Goal: Task Accomplishment & Management: Manage account settings

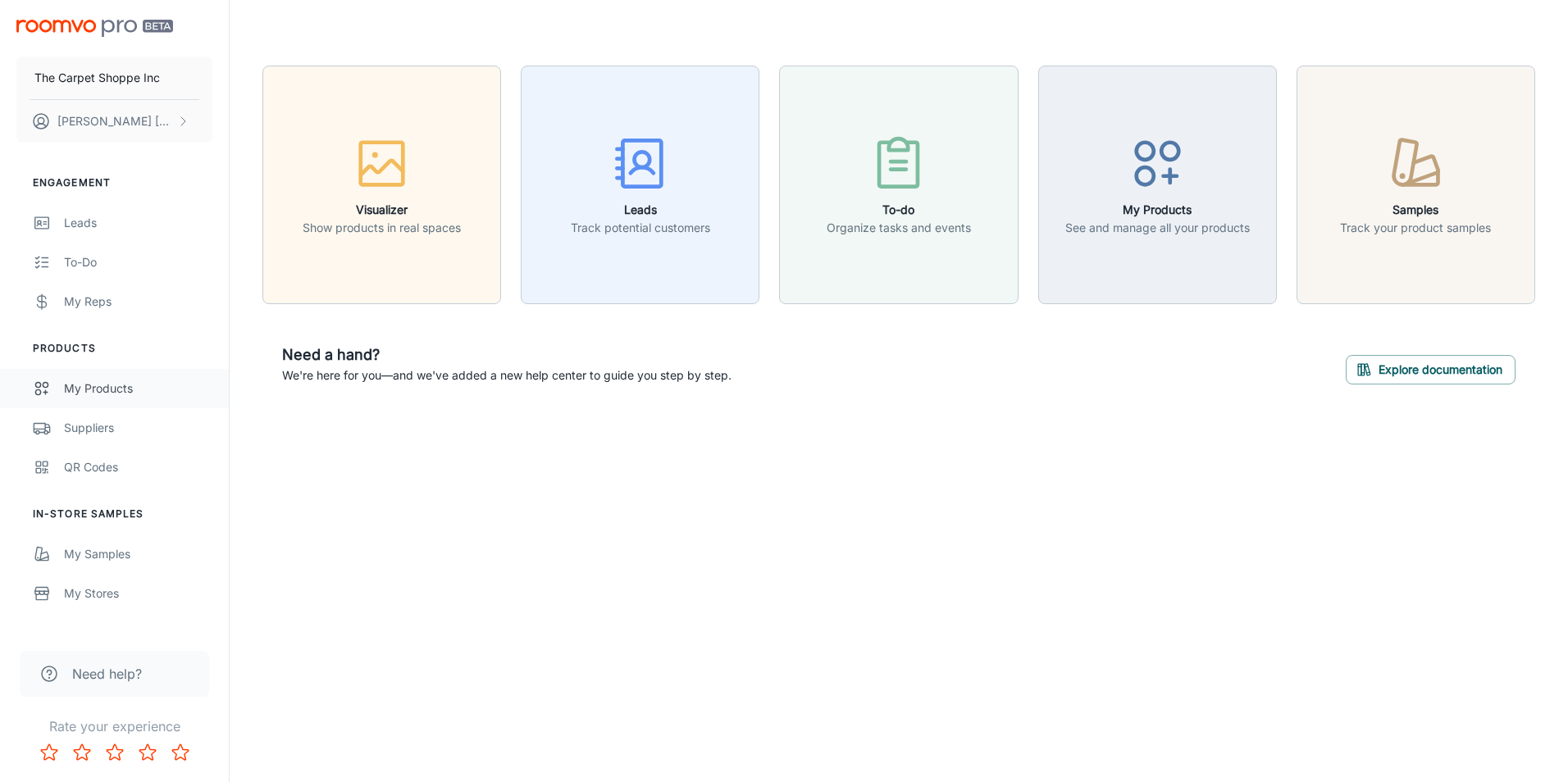
click at [116, 392] on div "My Products" at bounding box center [138, 389] width 148 height 19
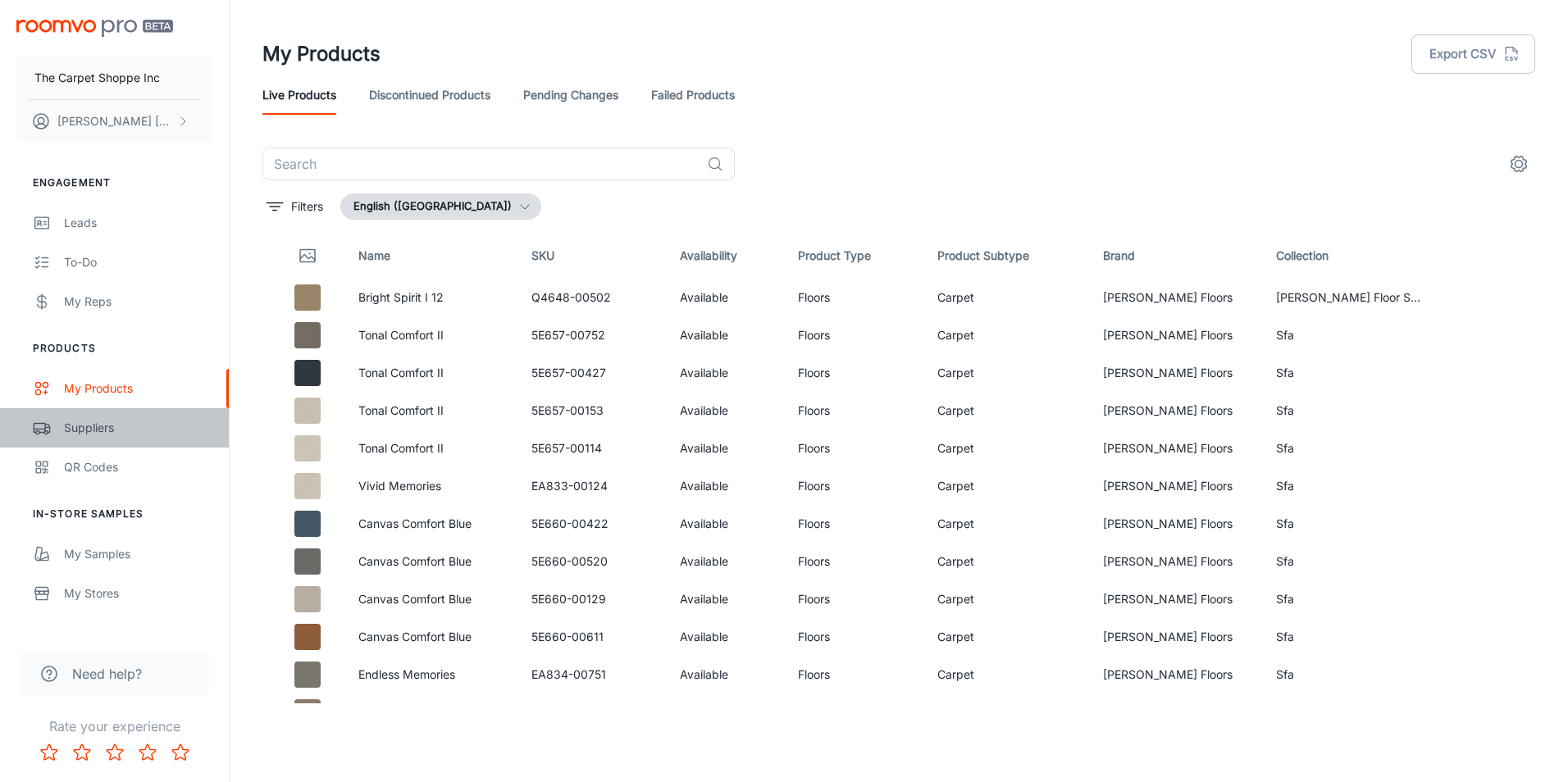
click at [100, 424] on div "Suppliers" at bounding box center [138, 428] width 148 height 19
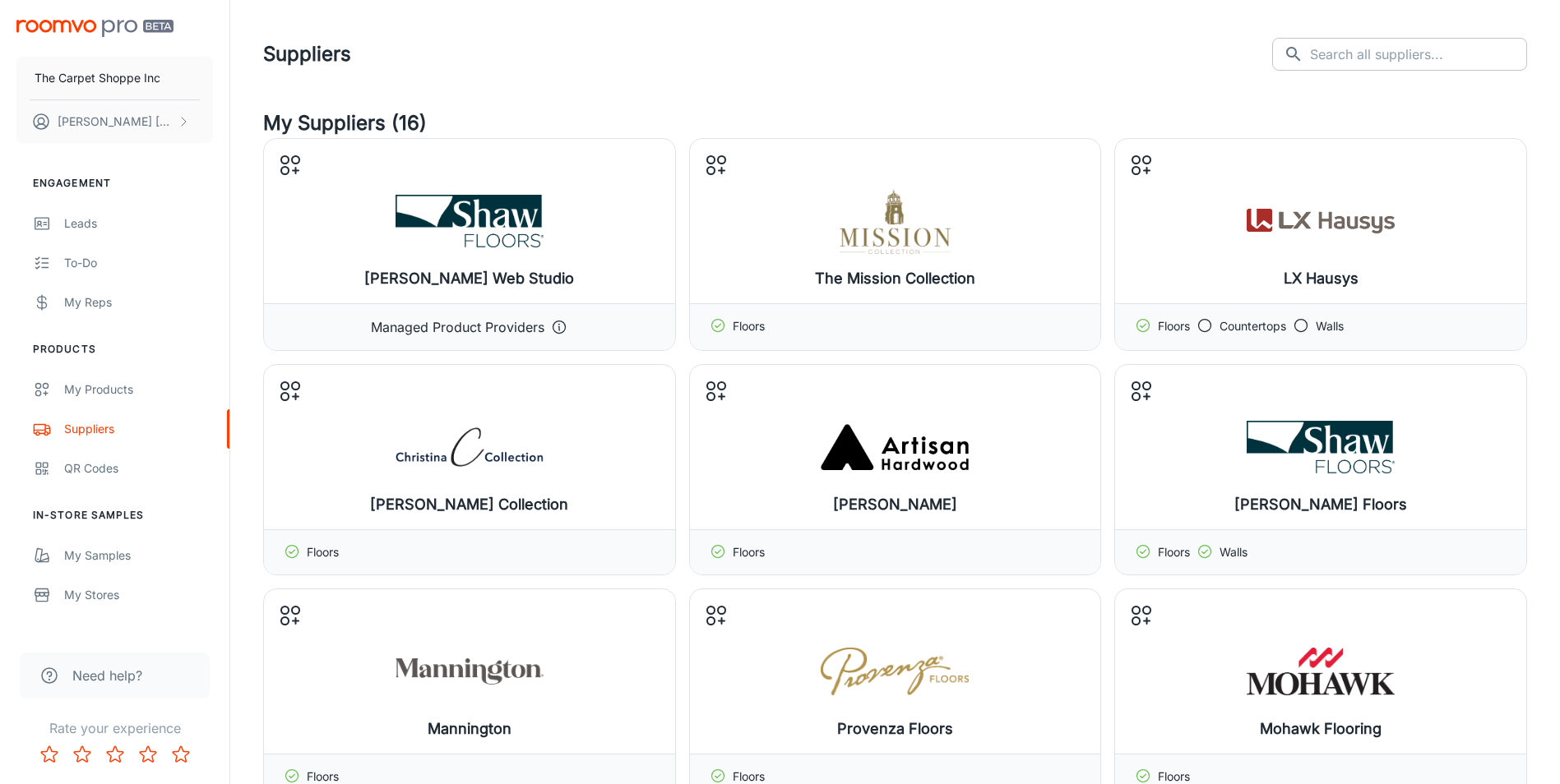
click at [1366, 59] on input "text" at bounding box center [1418, 55] width 217 height 33
click at [1368, 230] on button "Manage products" at bounding box center [1322, 221] width 159 height 39
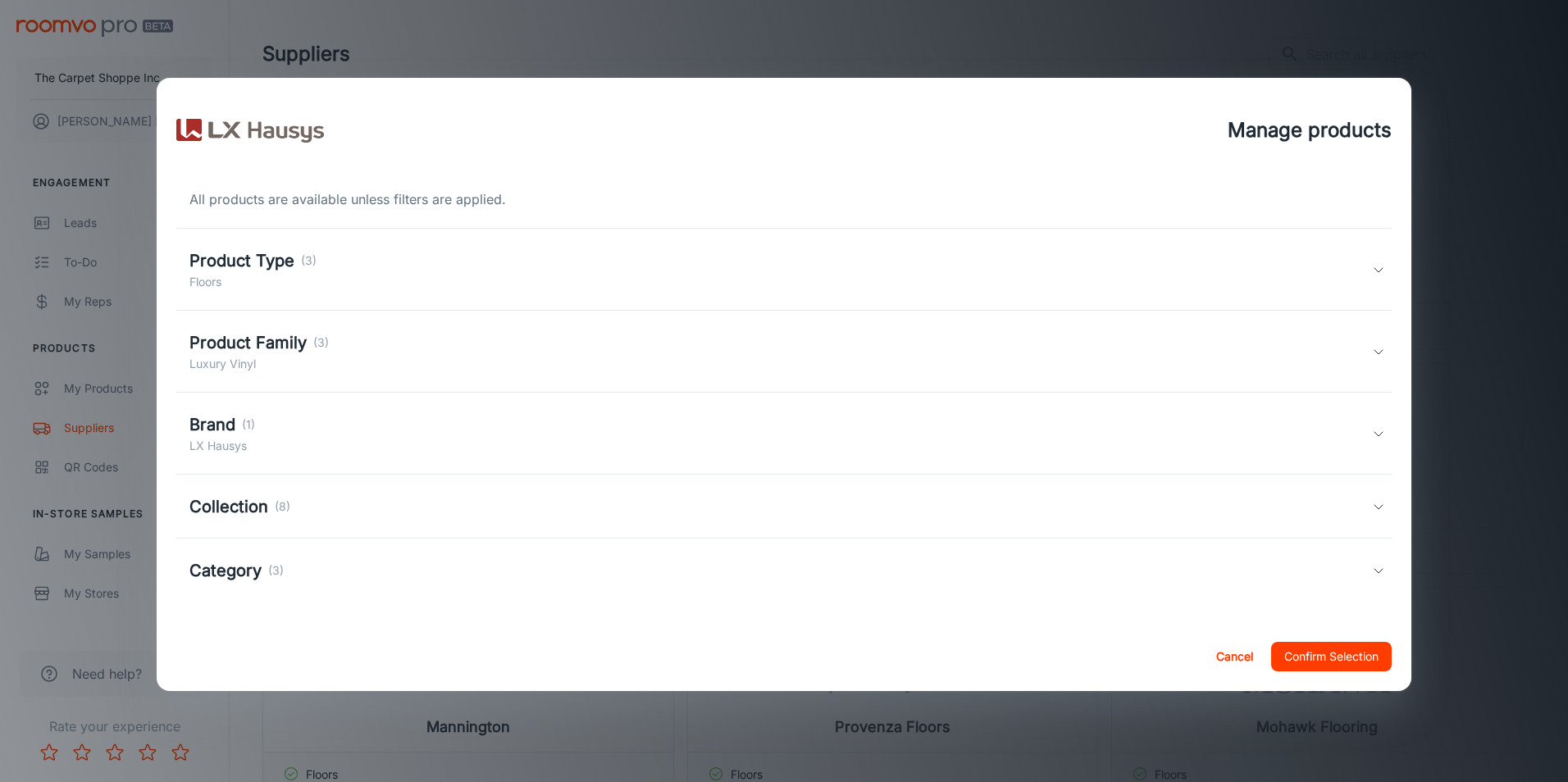
click at [1374, 273] on icon at bounding box center [1378, 269] width 13 height 13
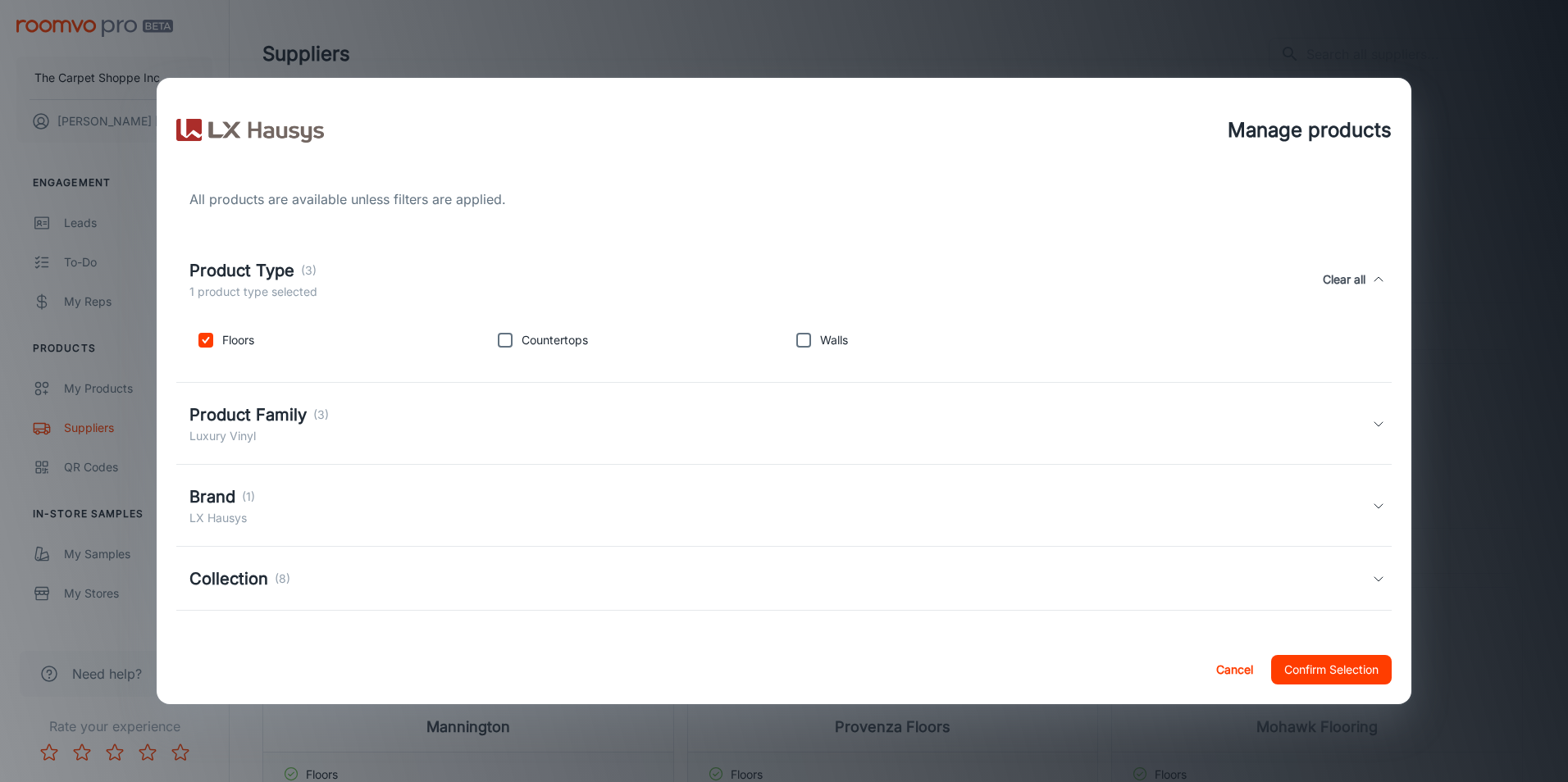
click at [1374, 426] on polyline at bounding box center [1378, 425] width 8 height 4
click at [1374, 577] on polyline at bounding box center [1378, 578] width 8 height 4
click at [1234, 675] on button "Cancel" at bounding box center [1235, 670] width 53 height 29
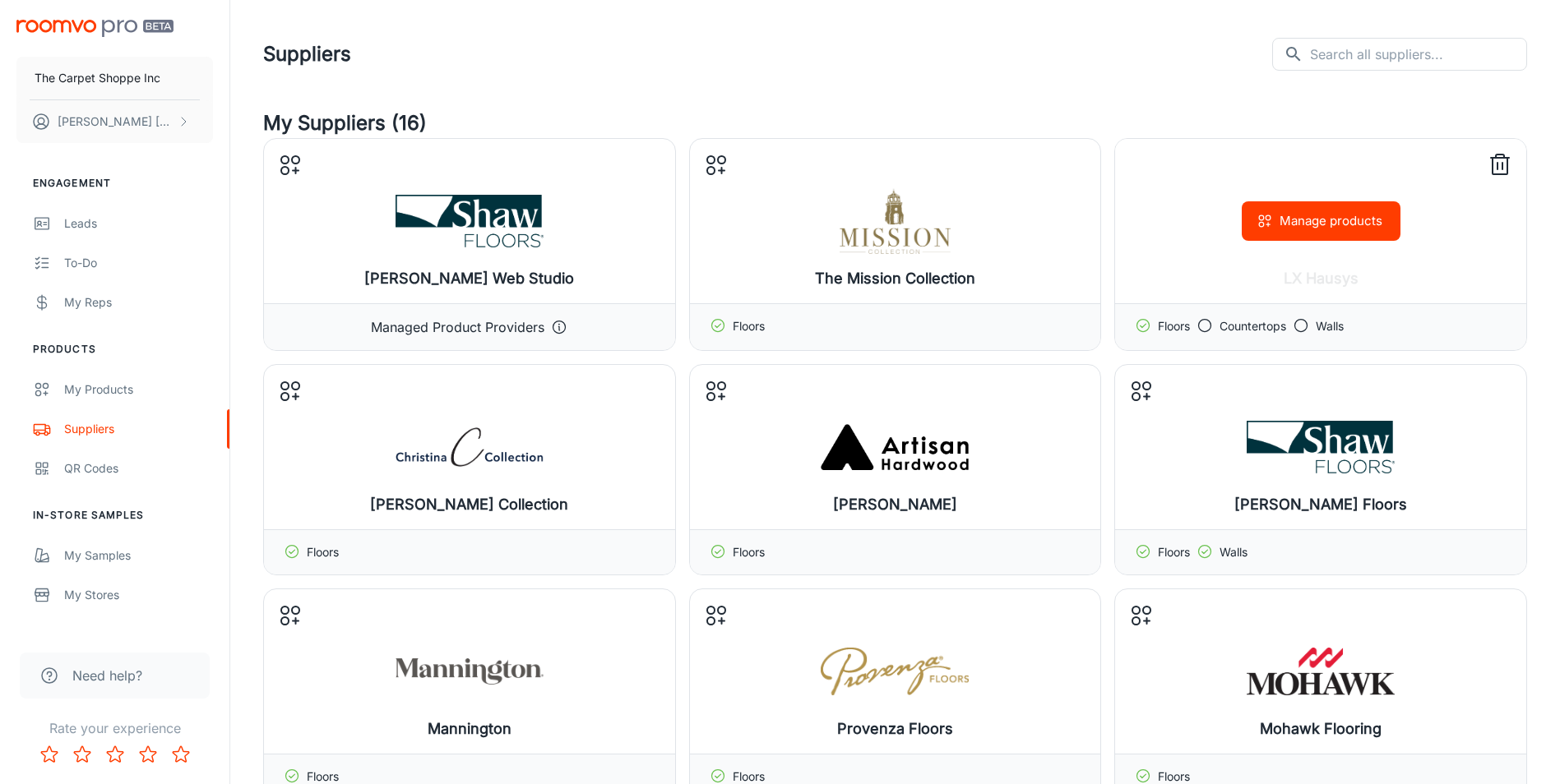
click at [1494, 172] on icon at bounding box center [1500, 165] width 26 height 26
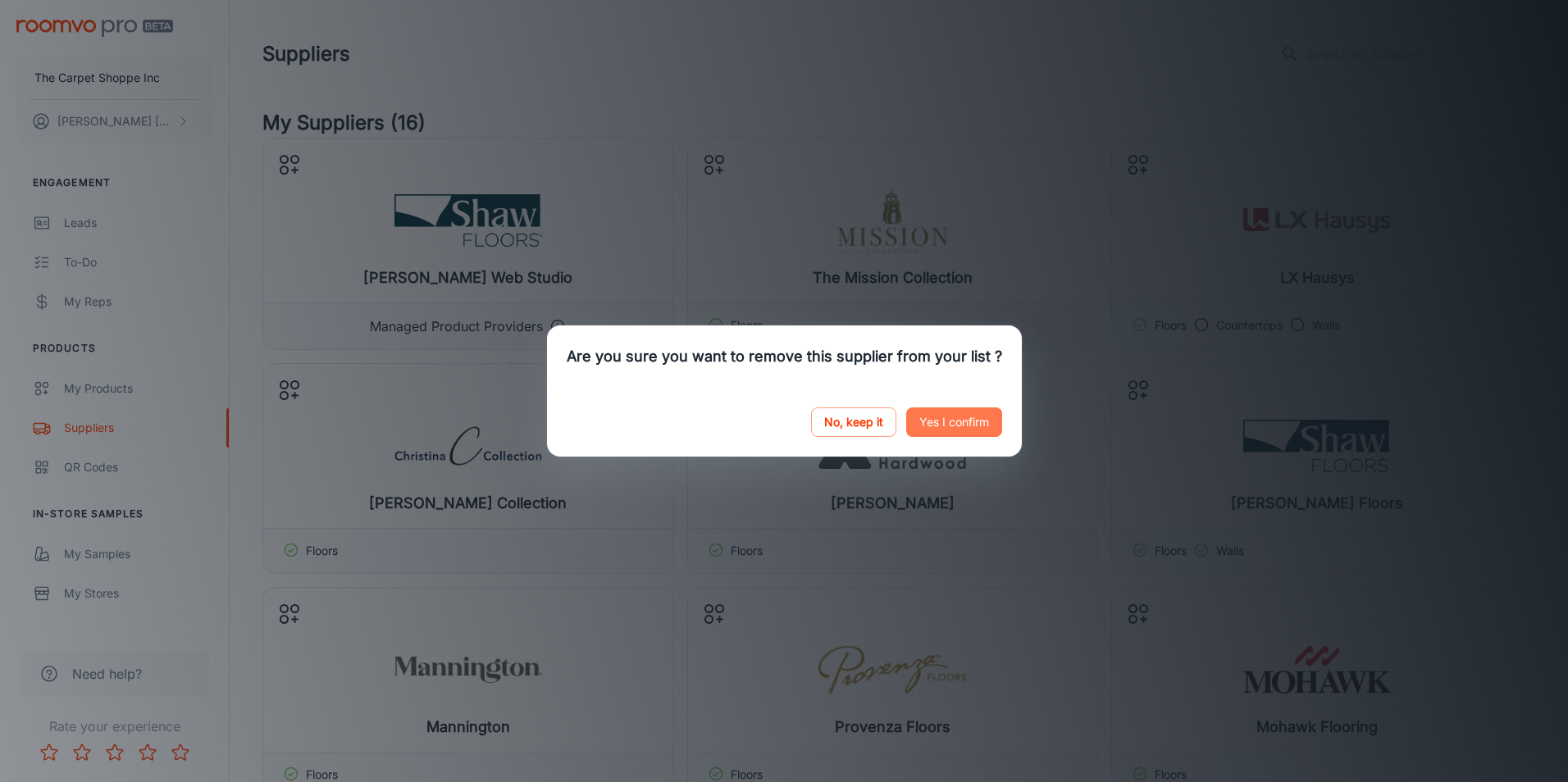
click at [948, 420] on button "Yes I confirm" at bounding box center [954, 423] width 96 height 29
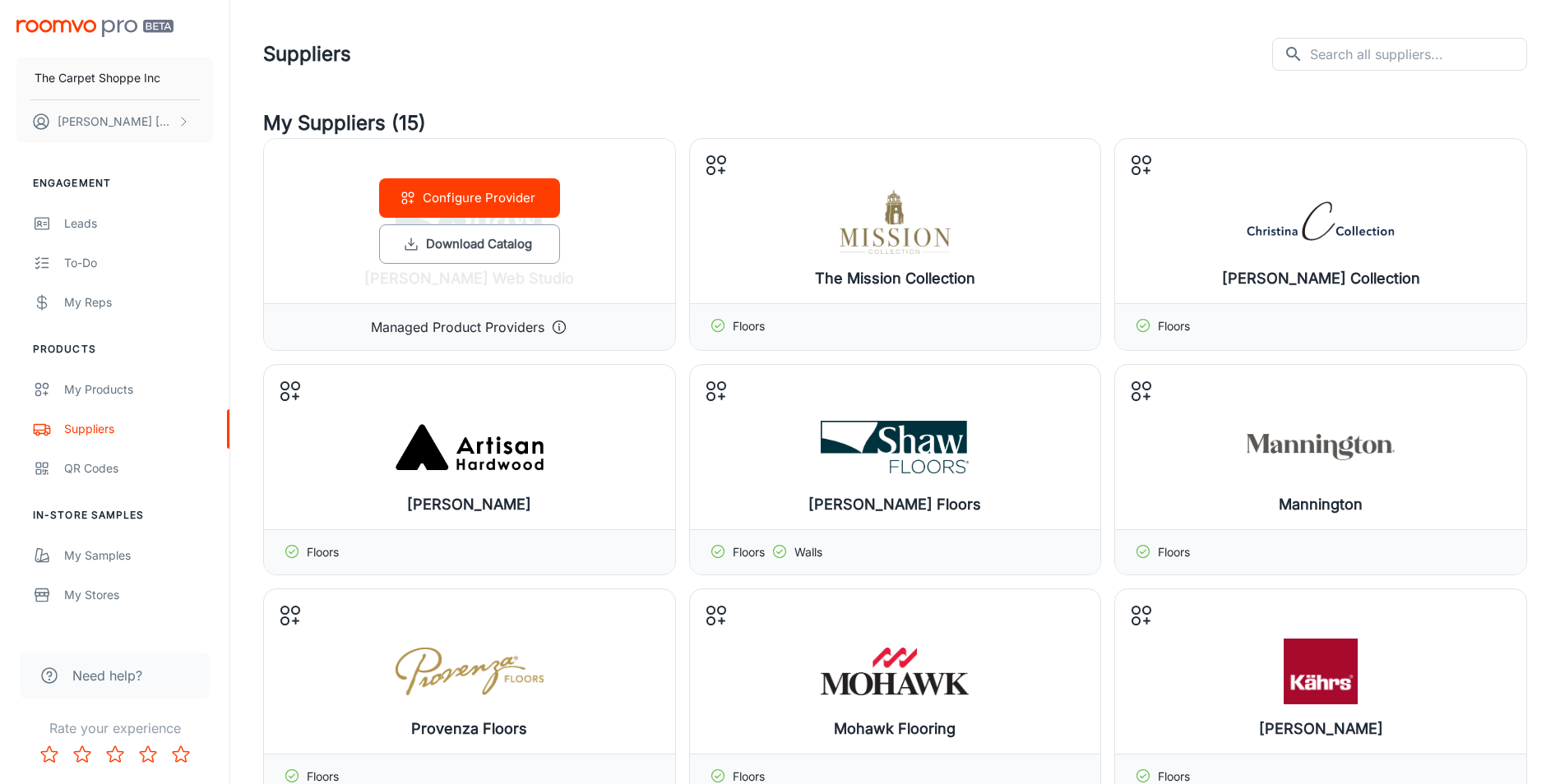
click at [633, 258] on div "Configure Provider Download Catalog" at bounding box center [469, 221] width 411 height 164
click at [448, 198] on button "Configure Provider" at bounding box center [469, 198] width 181 height 39
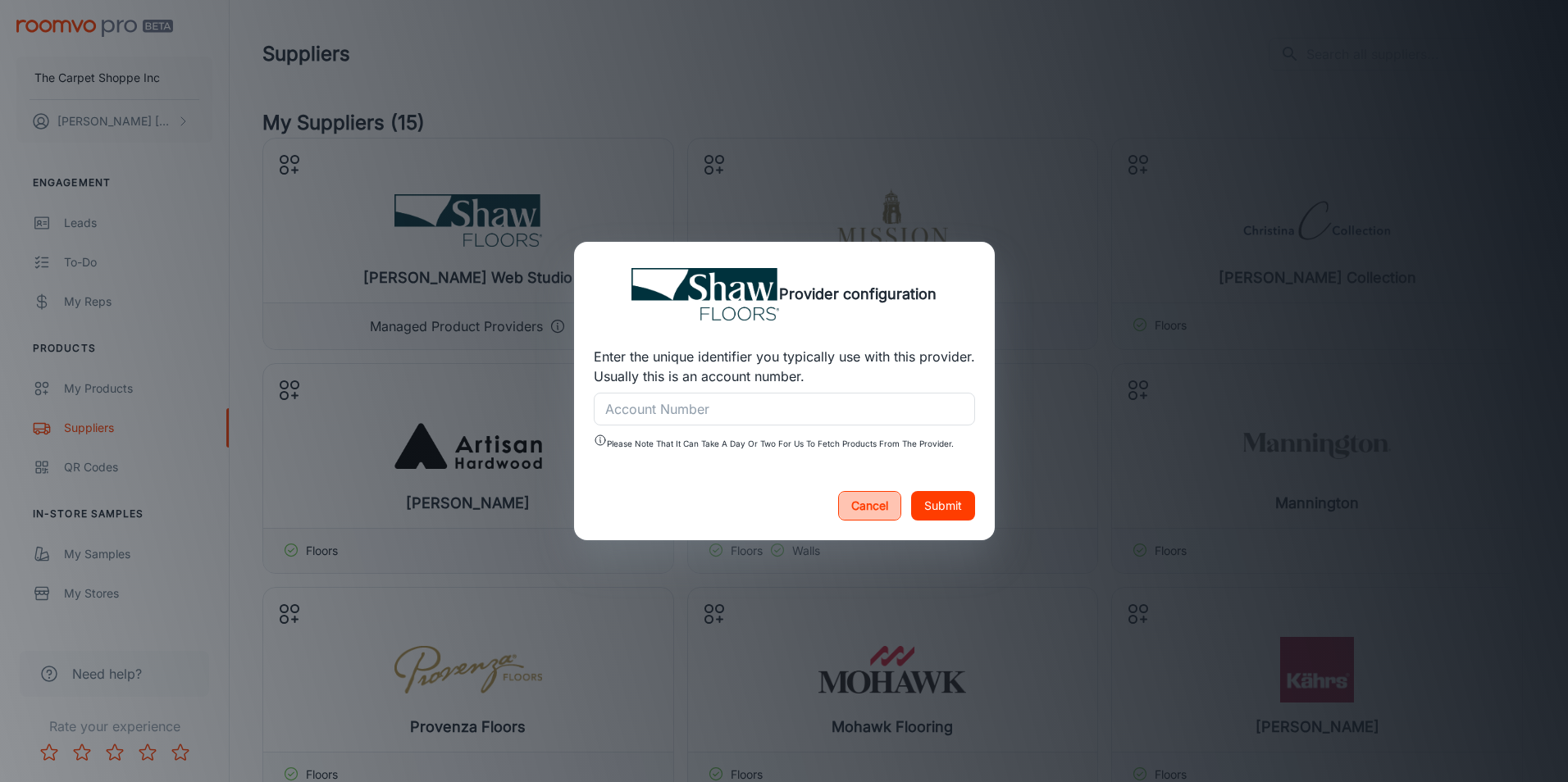
click at [874, 503] on button "Cancel" at bounding box center [870, 505] width 63 height 29
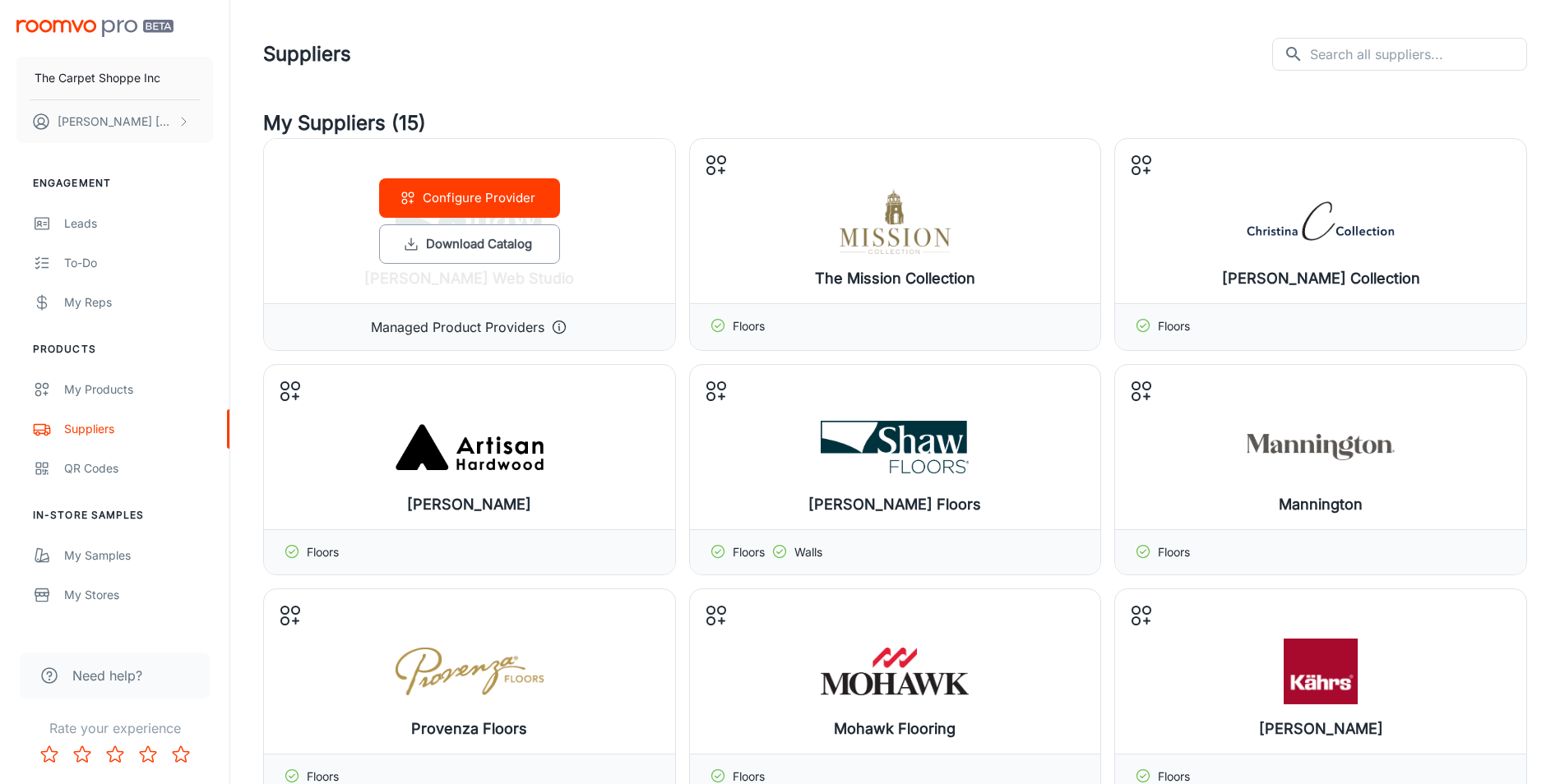
click at [489, 324] on p "Managed Product Providers" at bounding box center [458, 327] width 174 height 20
click at [485, 247] on button "Download Catalog" at bounding box center [469, 244] width 181 height 39
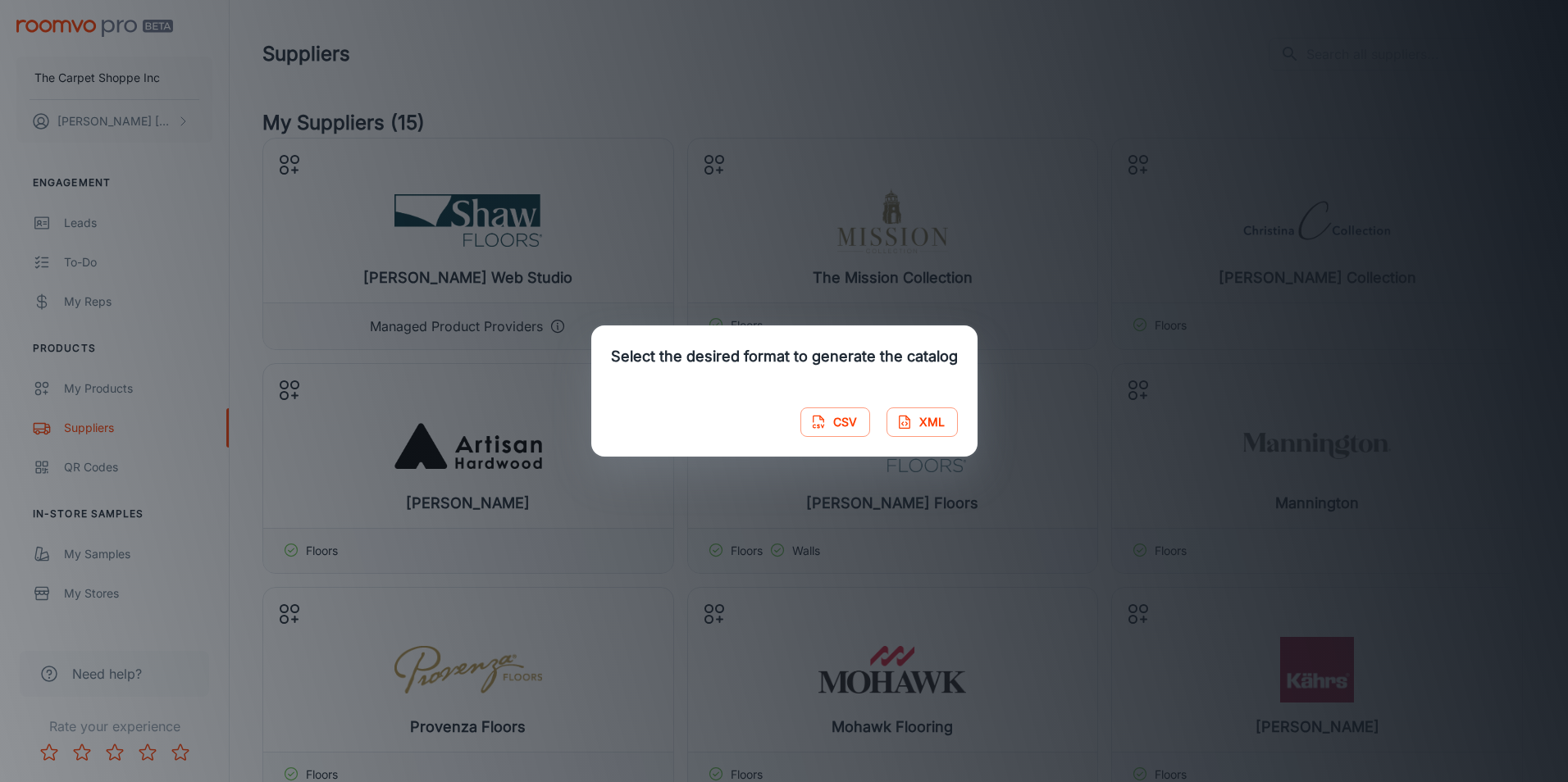
click at [646, 131] on div "Select the desired format to generate the catalog CSV XML" at bounding box center [784, 391] width 1568 height 782
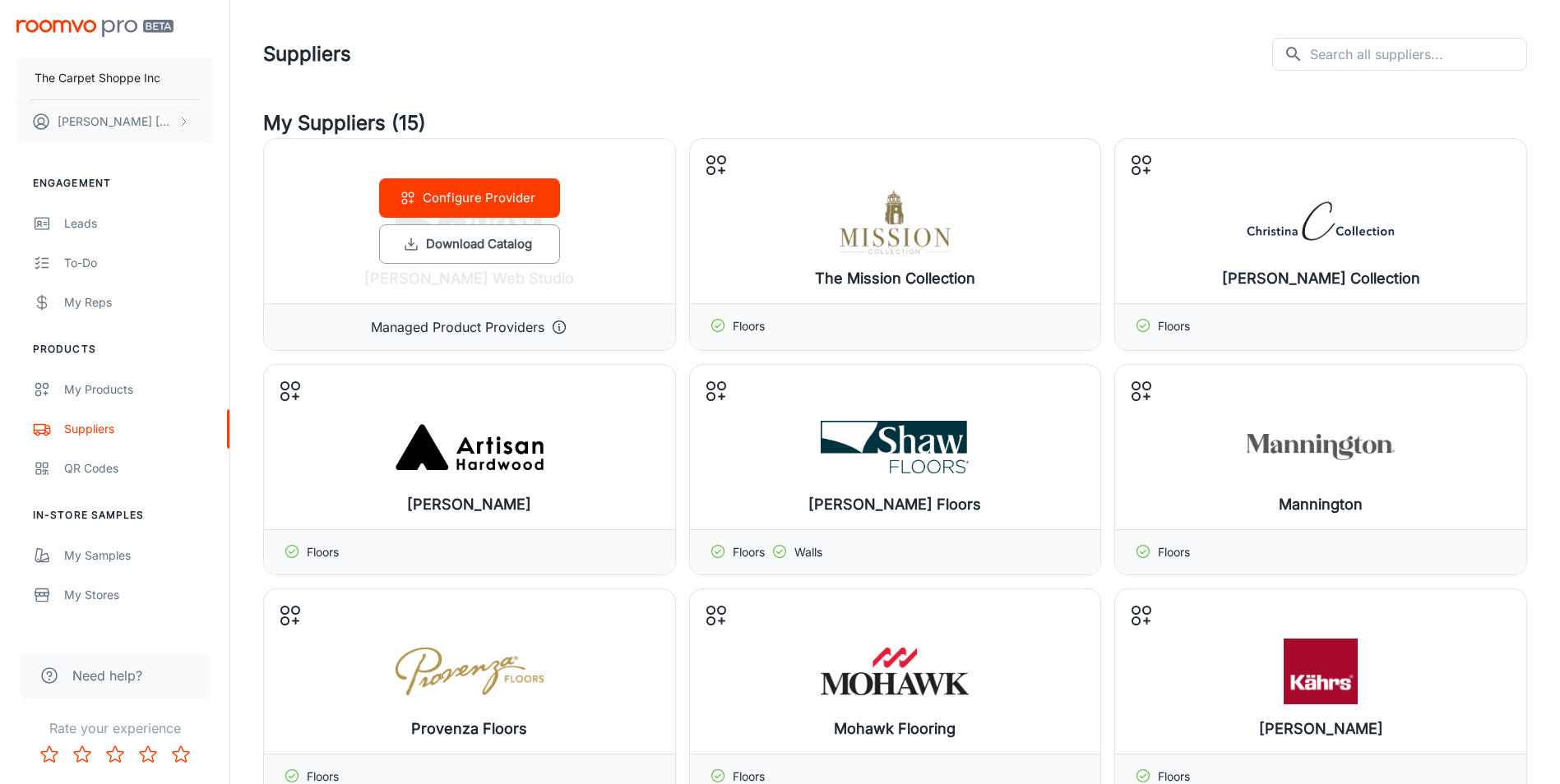
click at [594, 227] on div "Configure Provider Download Catalog" at bounding box center [469, 221] width 411 height 164
click at [519, 201] on button "Configure Provider" at bounding box center [469, 198] width 181 height 39
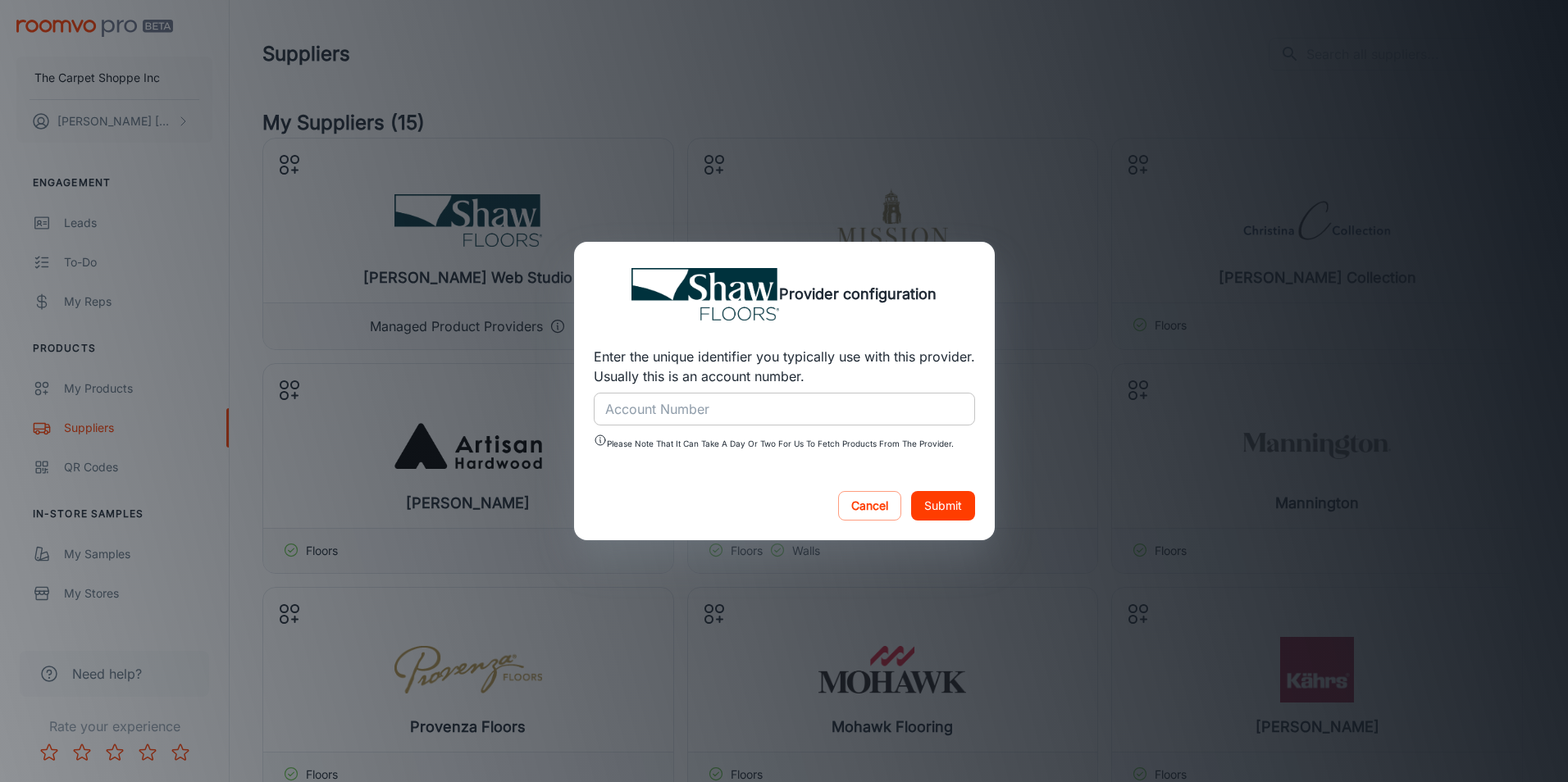
click at [785, 404] on input "Account Number" at bounding box center [785, 409] width 382 height 33
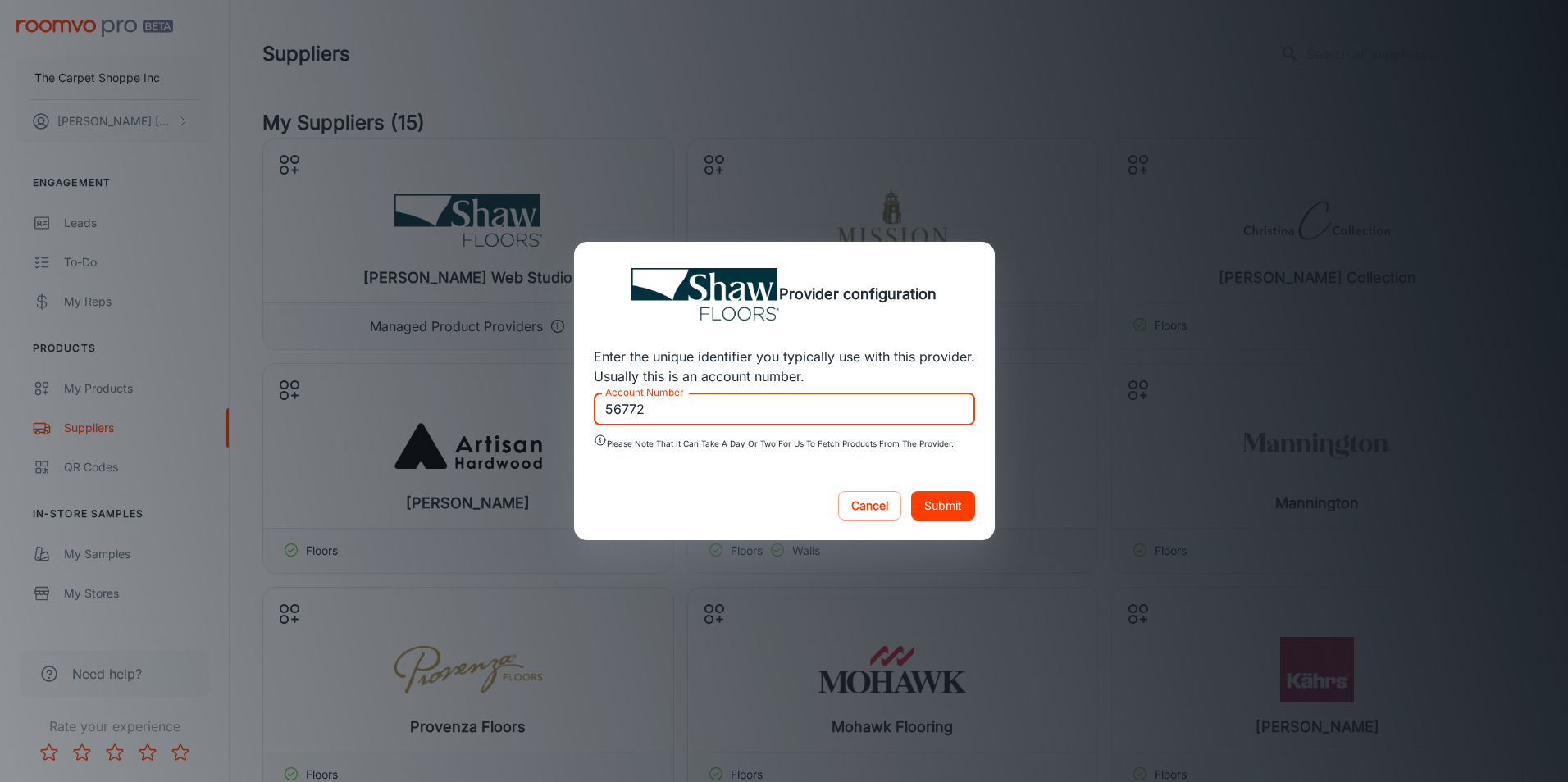
type input "56772"
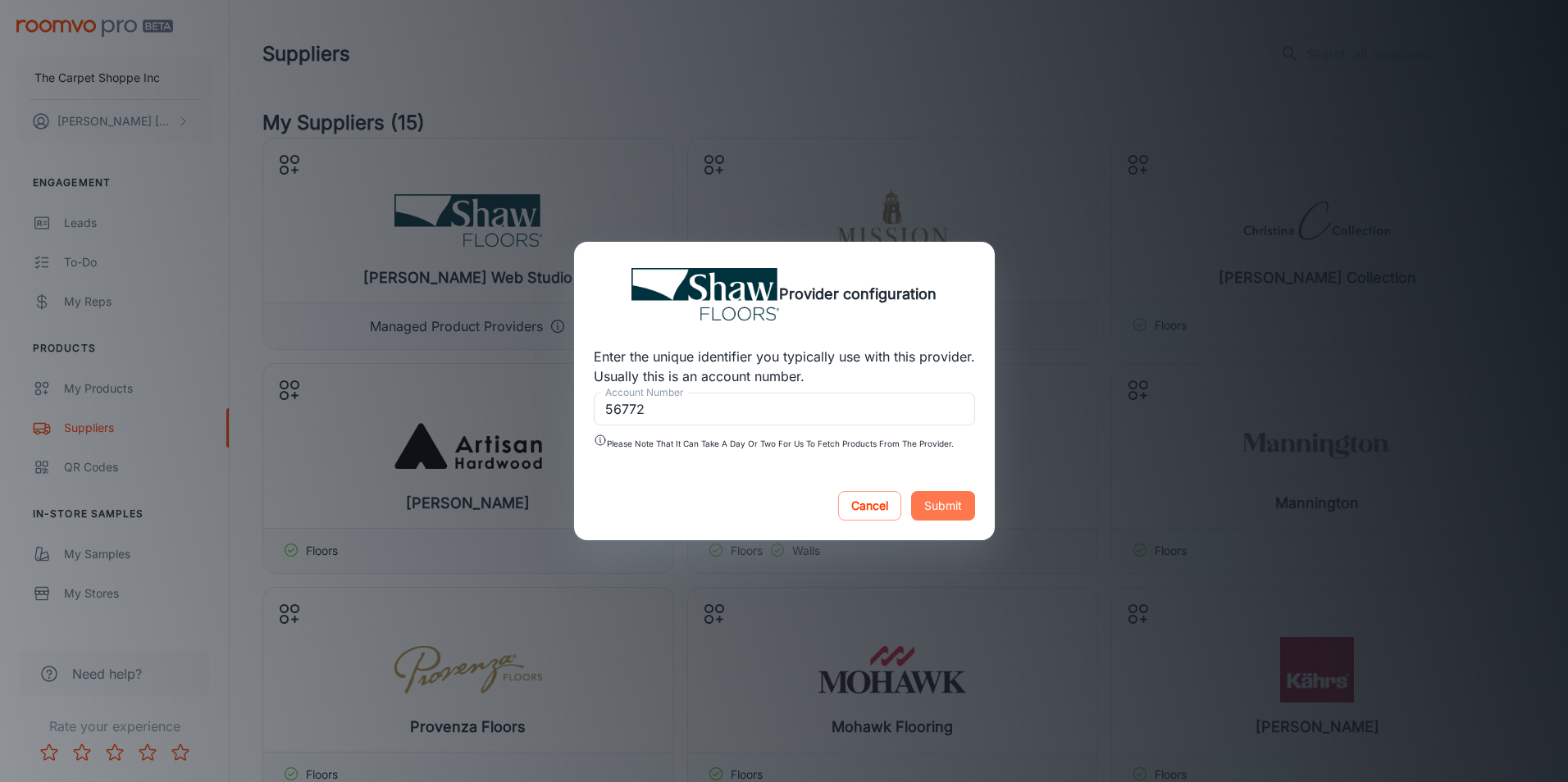
click at [950, 502] on button "Submit" at bounding box center [944, 505] width 64 height 29
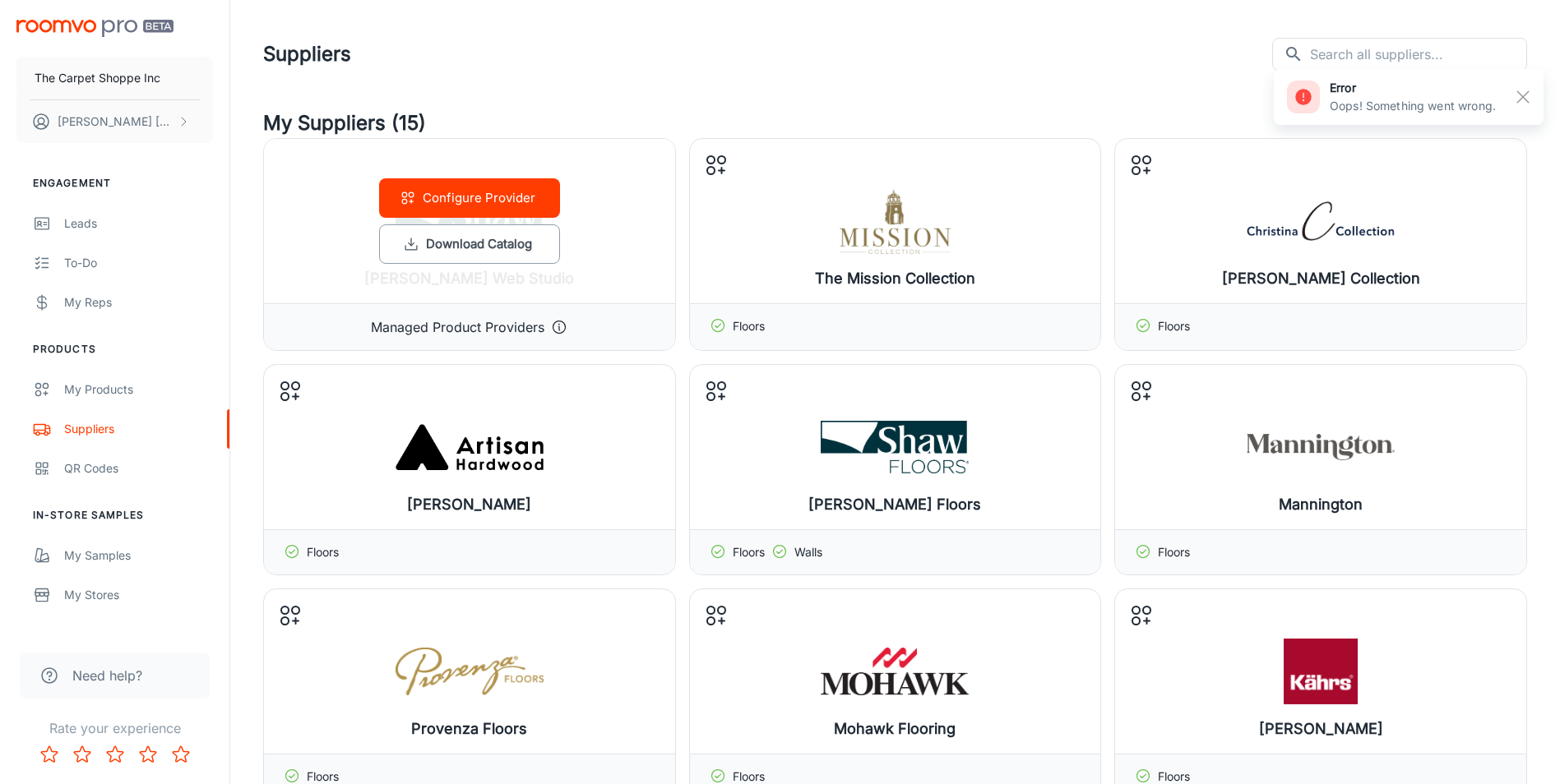
click at [510, 200] on button "Configure Provider" at bounding box center [469, 198] width 181 height 39
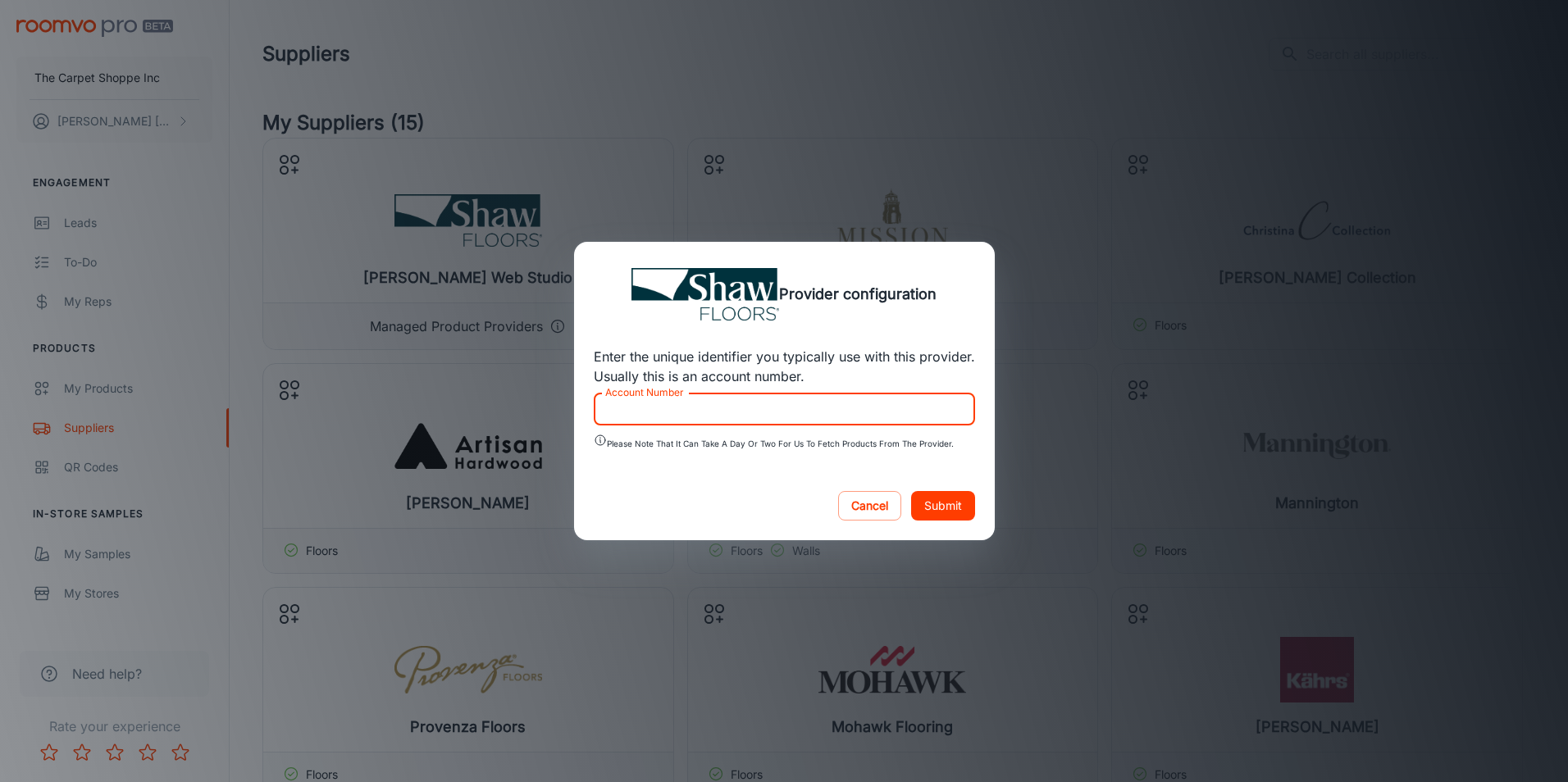
click at [909, 414] on input "Account Number" at bounding box center [785, 409] width 382 height 33
type input "0056772"
click at [956, 503] on button "Submit" at bounding box center [944, 505] width 64 height 29
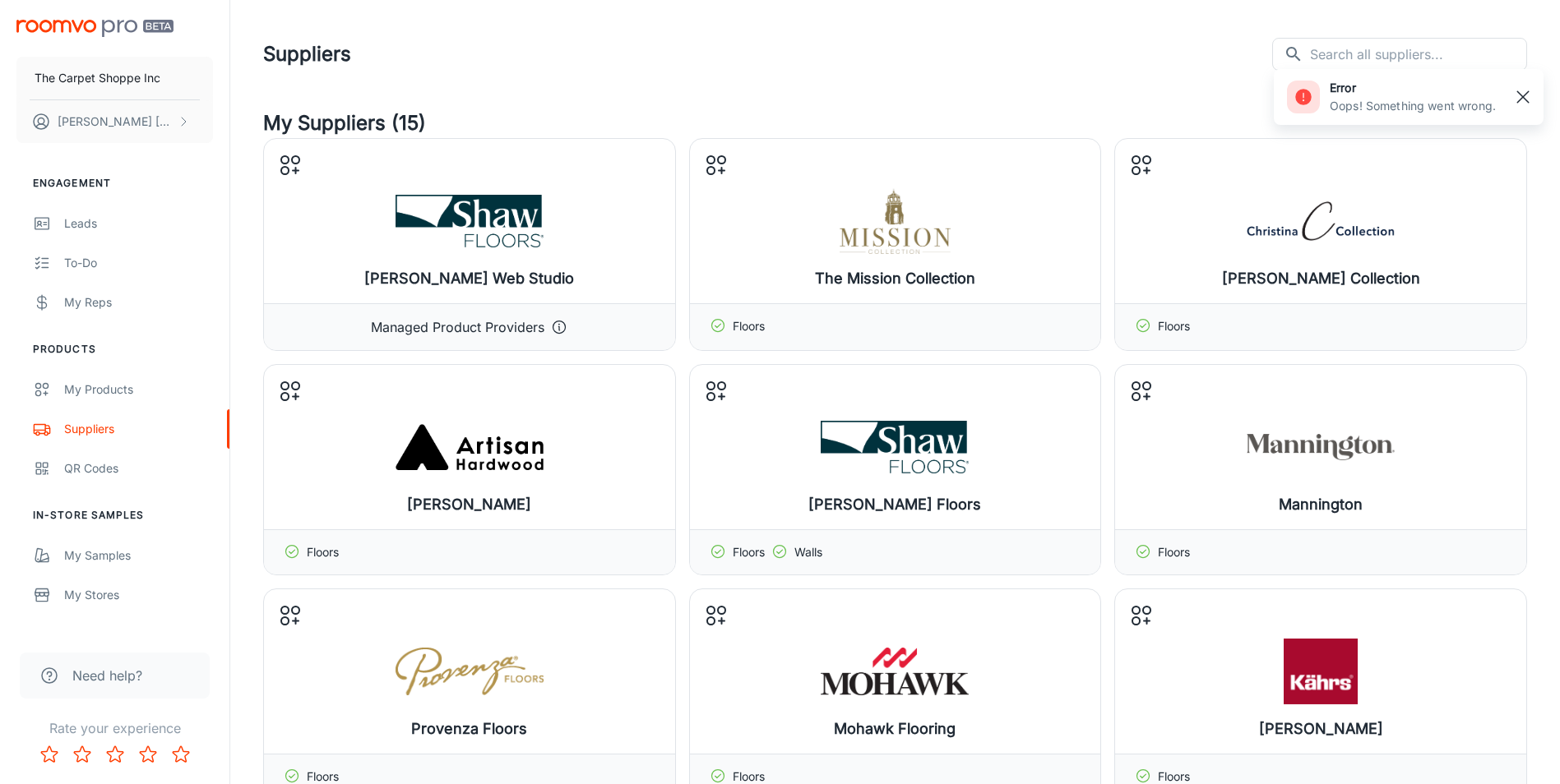
click at [1532, 97] on rect "button" at bounding box center [1523, 97] width 20 height 20
click at [1351, 57] on input "text" at bounding box center [1418, 55] width 217 height 33
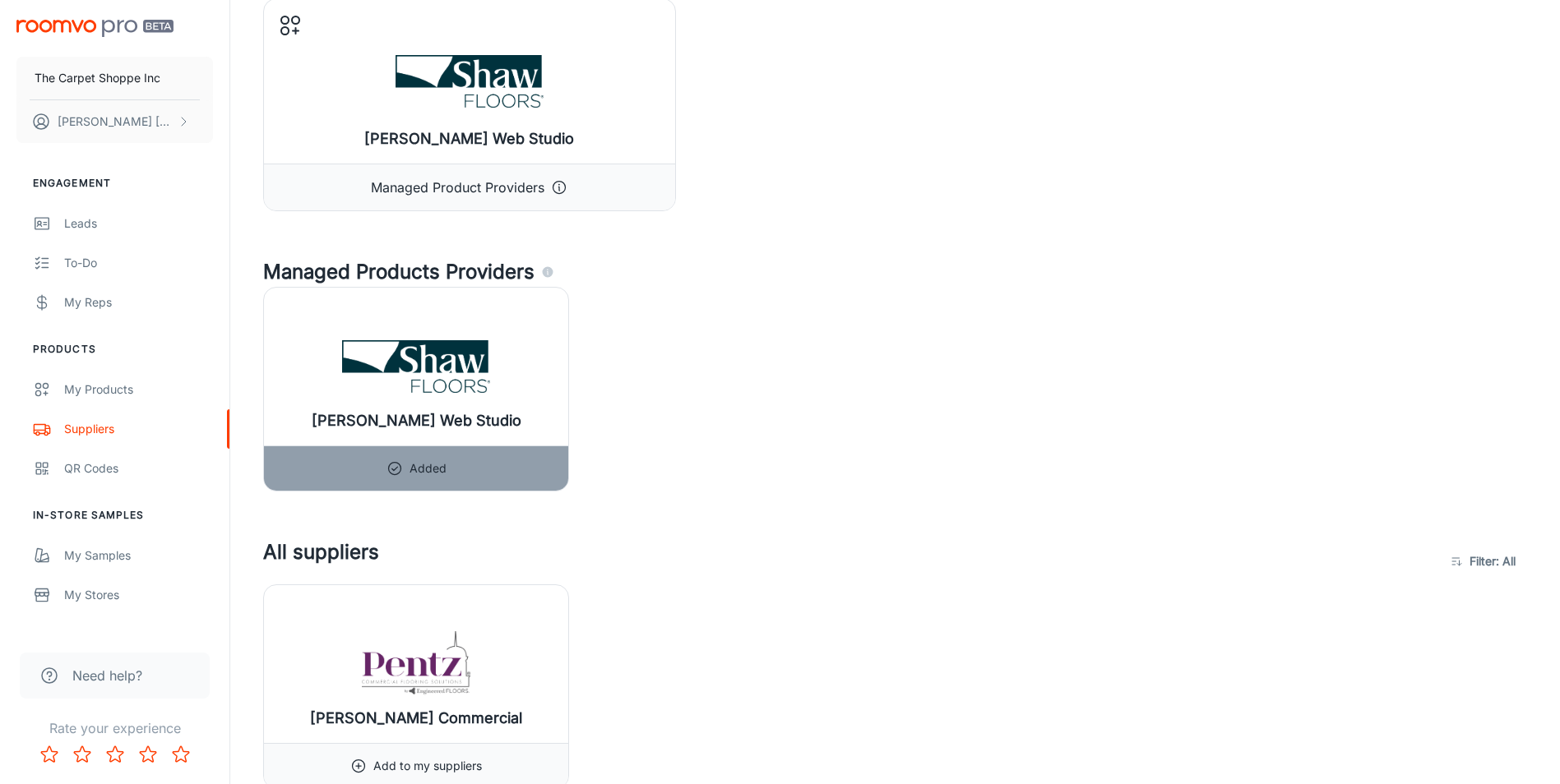
scroll to position [411, 0]
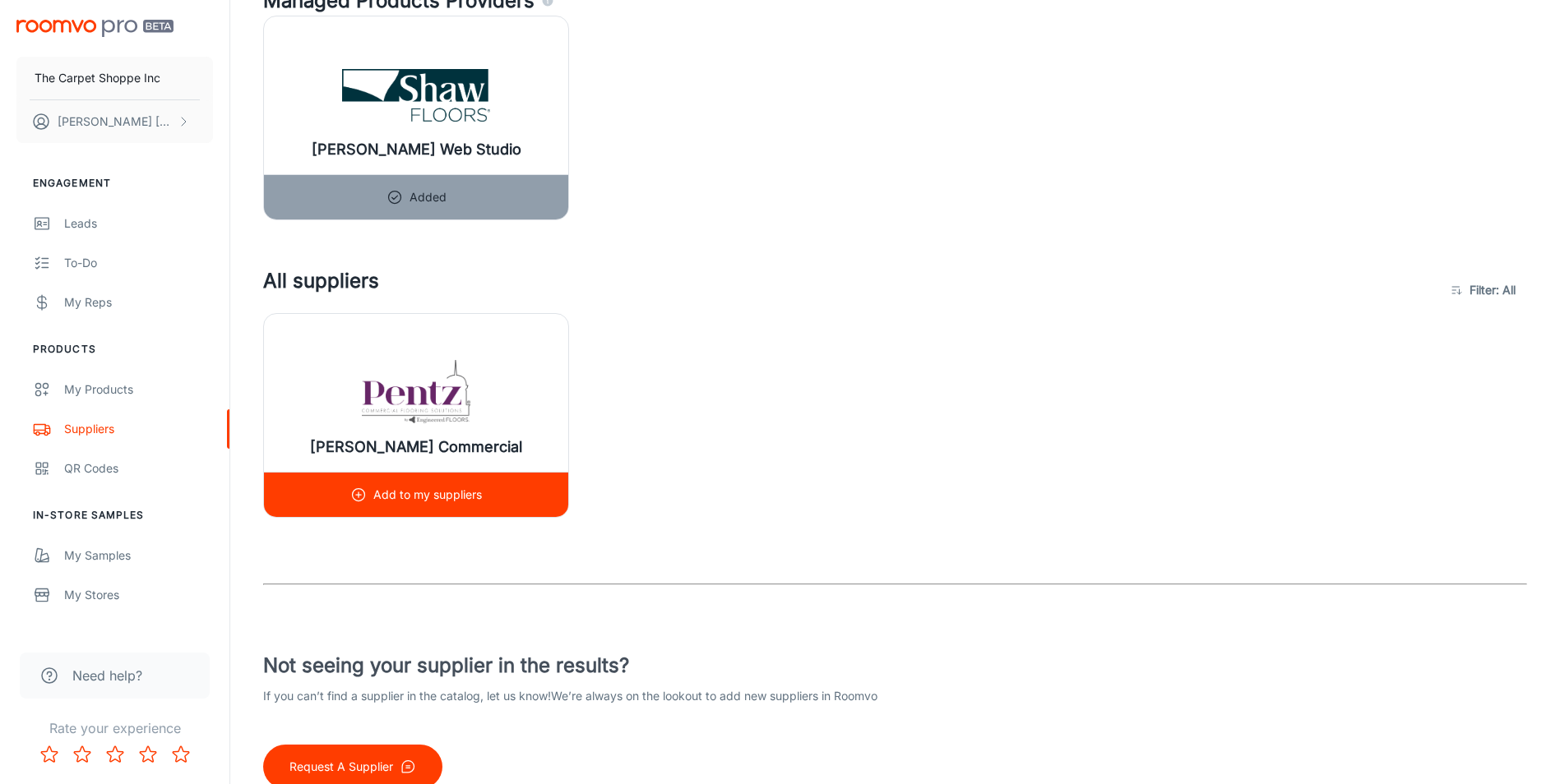
click at [429, 496] on p "Add to my suppliers" at bounding box center [427, 495] width 108 height 19
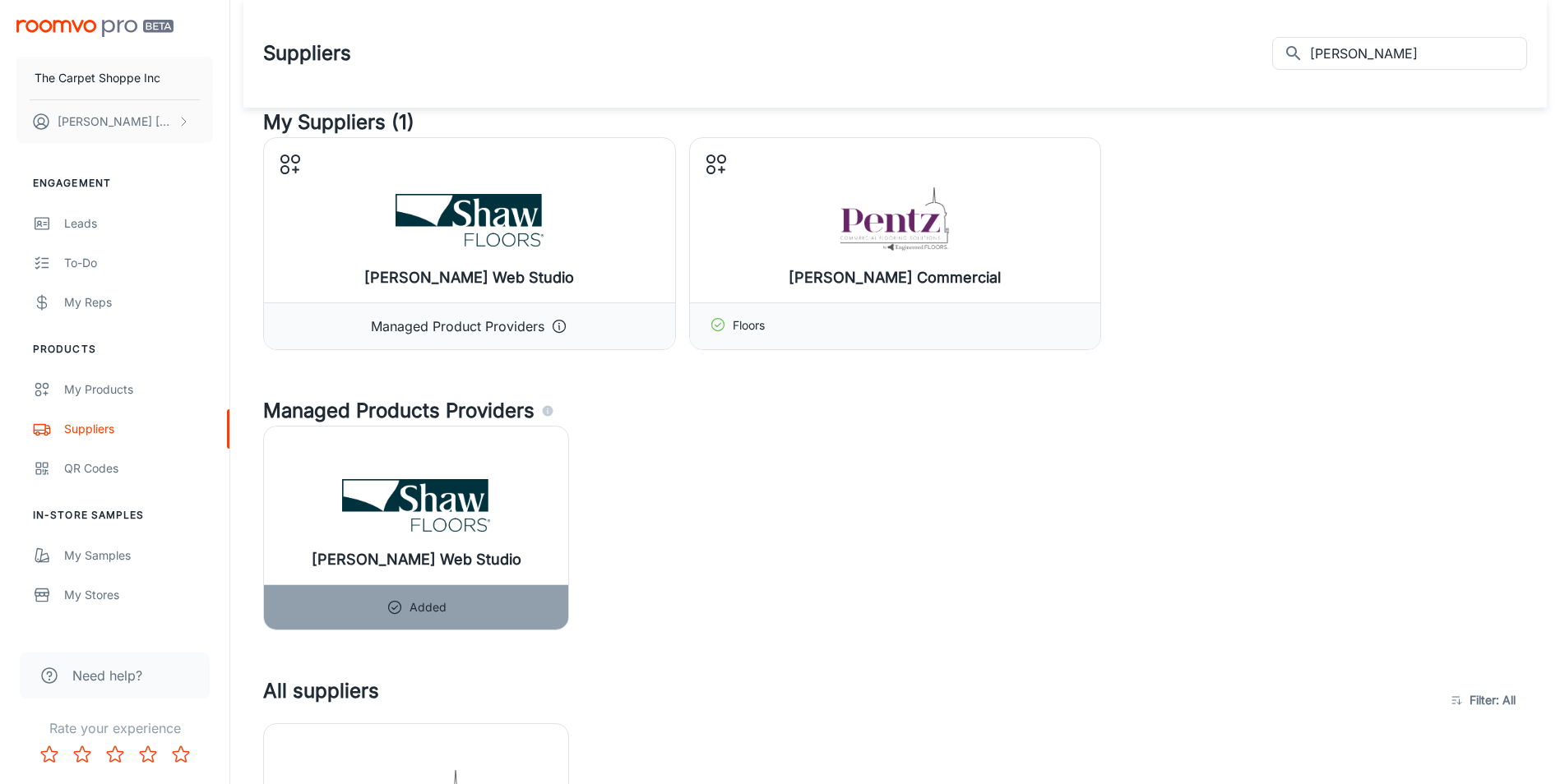
scroll to position [0, 0]
click at [1409, 60] on input "[PERSON_NAME]" at bounding box center [1418, 55] width 217 height 33
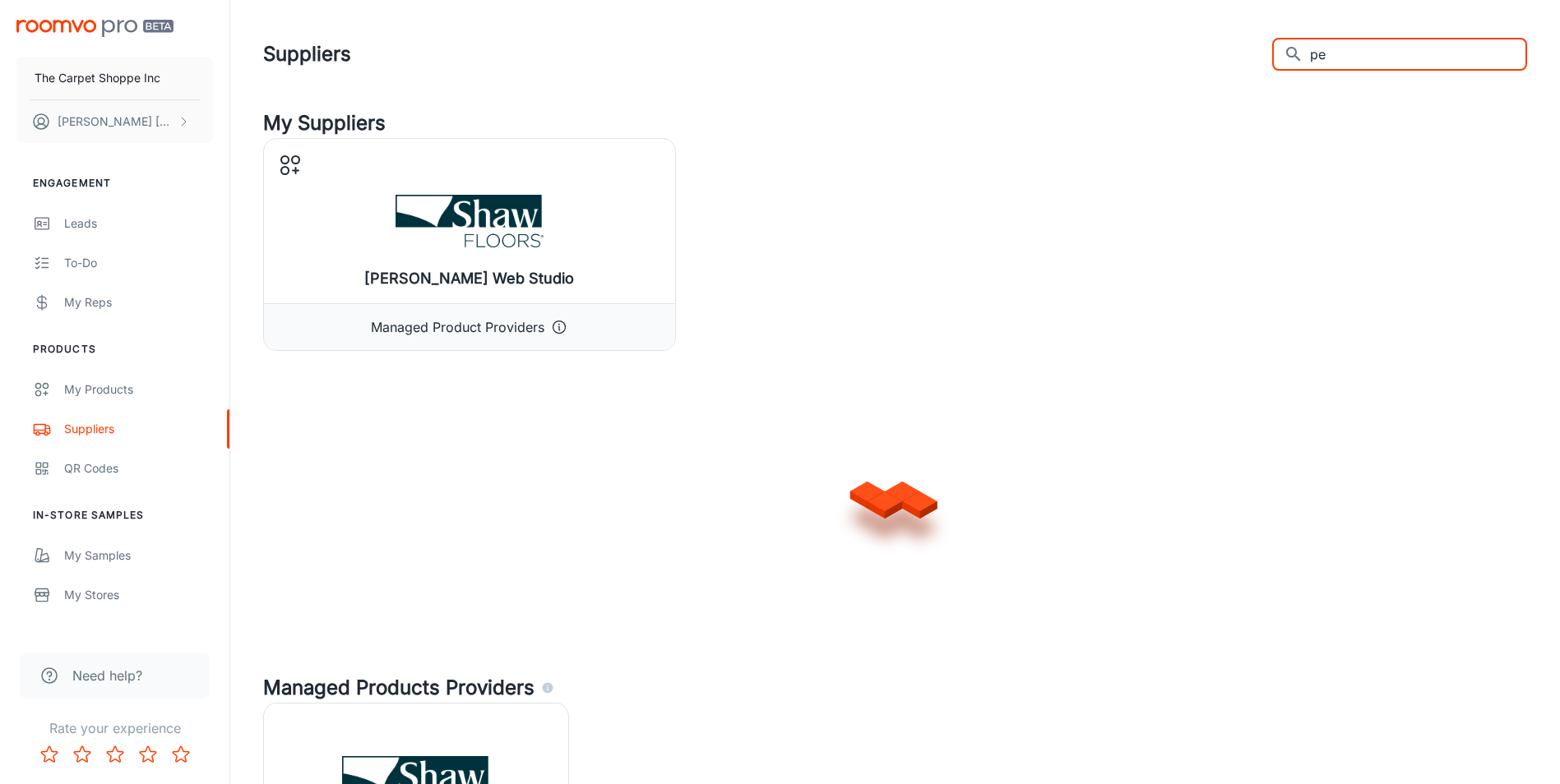
type input "p"
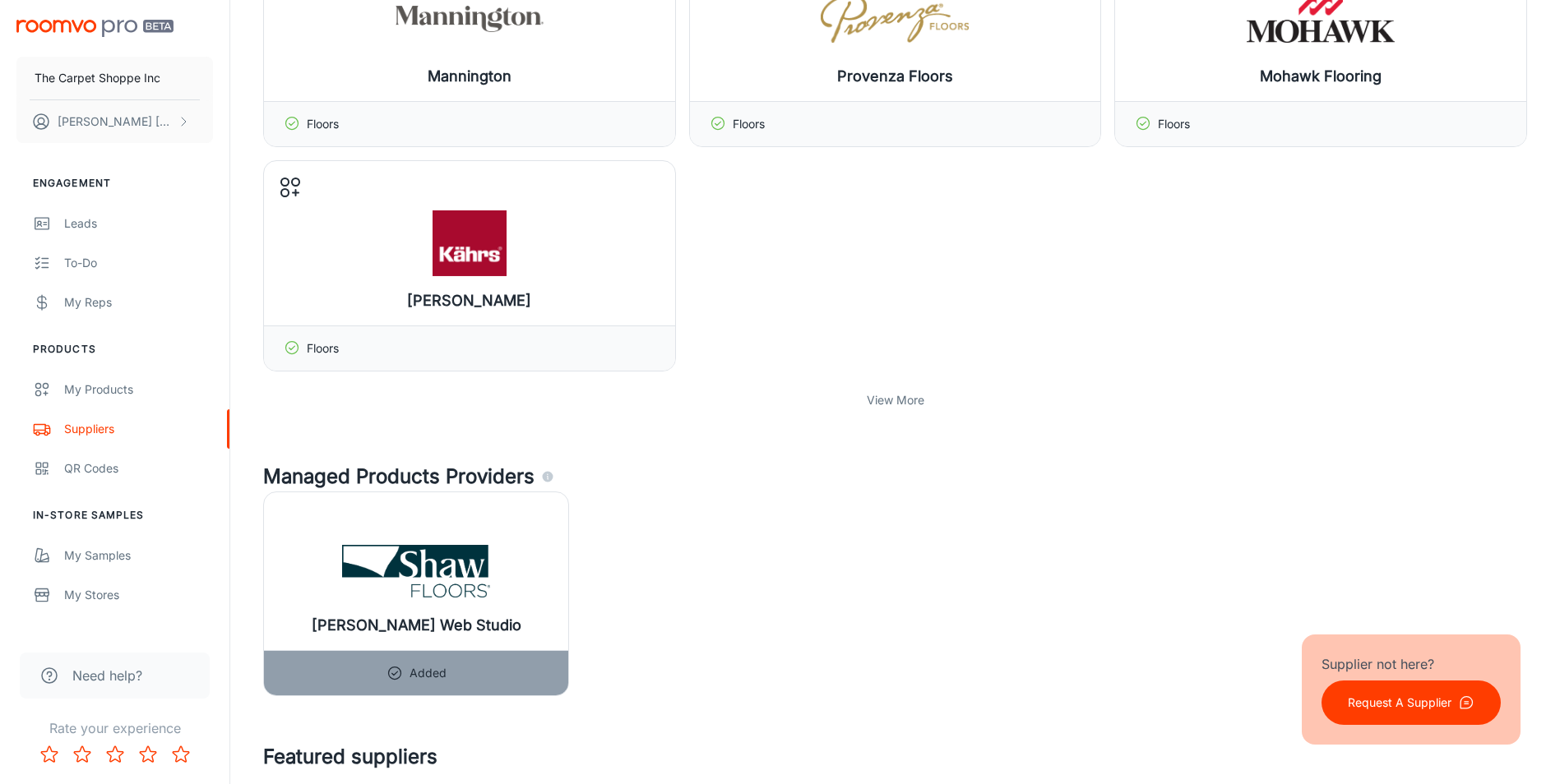
scroll to position [658, 0]
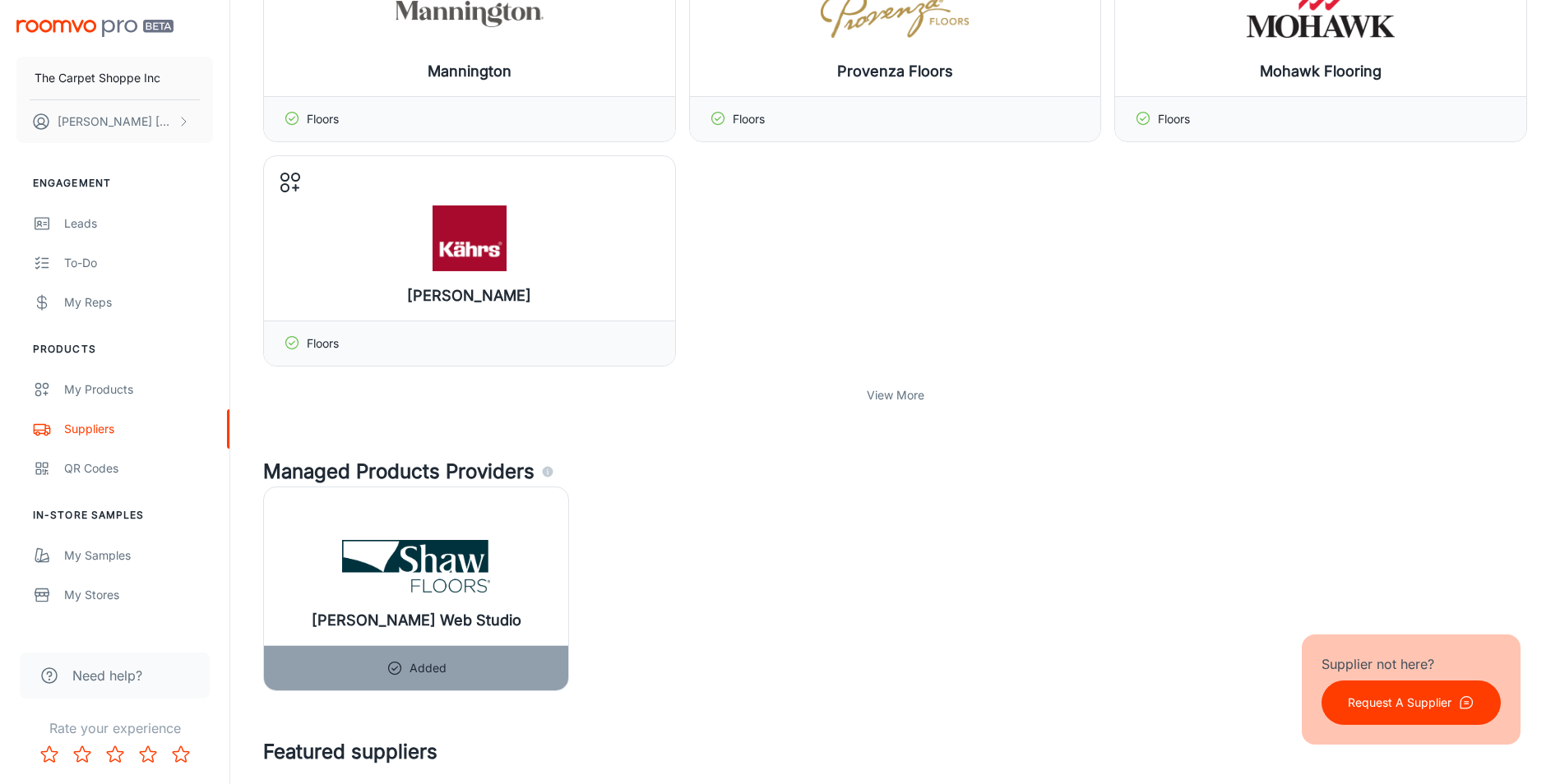
click at [890, 404] on div "View More" at bounding box center [895, 395] width 1264 height 31
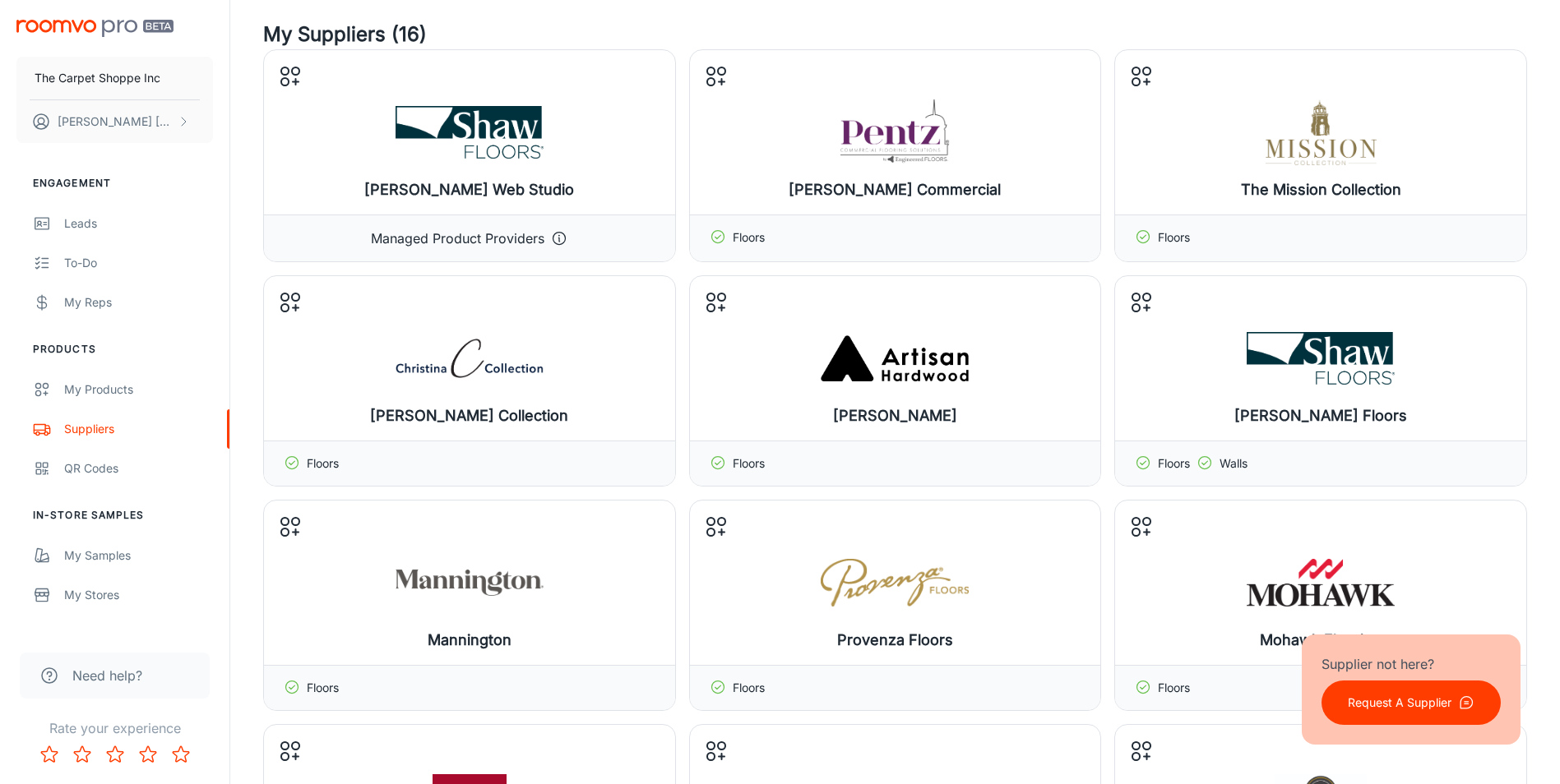
scroll to position [0, 0]
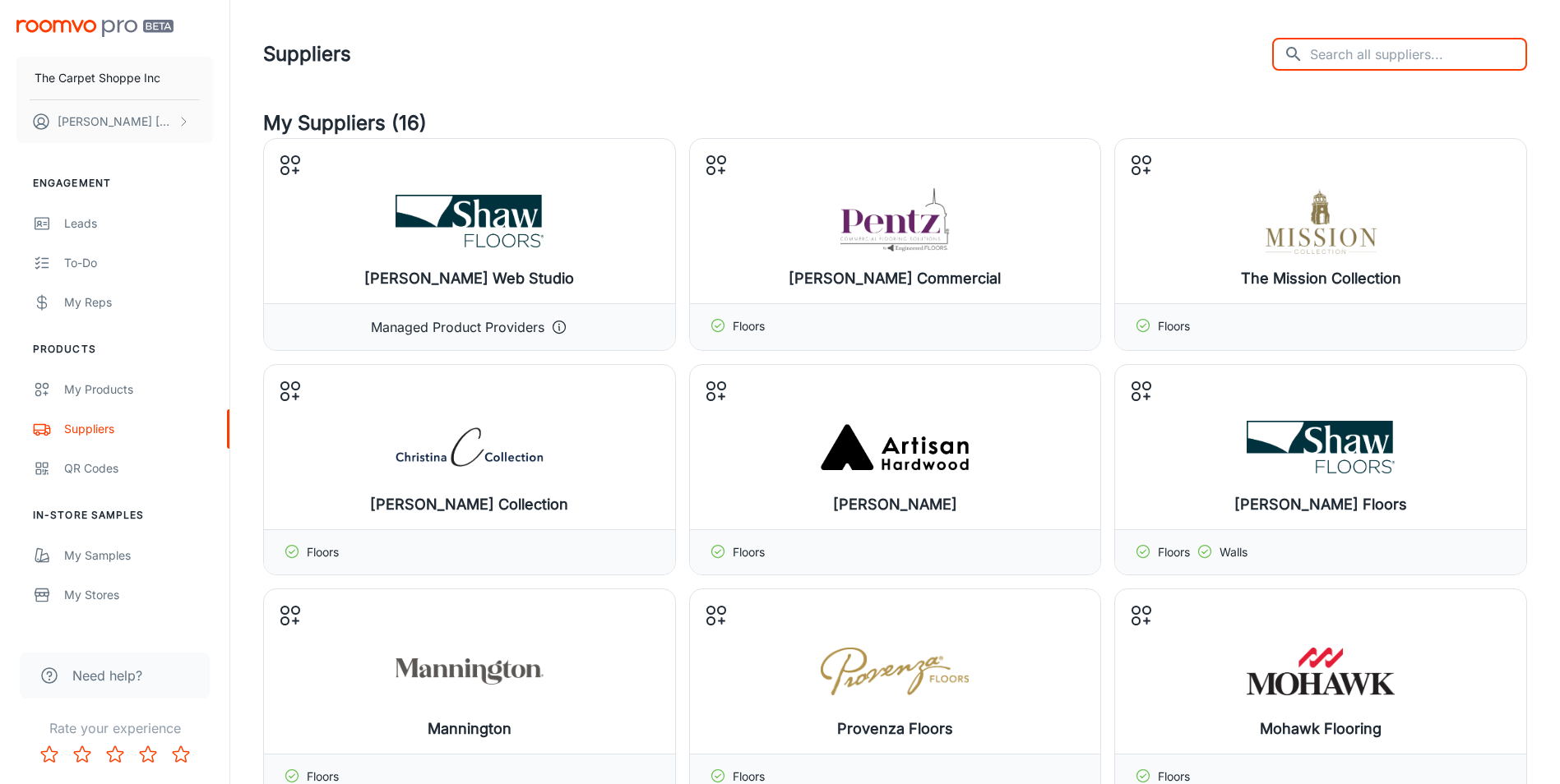
drag, startPoint x: 1417, startPoint y: 55, endPoint x: 1419, endPoint y: 47, distance: 8.2
click at [1417, 53] on input "text" at bounding box center [1418, 55] width 217 height 33
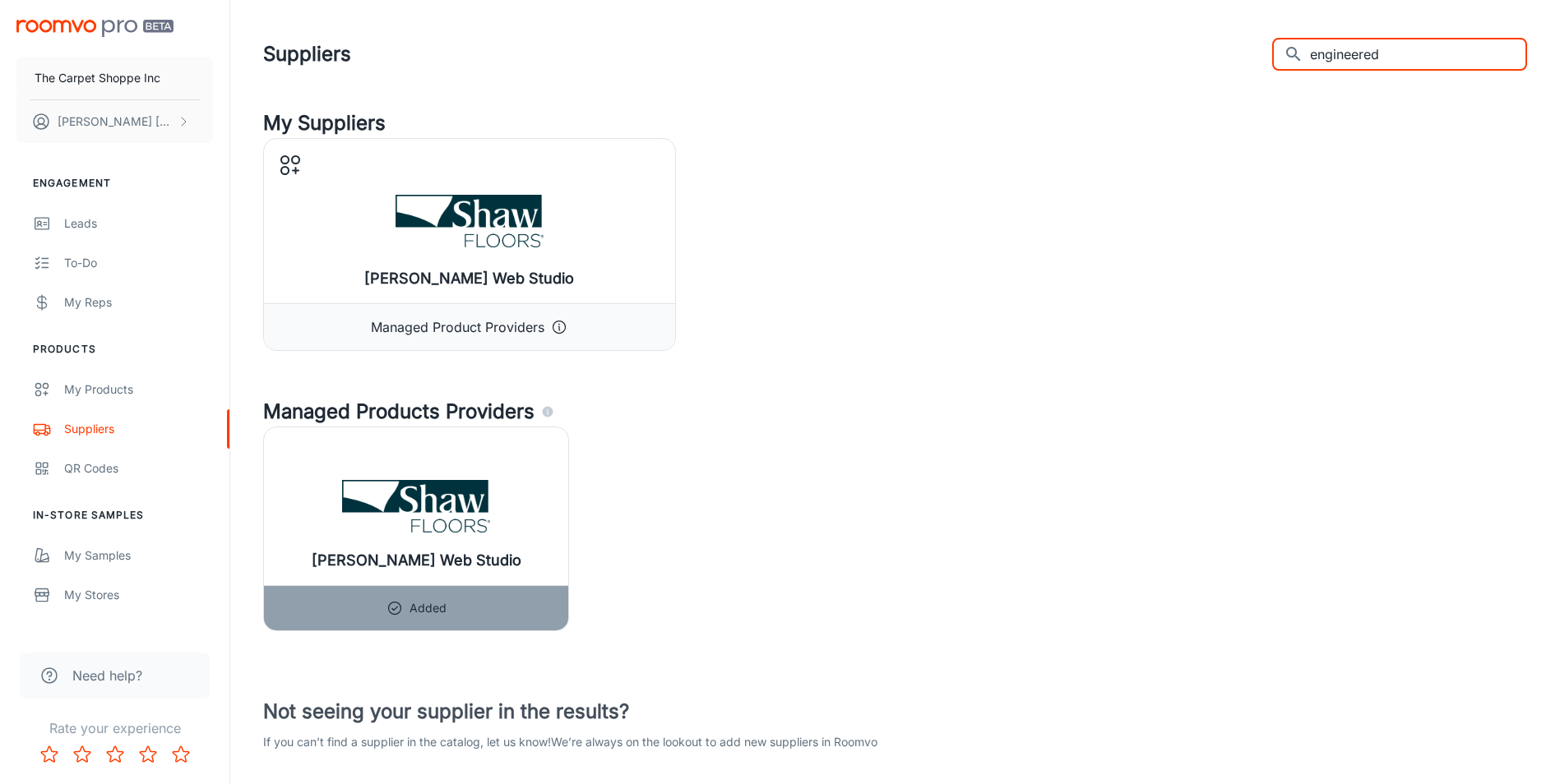
click at [1421, 57] on input "engineered" at bounding box center [1418, 55] width 217 height 33
click at [1463, 60] on input "engineered floors" at bounding box center [1418, 55] width 217 height 33
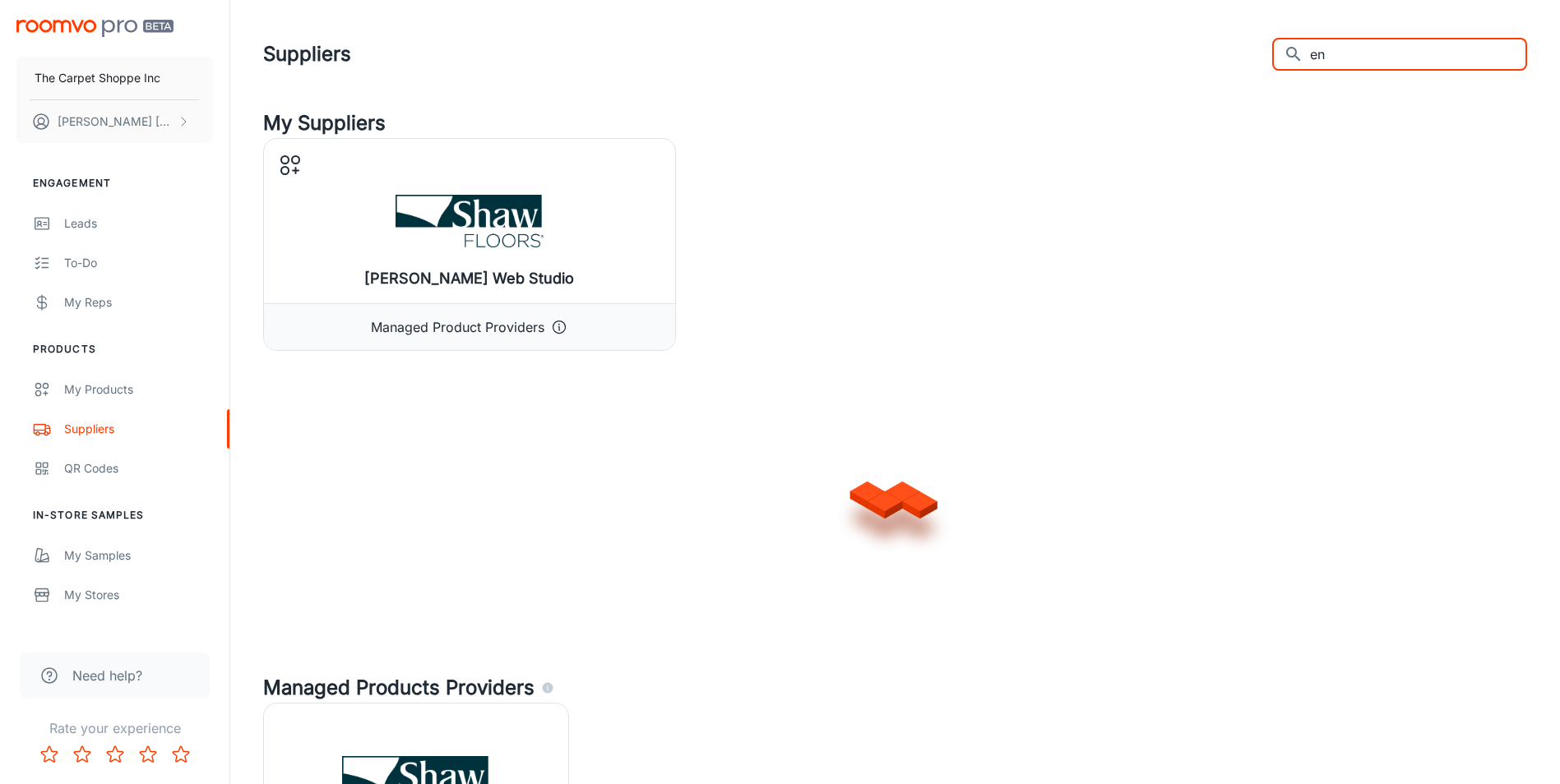
type input "e"
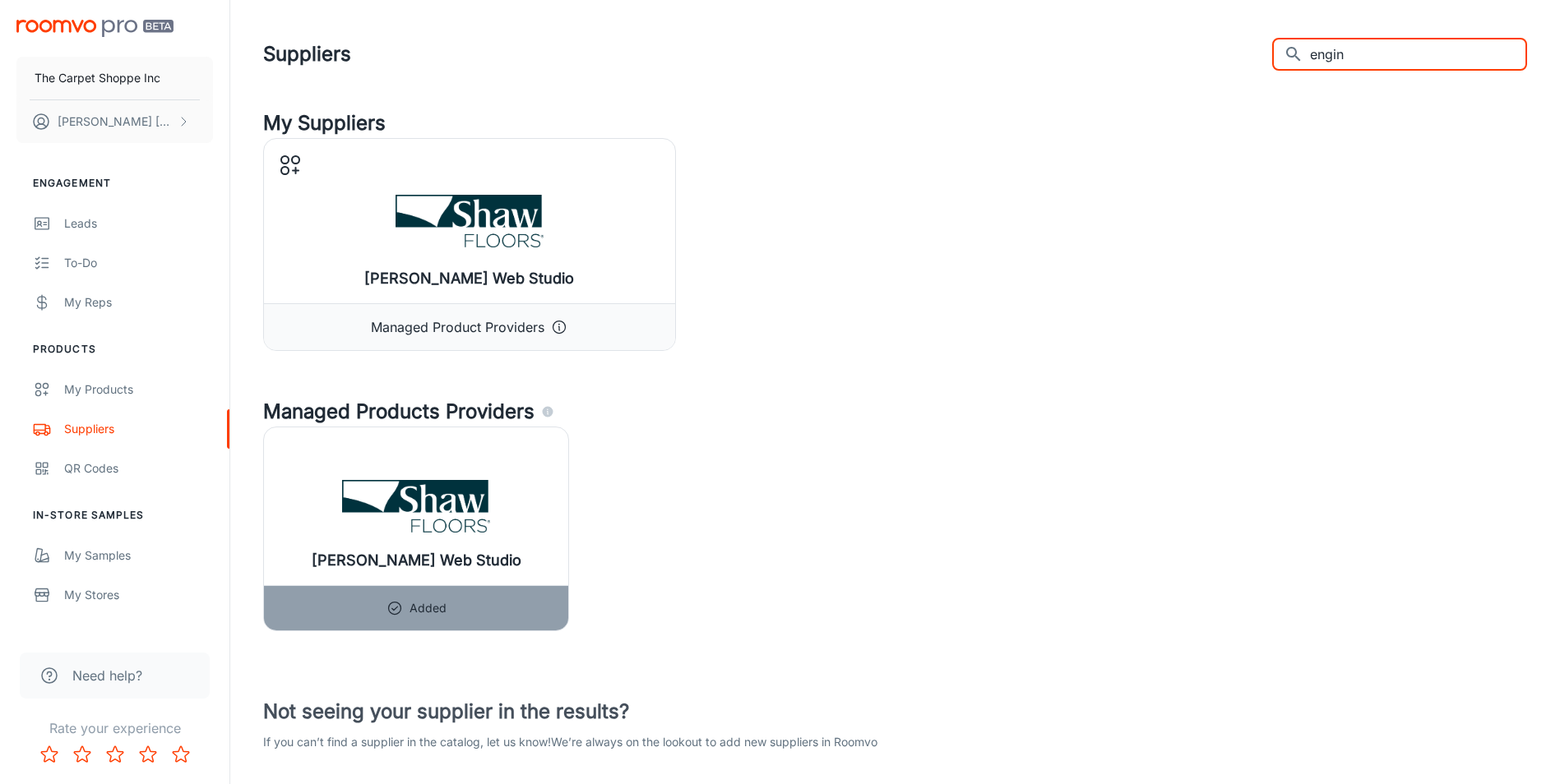
click at [1389, 59] on input "engin" at bounding box center [1418, 55] width 217 height 33
type input "e"
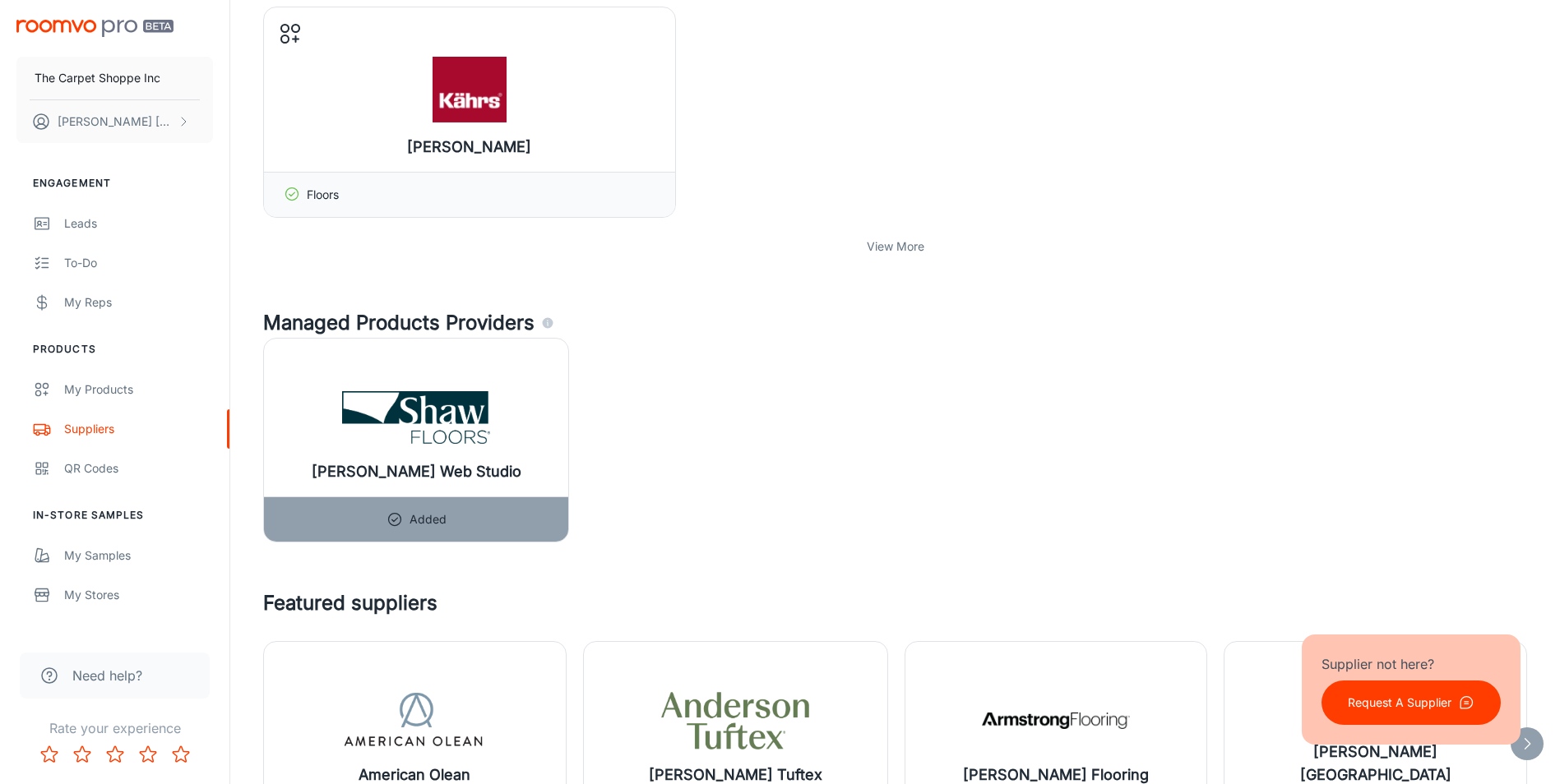
scroll to position [822, 0]
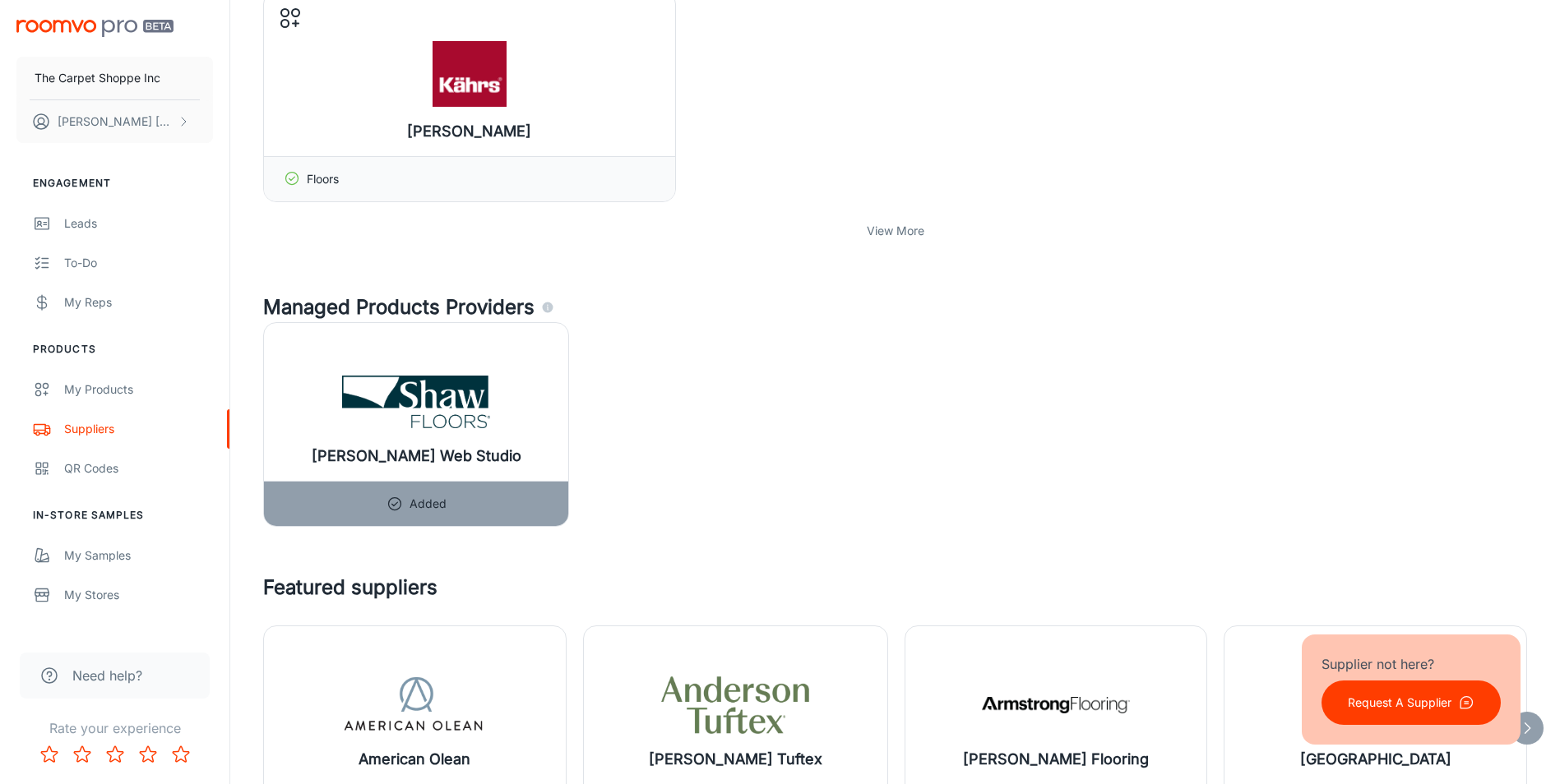
click at [905, 234] on p "View More" at bounding box center [896, 230] width 58 height 19
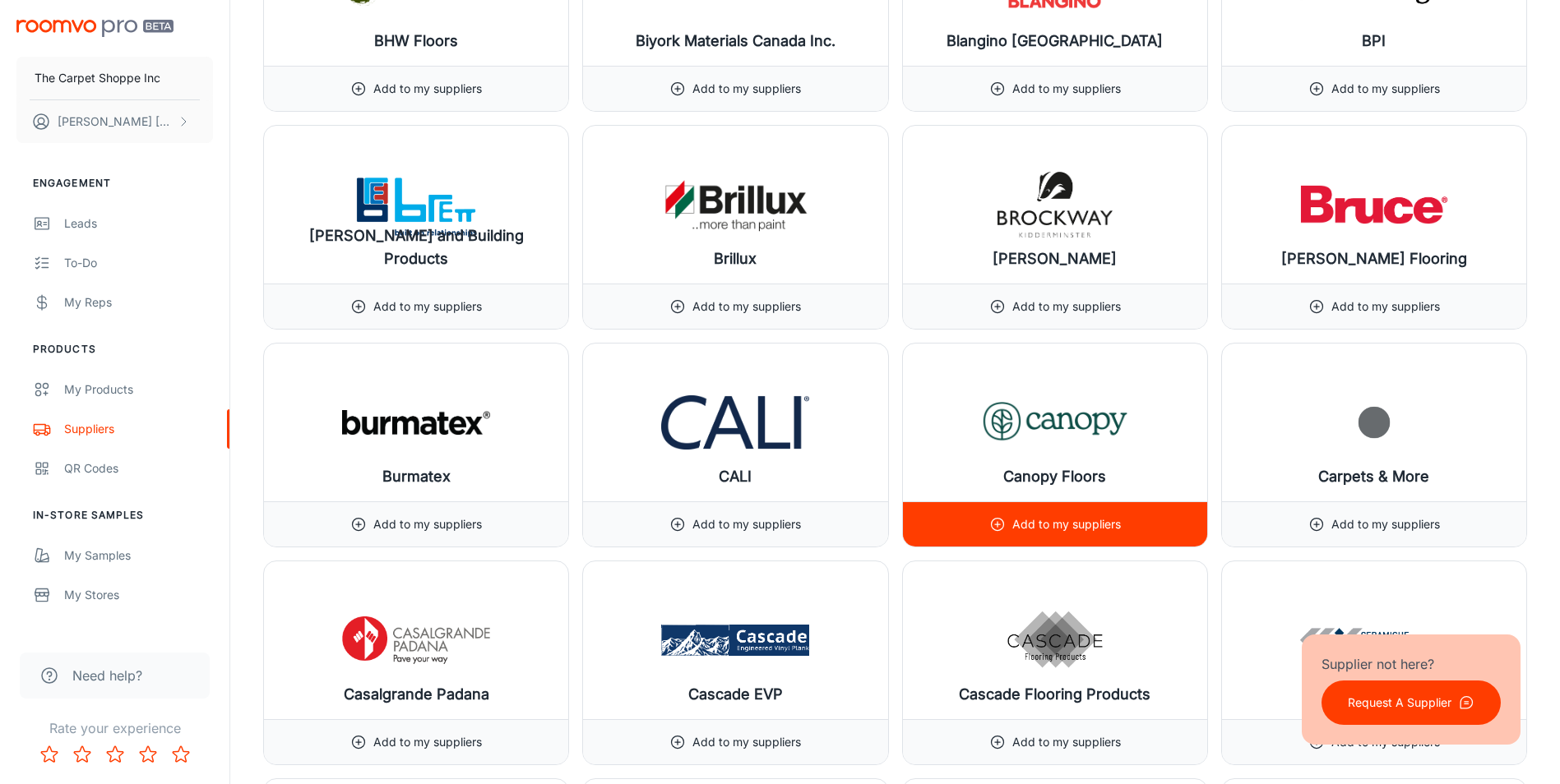
scroll to position [4686, 0]
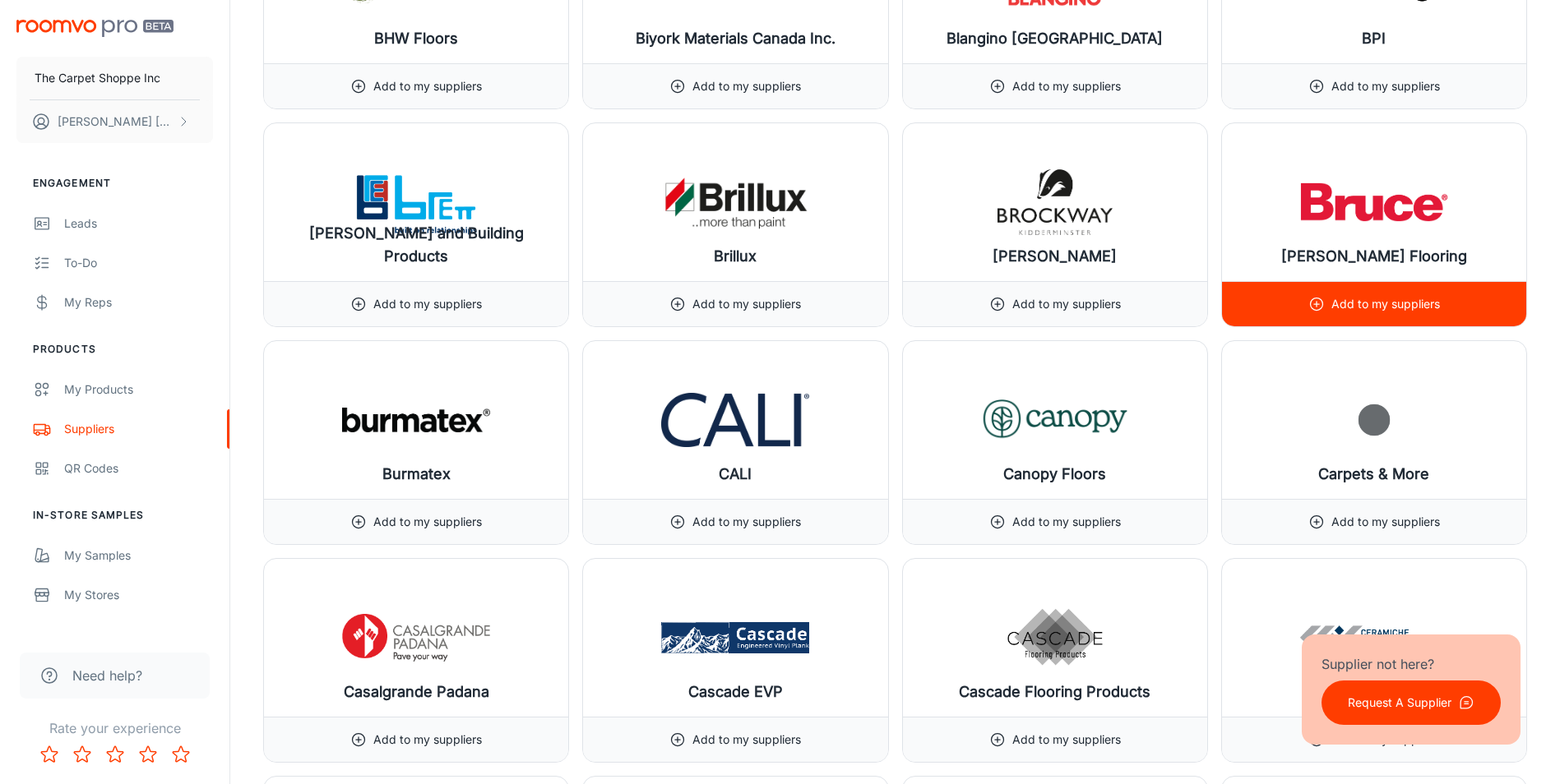
click at [1370, 302] on p "Add to my suppliers" at bounding box center [1385, 304] width 108 height 19
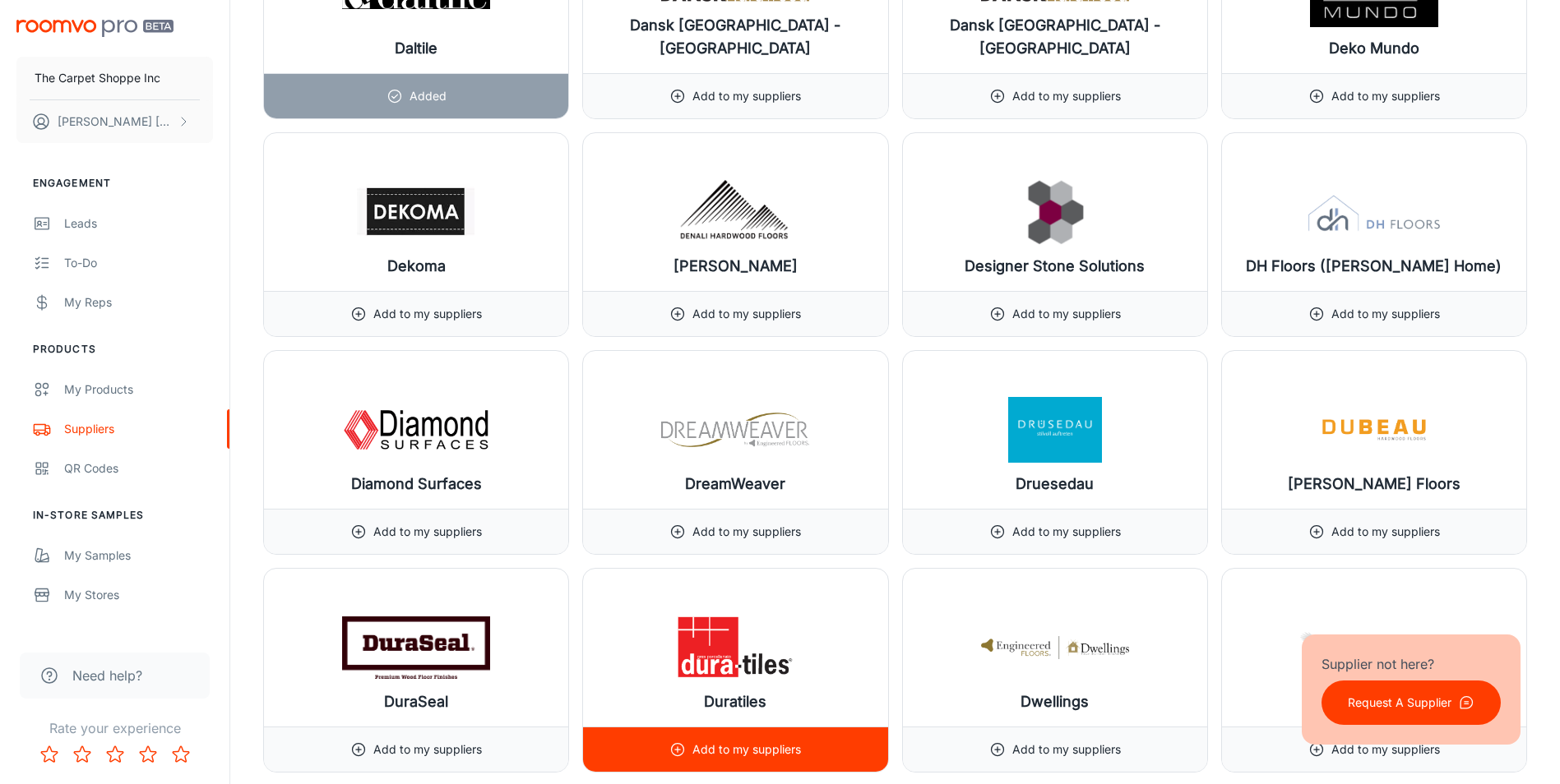
scroll to position [7153, 0]
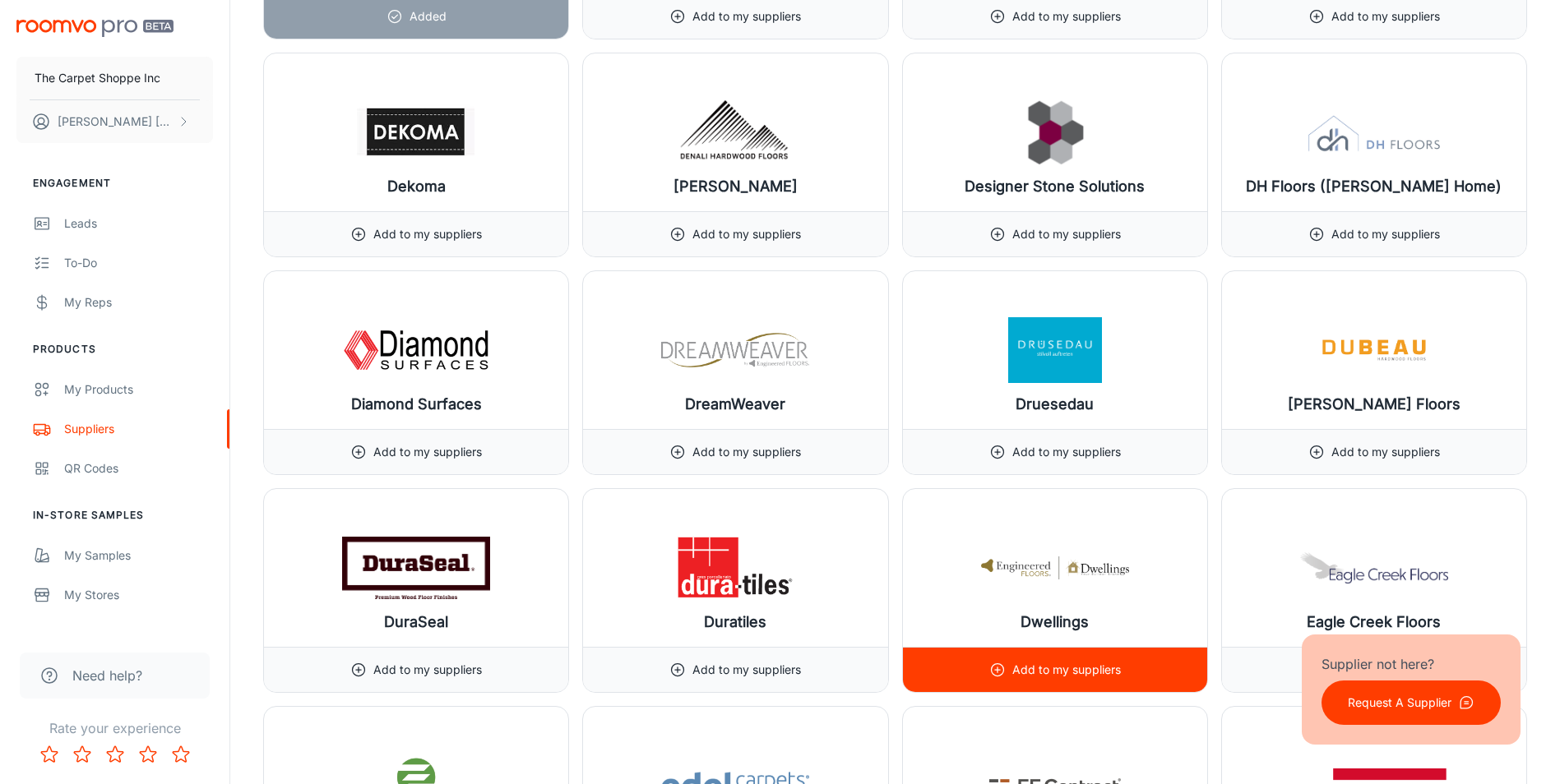
click at [1039, 568] on img at bounding box center [1056, 567] width 148 height 65
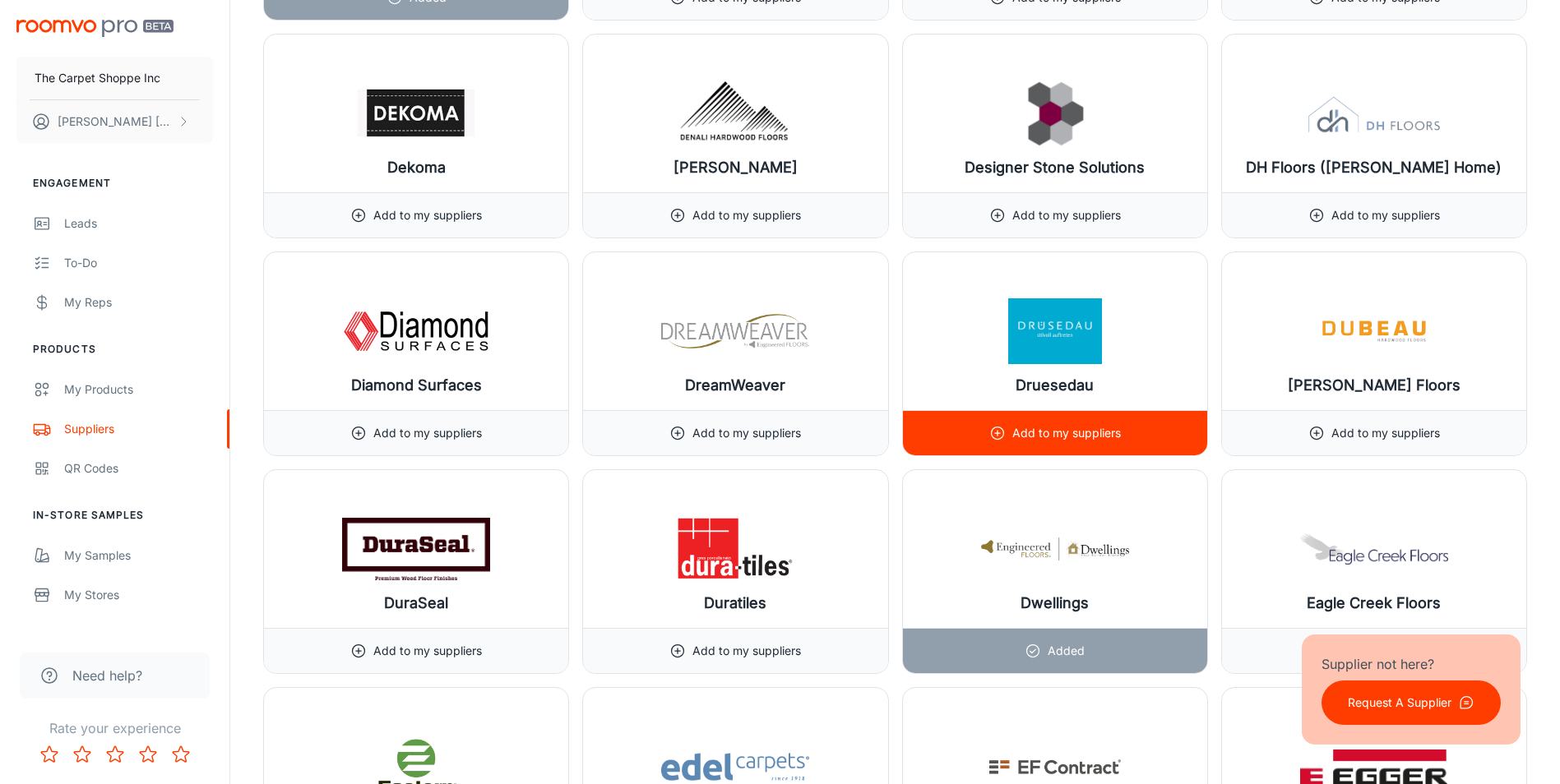
scroll to position [7482, 0]
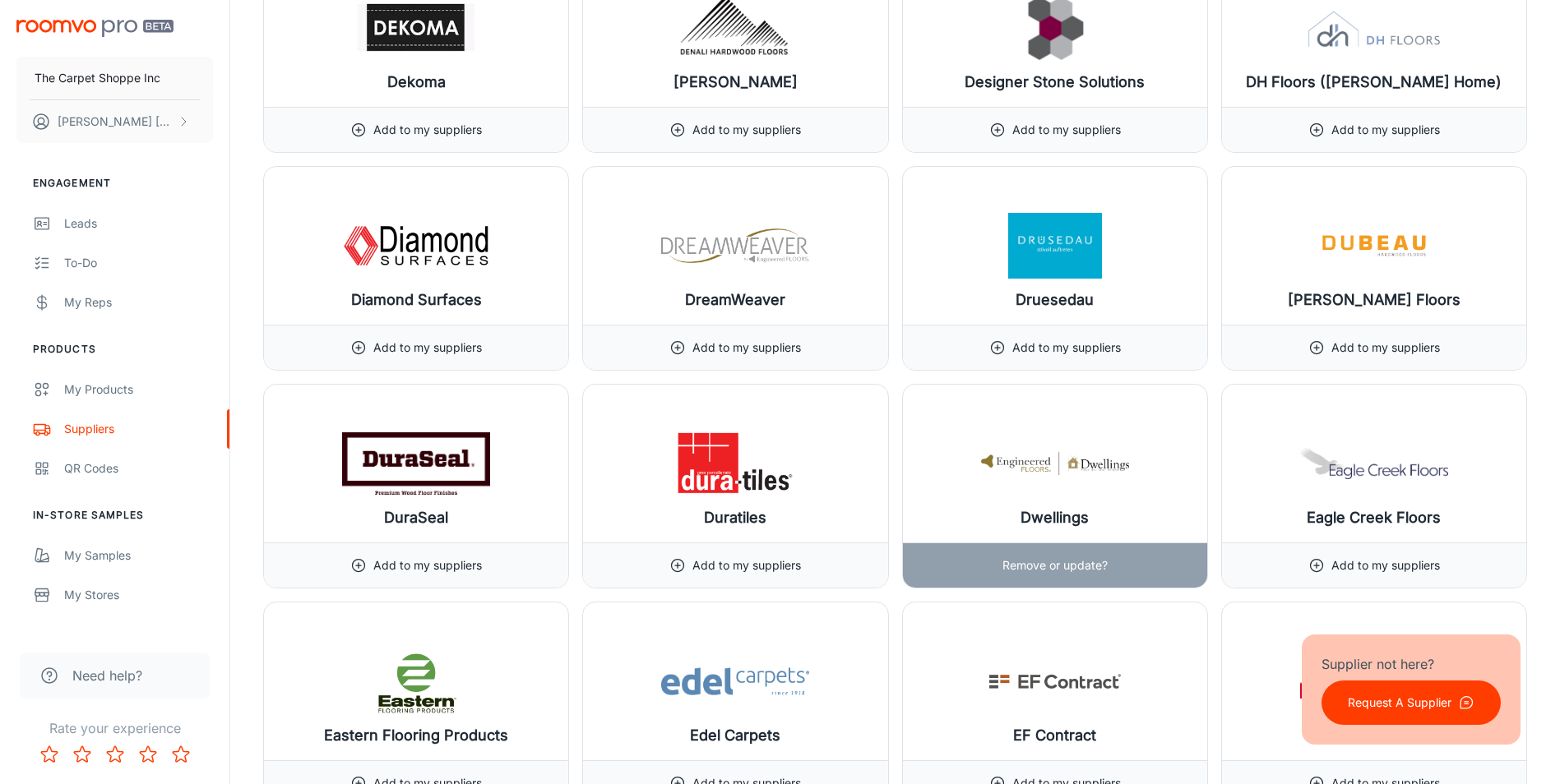
click at [1102, 559] on p "Remove or update?" at bounding box center [1056, 565] width 105 height 19
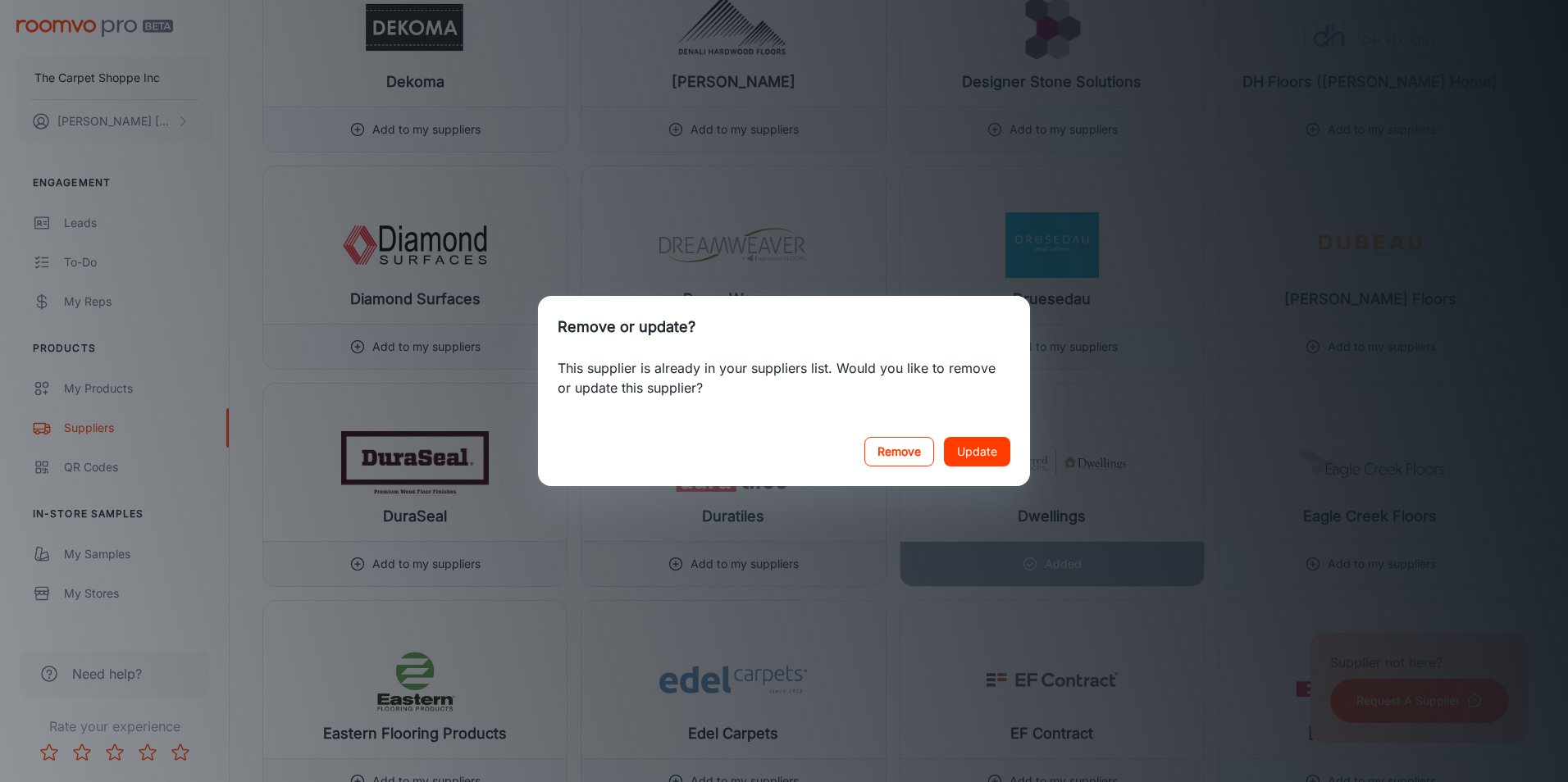
click at [909, 450] on button "Remove" at bounding box center [900, 452] width 70 height 29
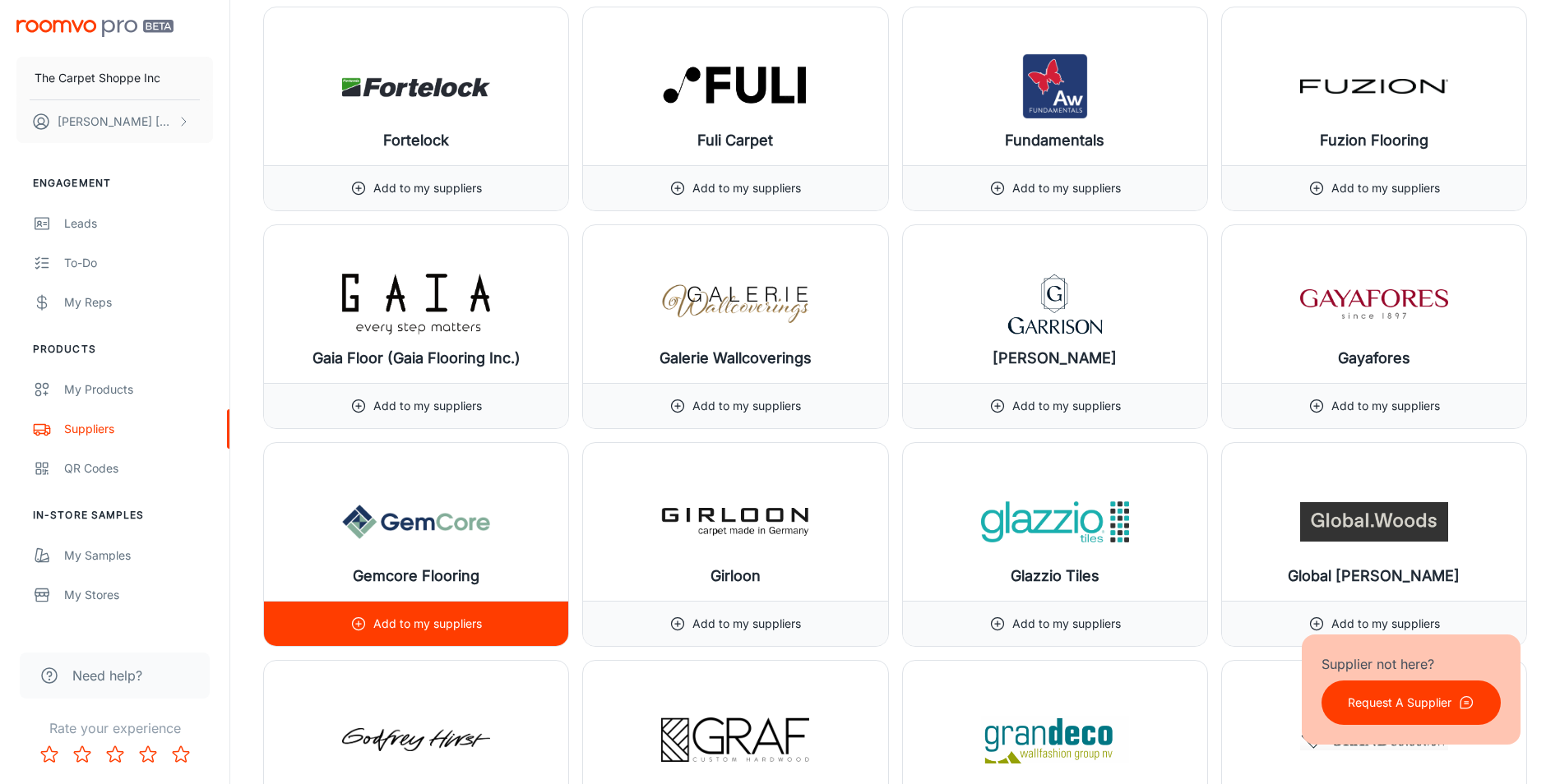
scroll to position [9702, 0]
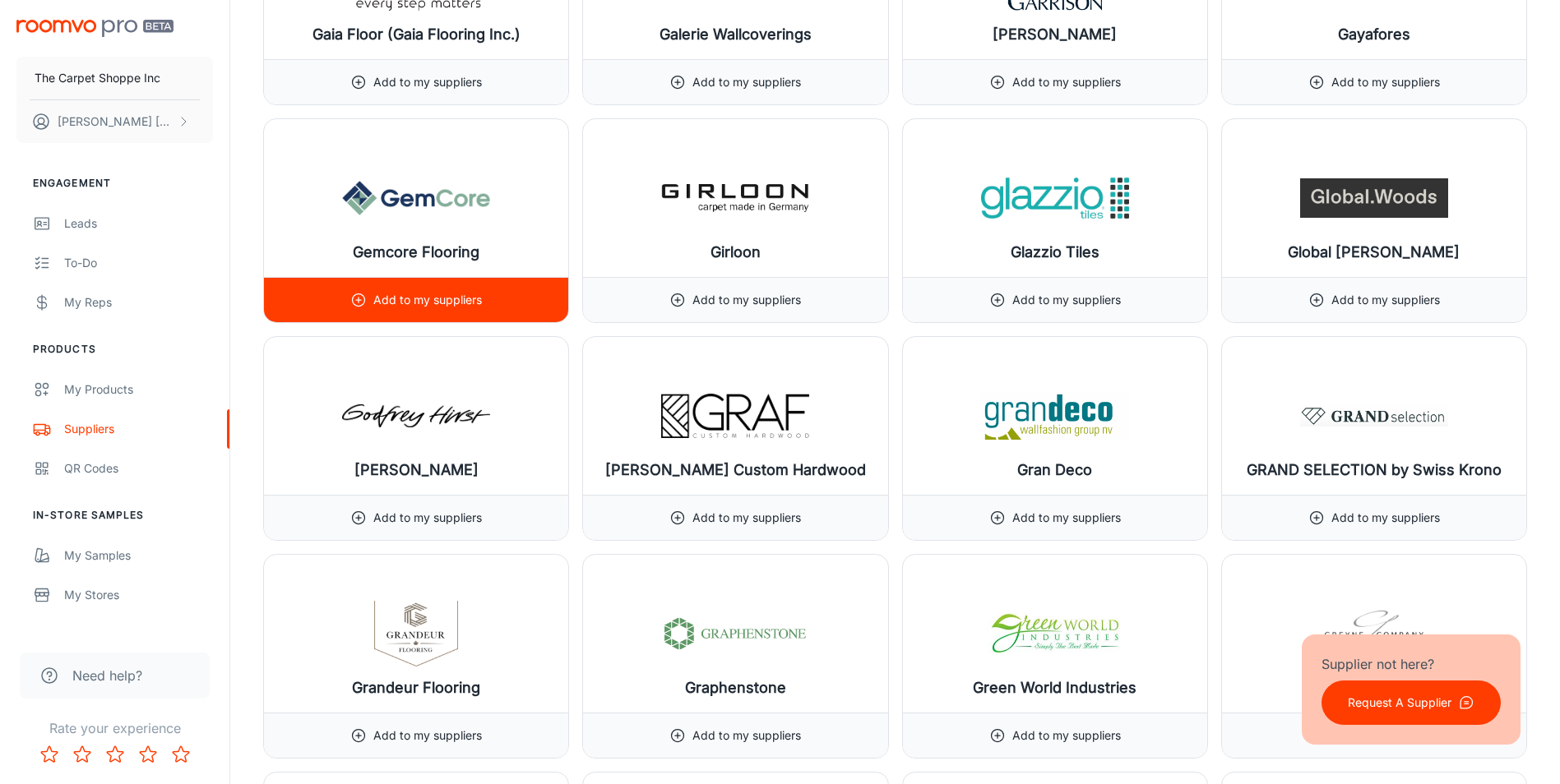
click at [477, 316] on div "Add to my suppliers" at bounding box center [416, 300] width 132 height 44
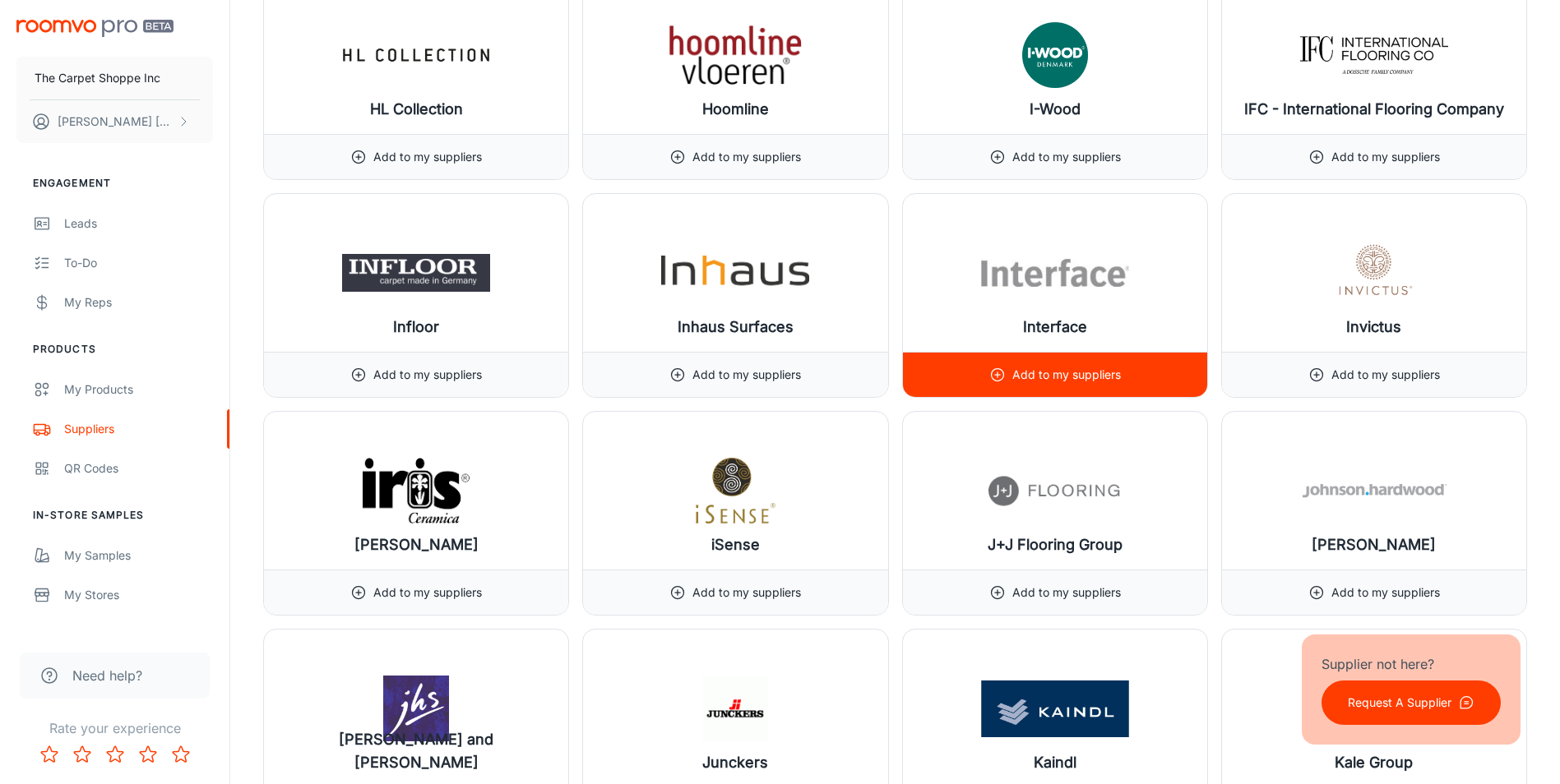
scroll to position [11428, 0]
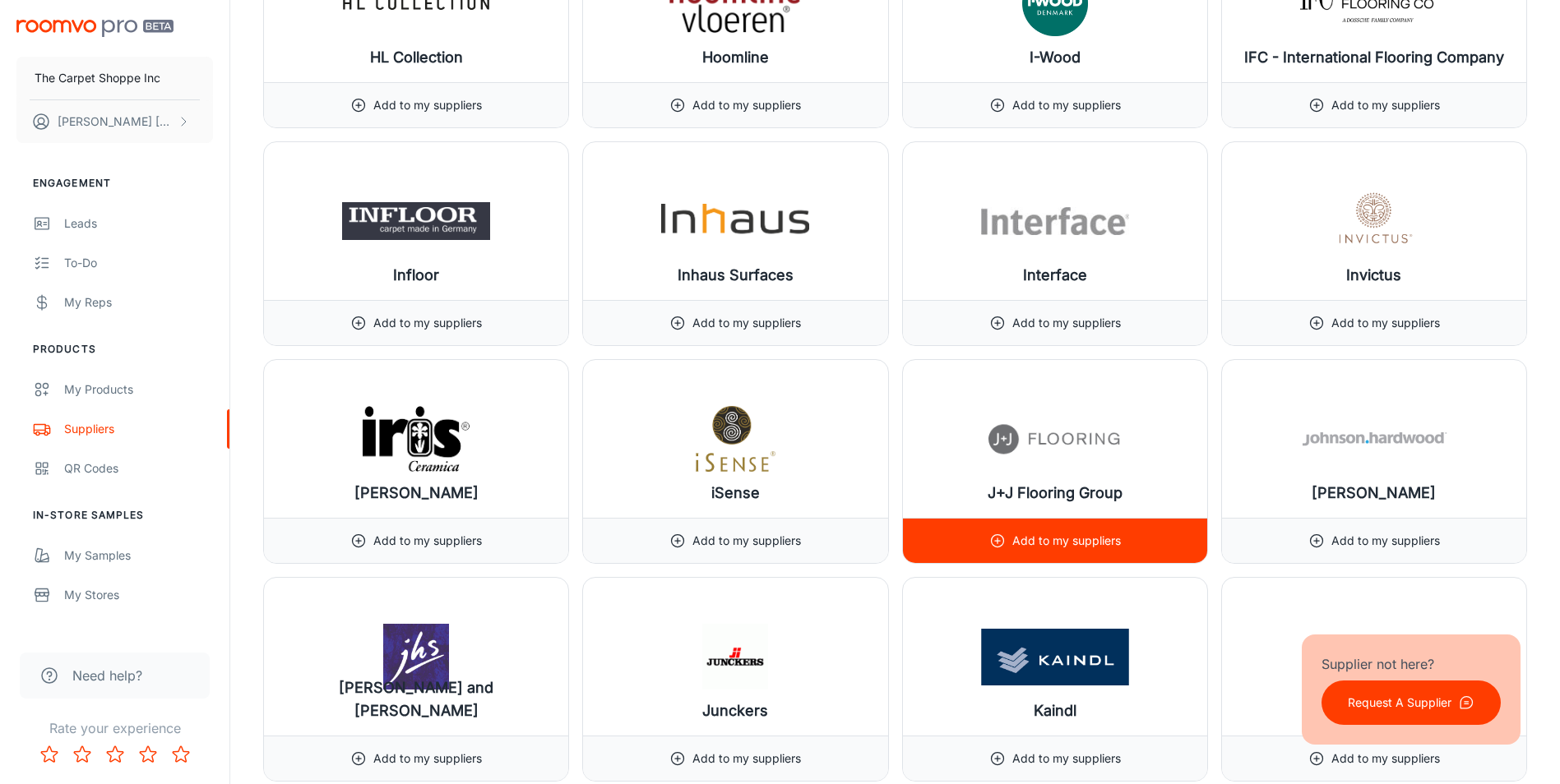
click at [1098, 534] on p "Add to my suppliers" at bounding box center [1067, 541] width 108 height 19
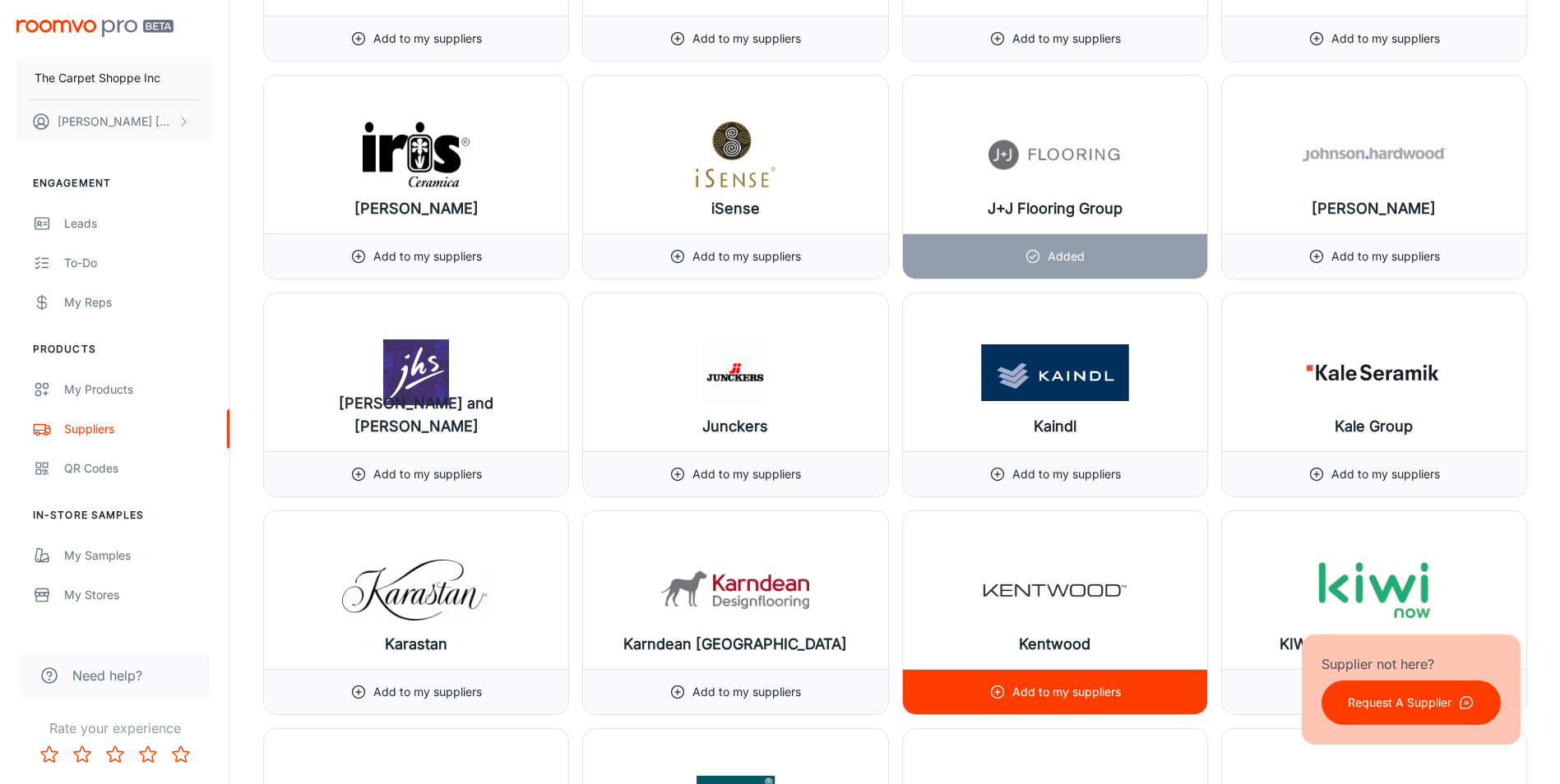
scroll to position [12004, 0]
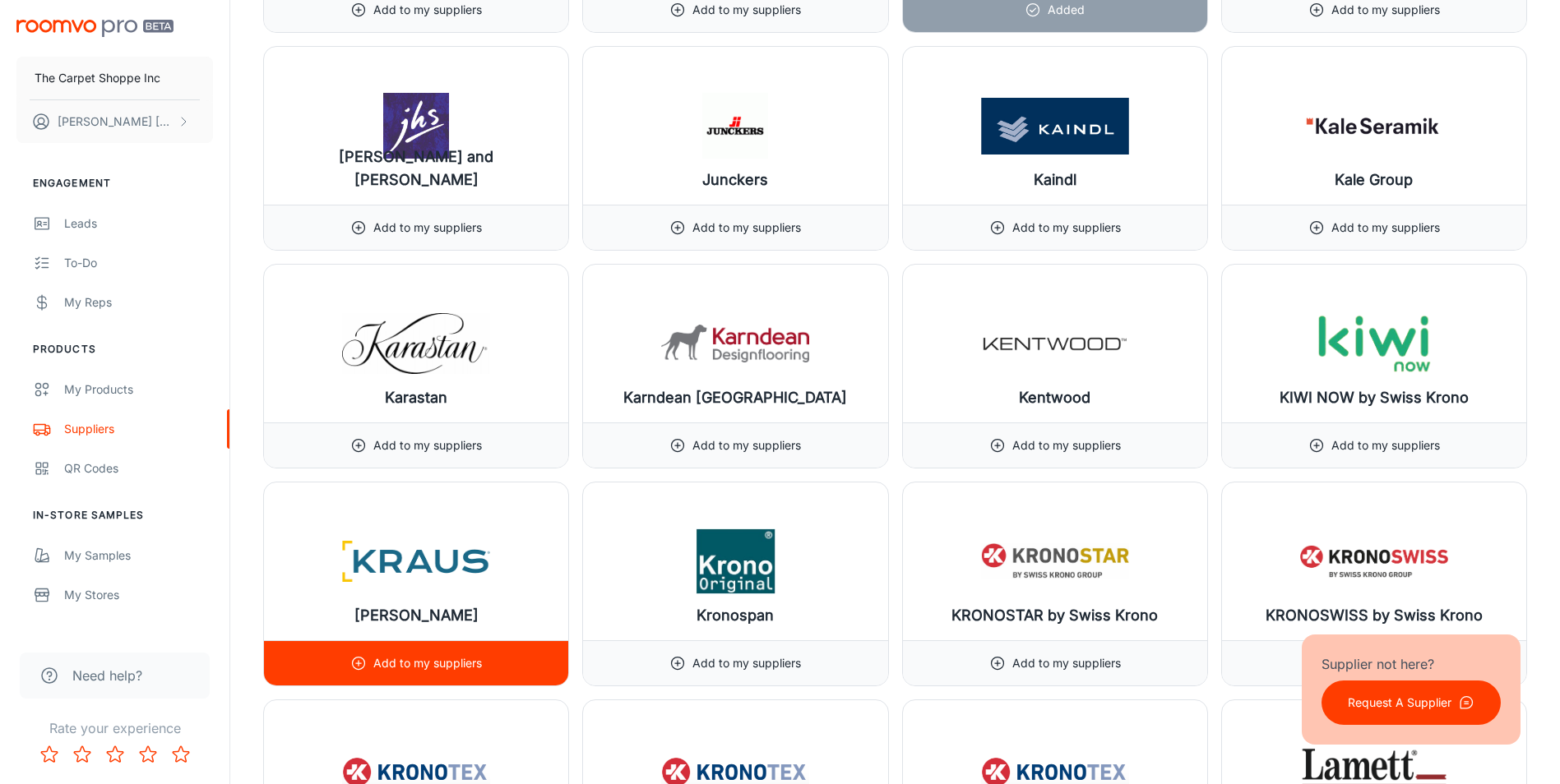
click at [444, 645] on div "Add to my suppliers" at bounding box center [416, 663] width 132 height 44
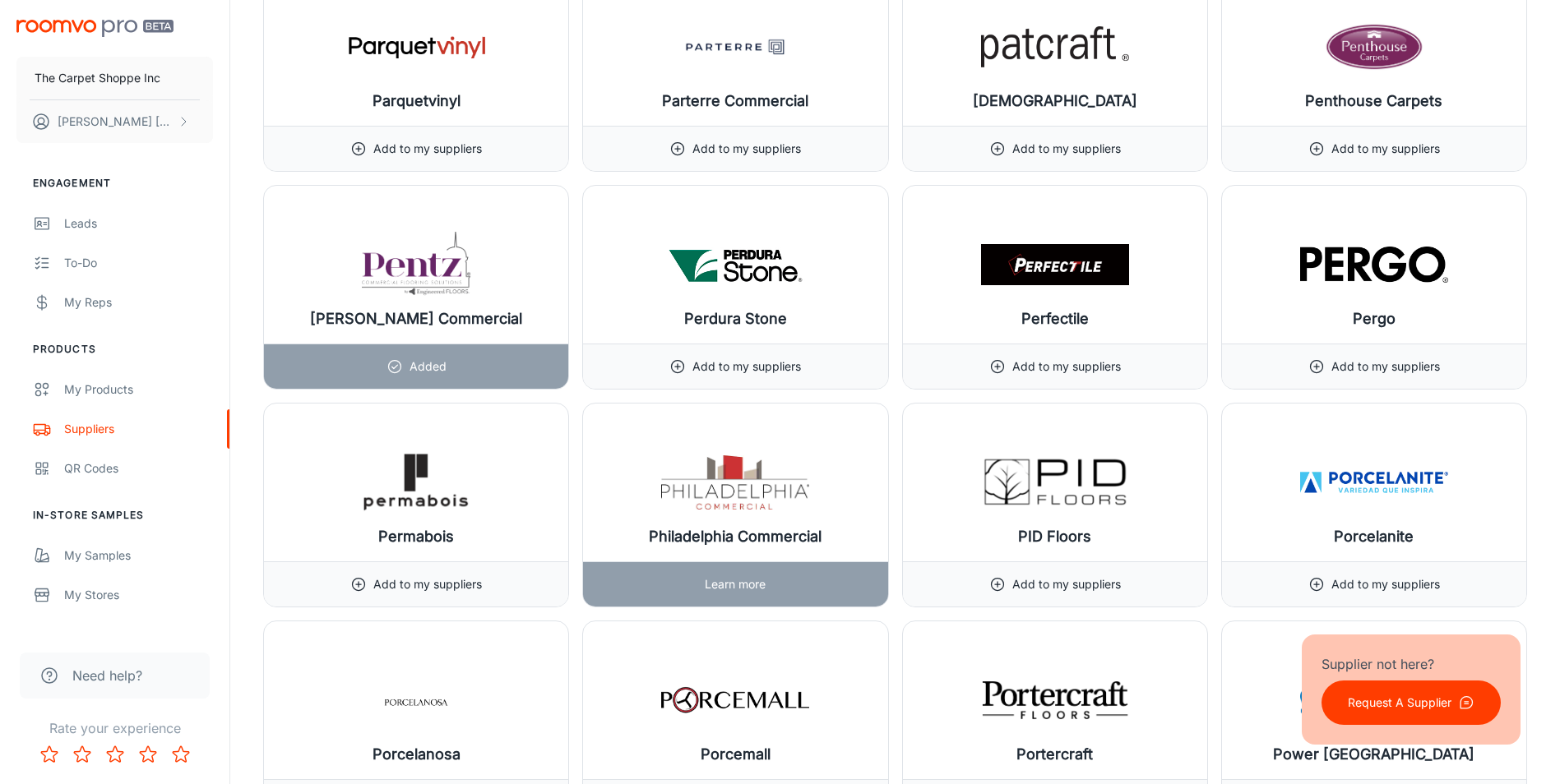
scroll to position [16443, 0]
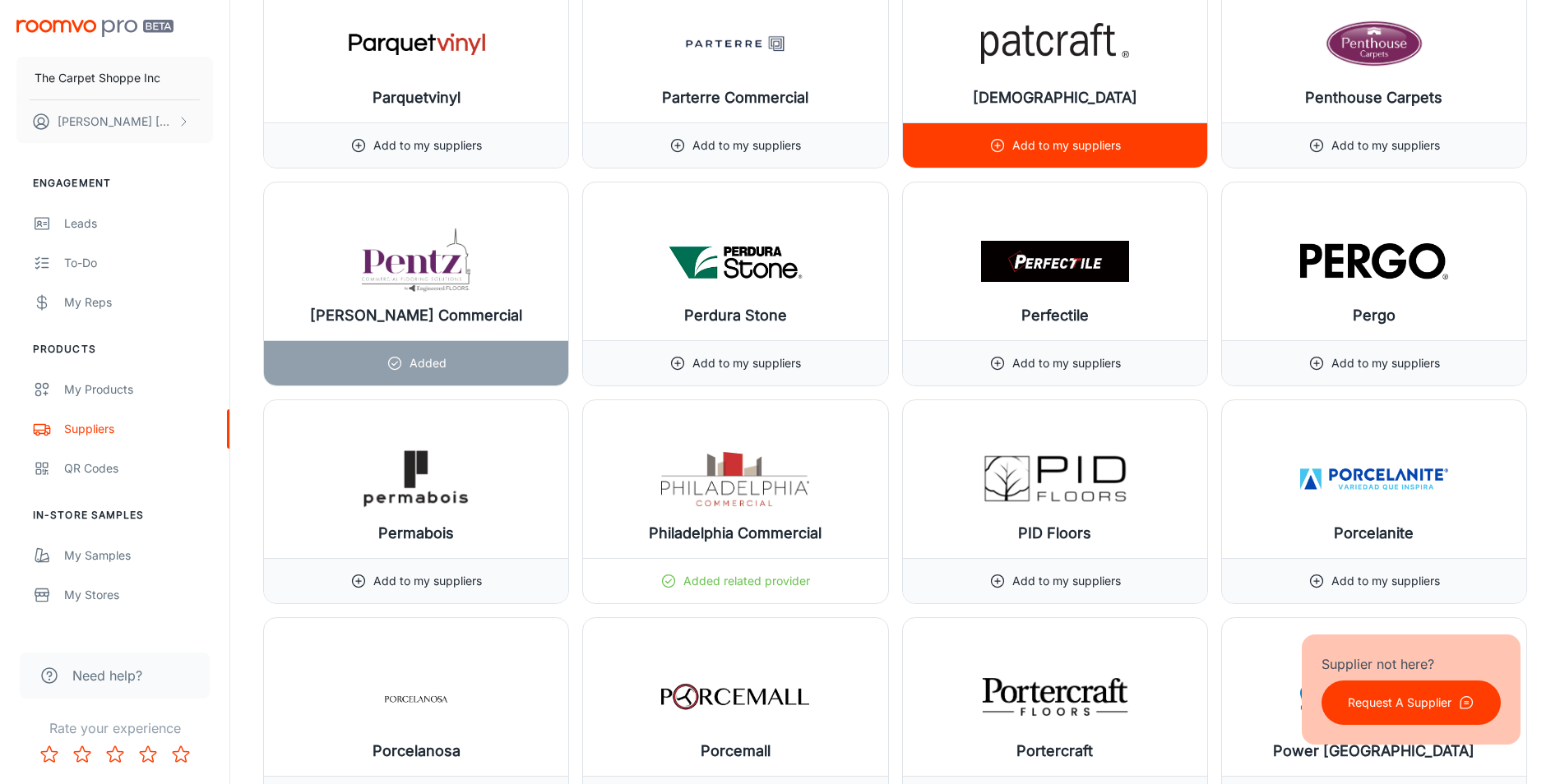
click at [1105, 143] on p "Add to my suppliers" at bounding box center [1067, 145] width 108 height 19
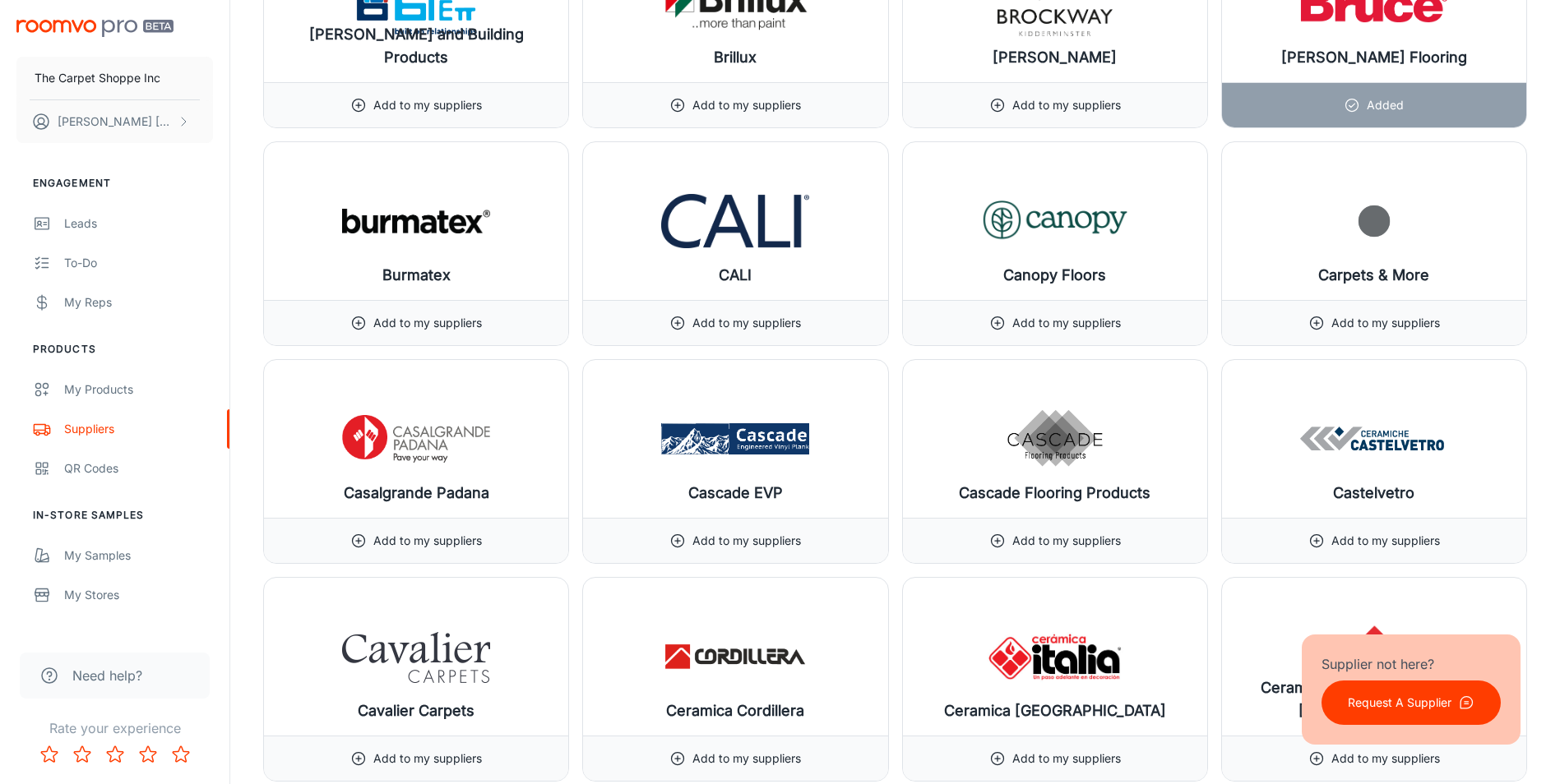
scroll to position [0, 0]
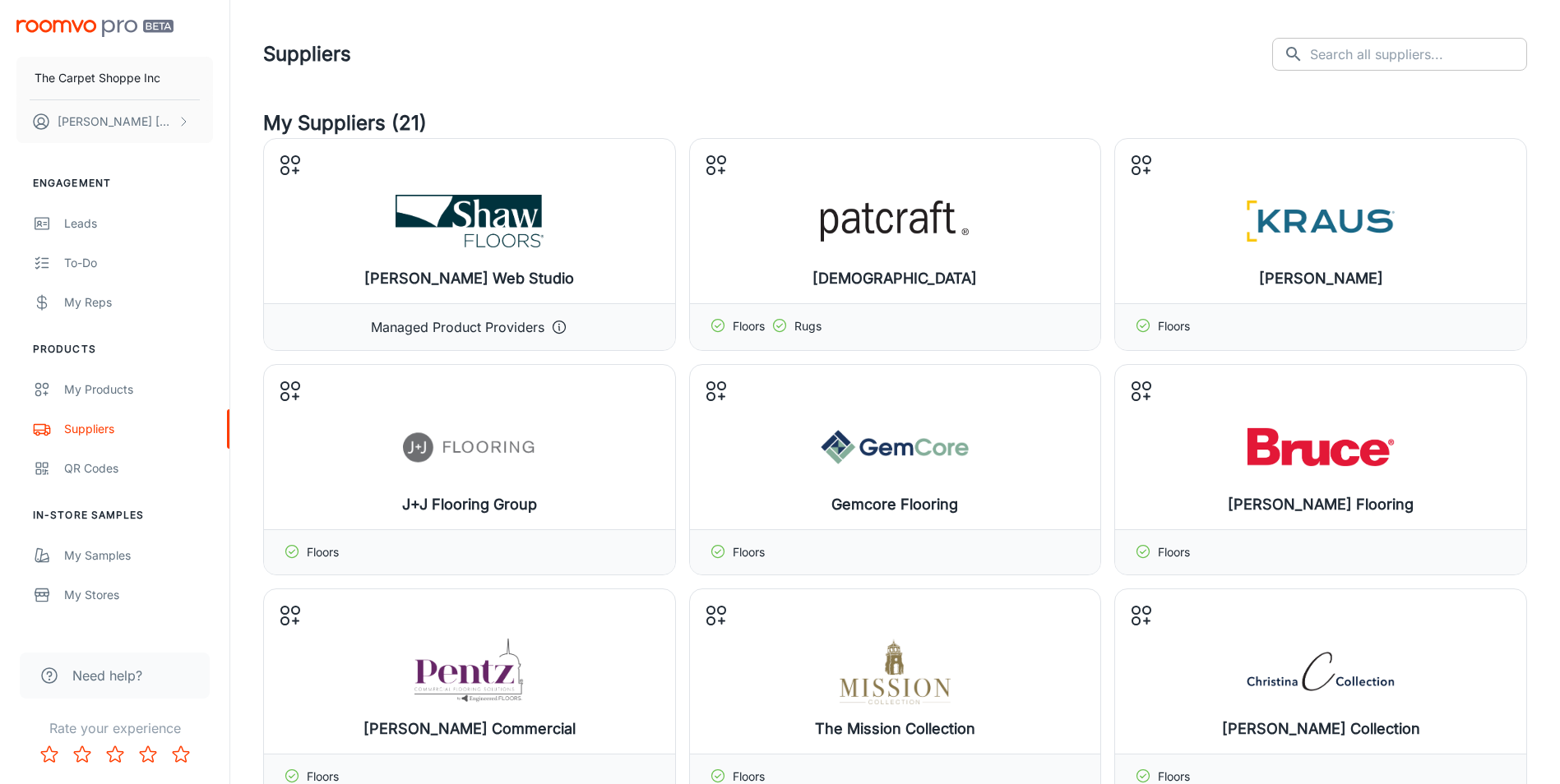
click at [1441, 58] on input "text" at bounding box center [1418, 55] width 217 height 33
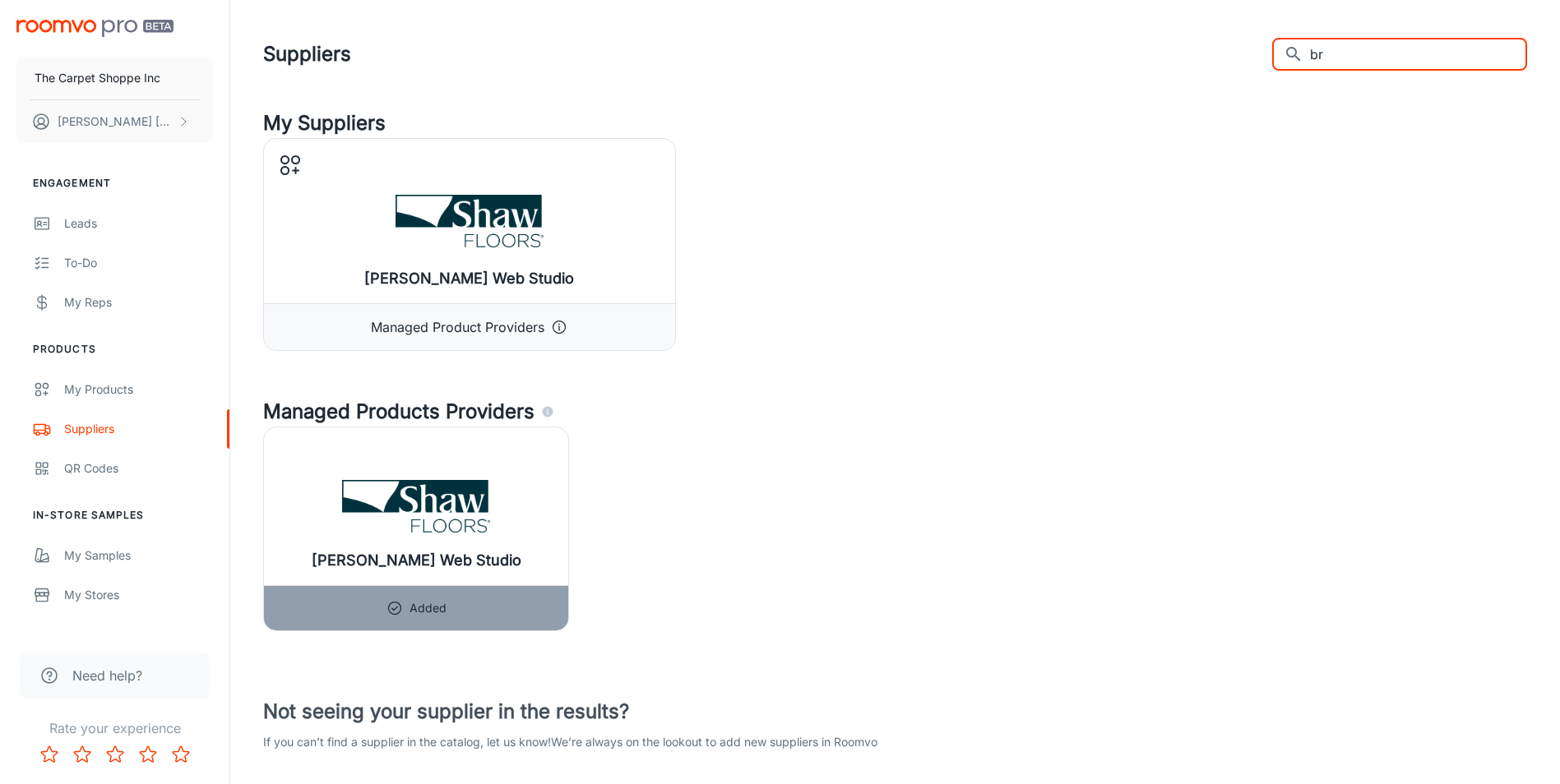
type input "b"
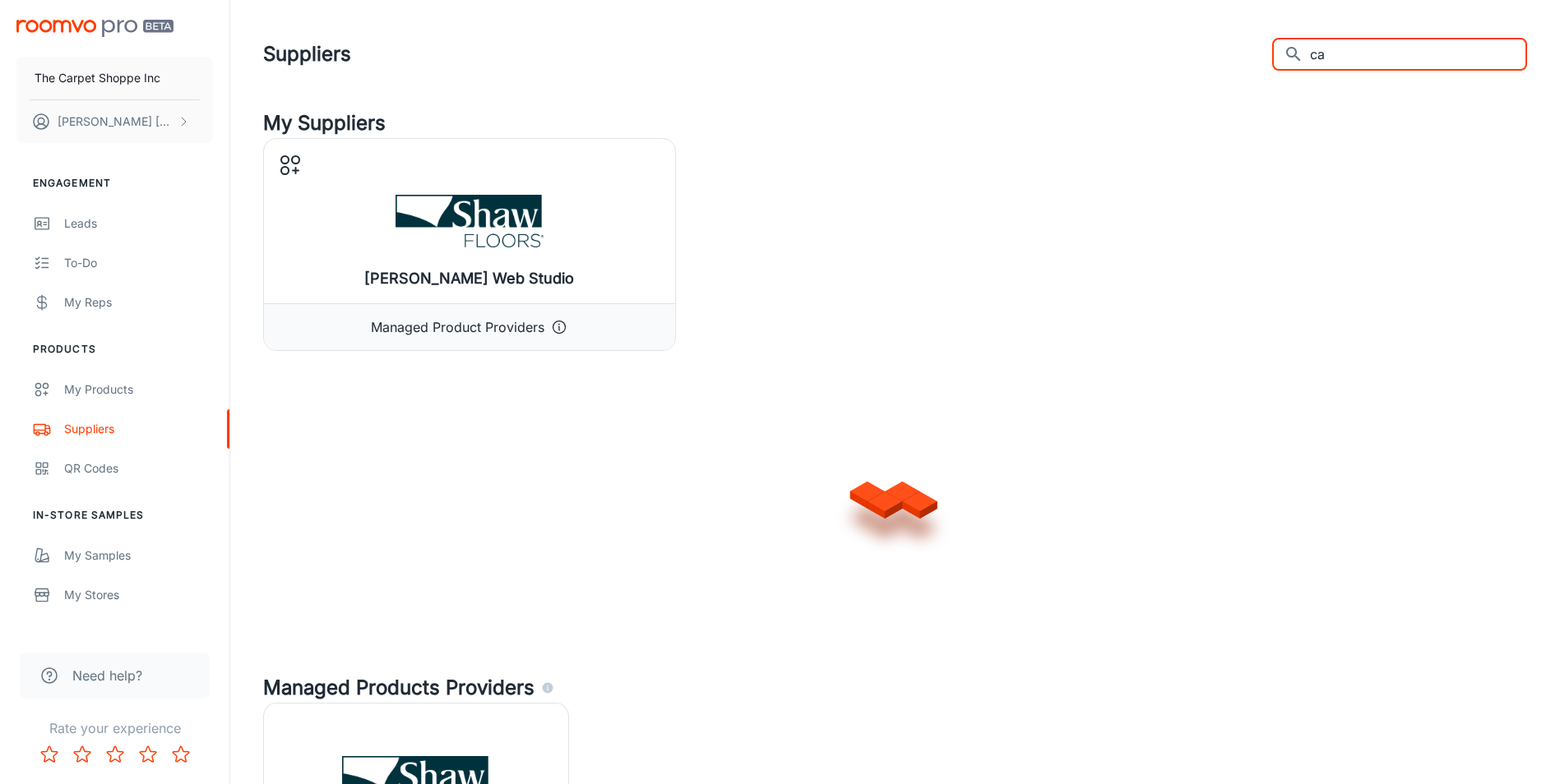
type input "c"
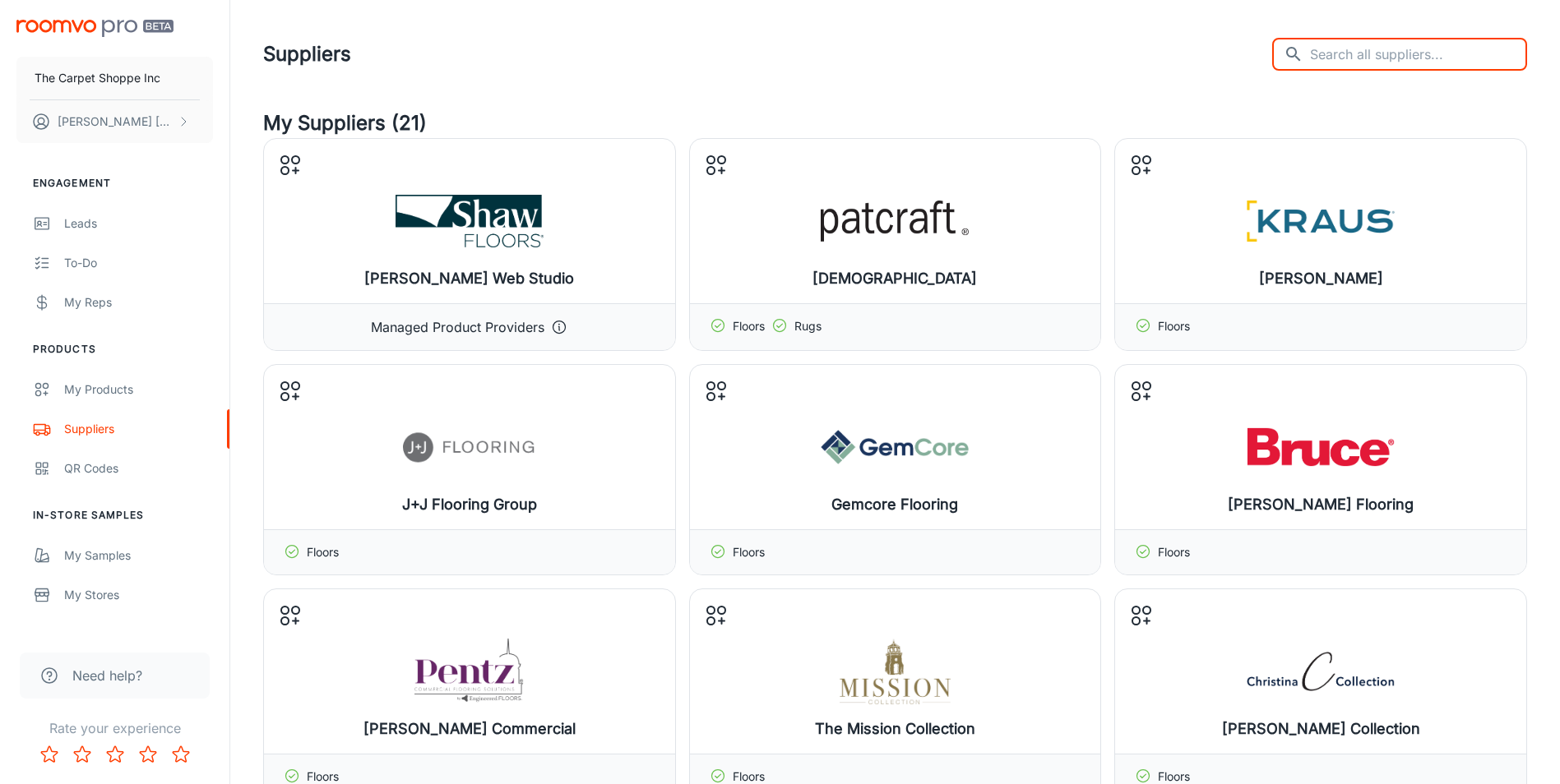
click at [1357, 59] on input "text" at bounding box center [1418, 55] width 217 height 33
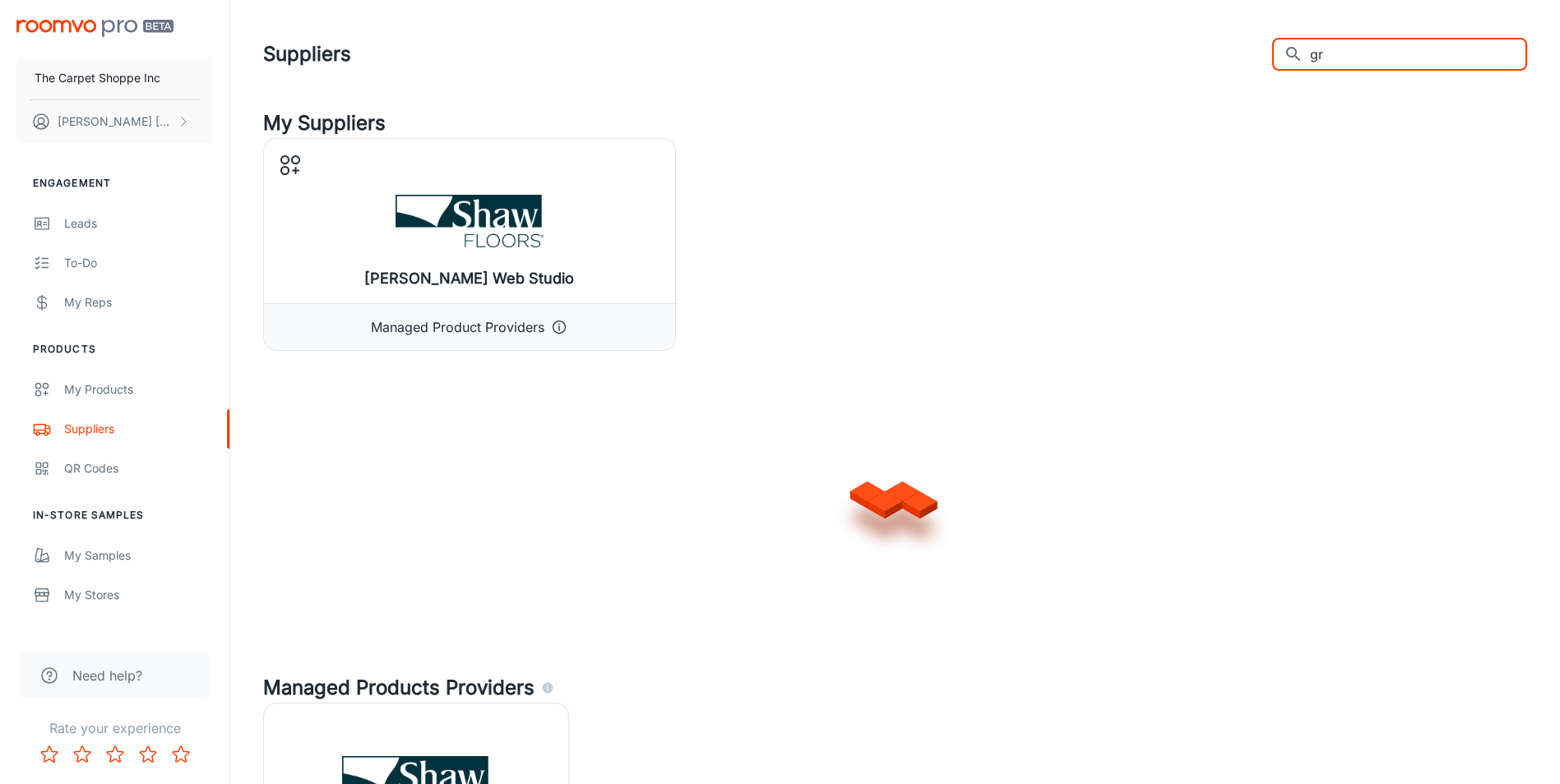
type input "g"
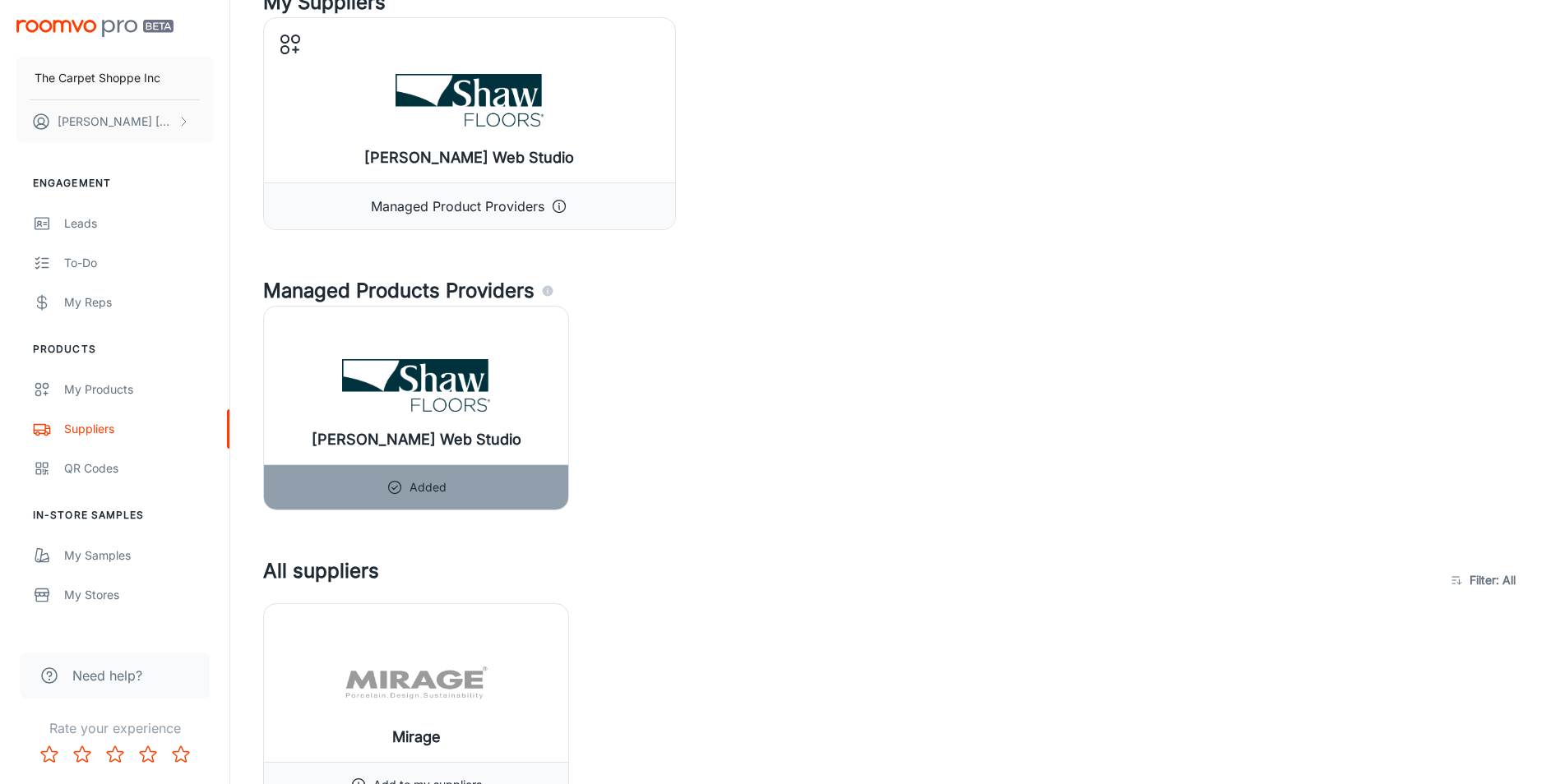
scroll to position [329, 0]
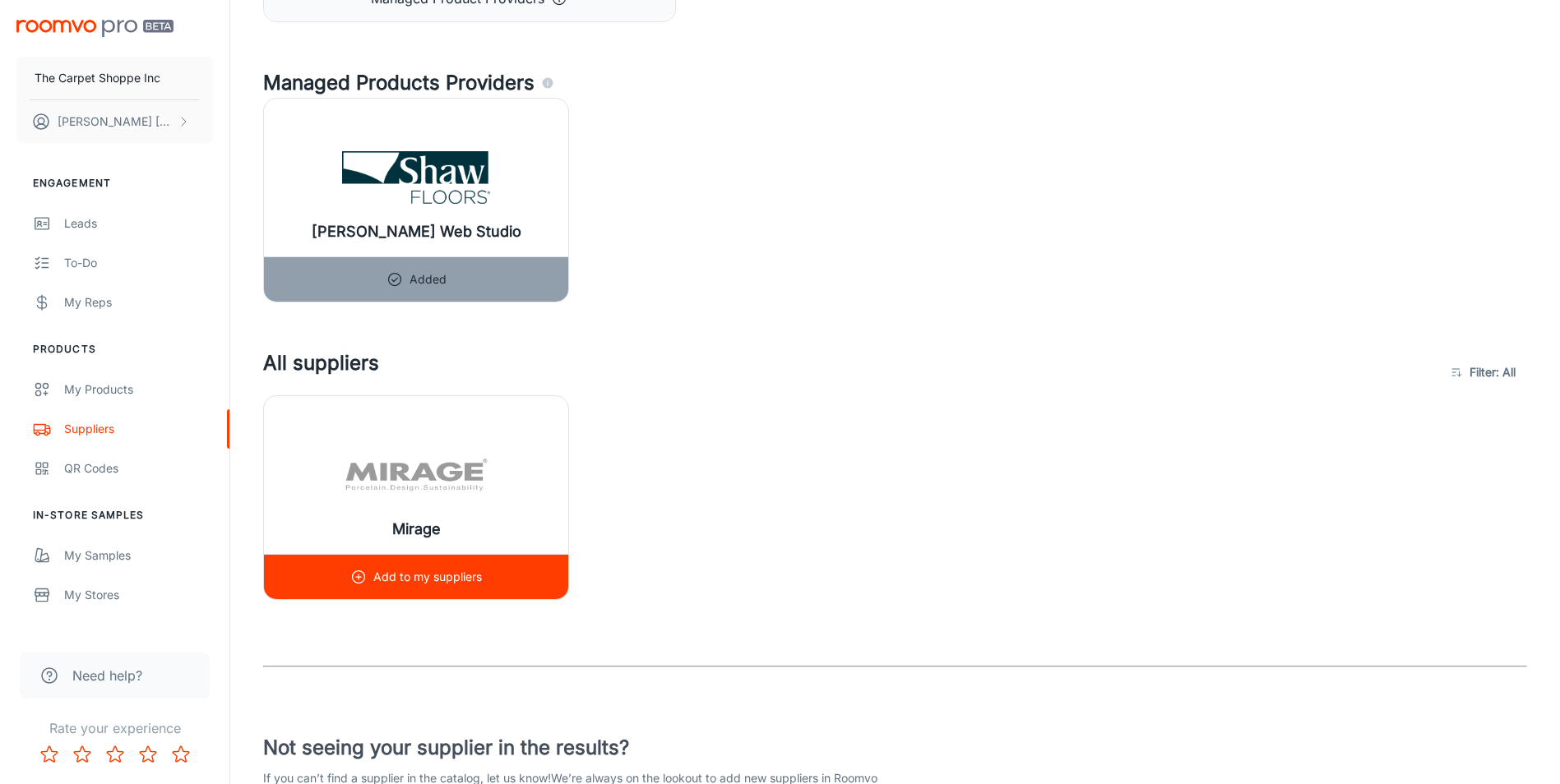
click at [446, 581] on p "Add to my suppliers" at bounding box center [427, 577] width 108 height 19
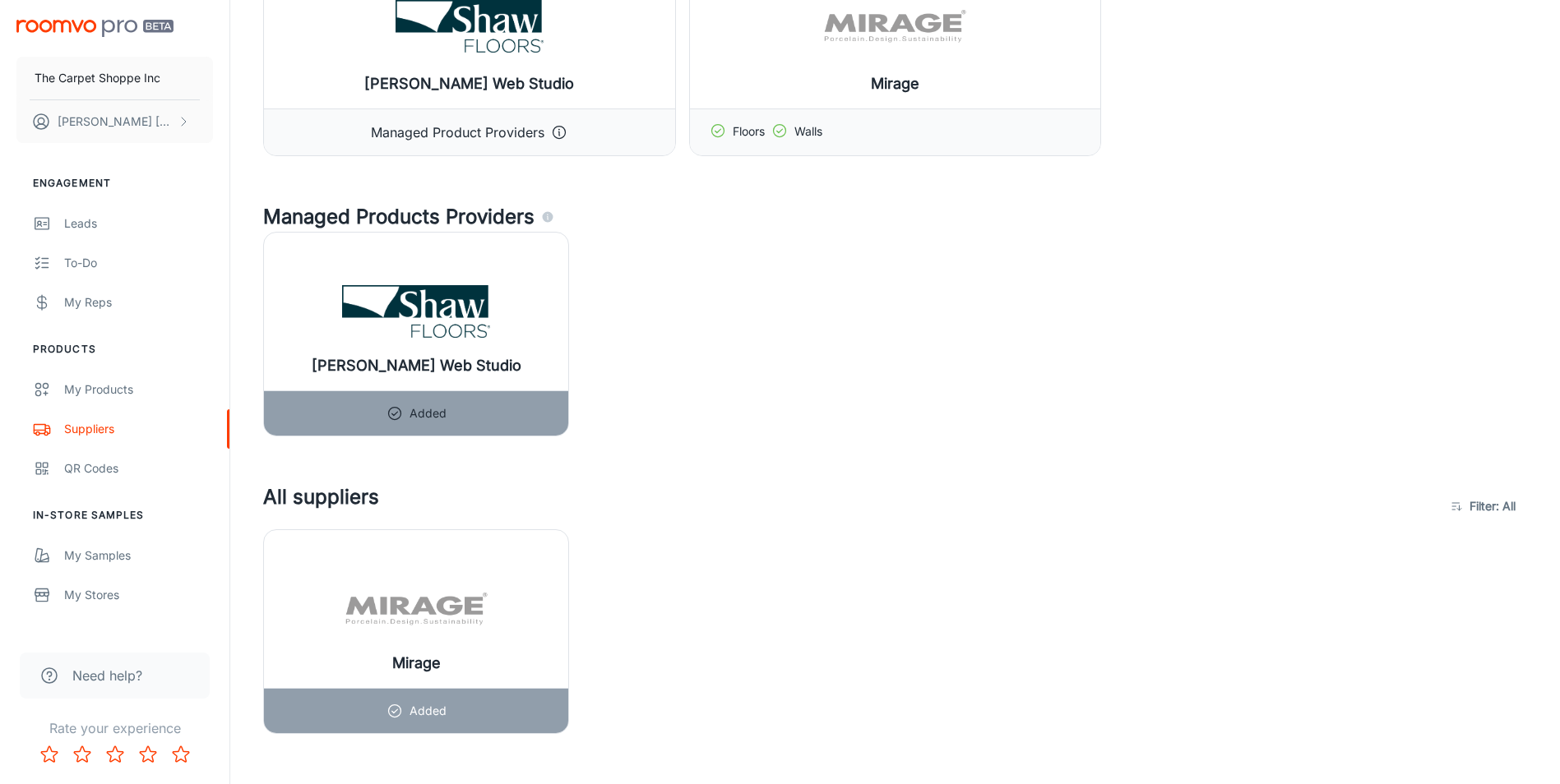
scroll to position [481, 0]
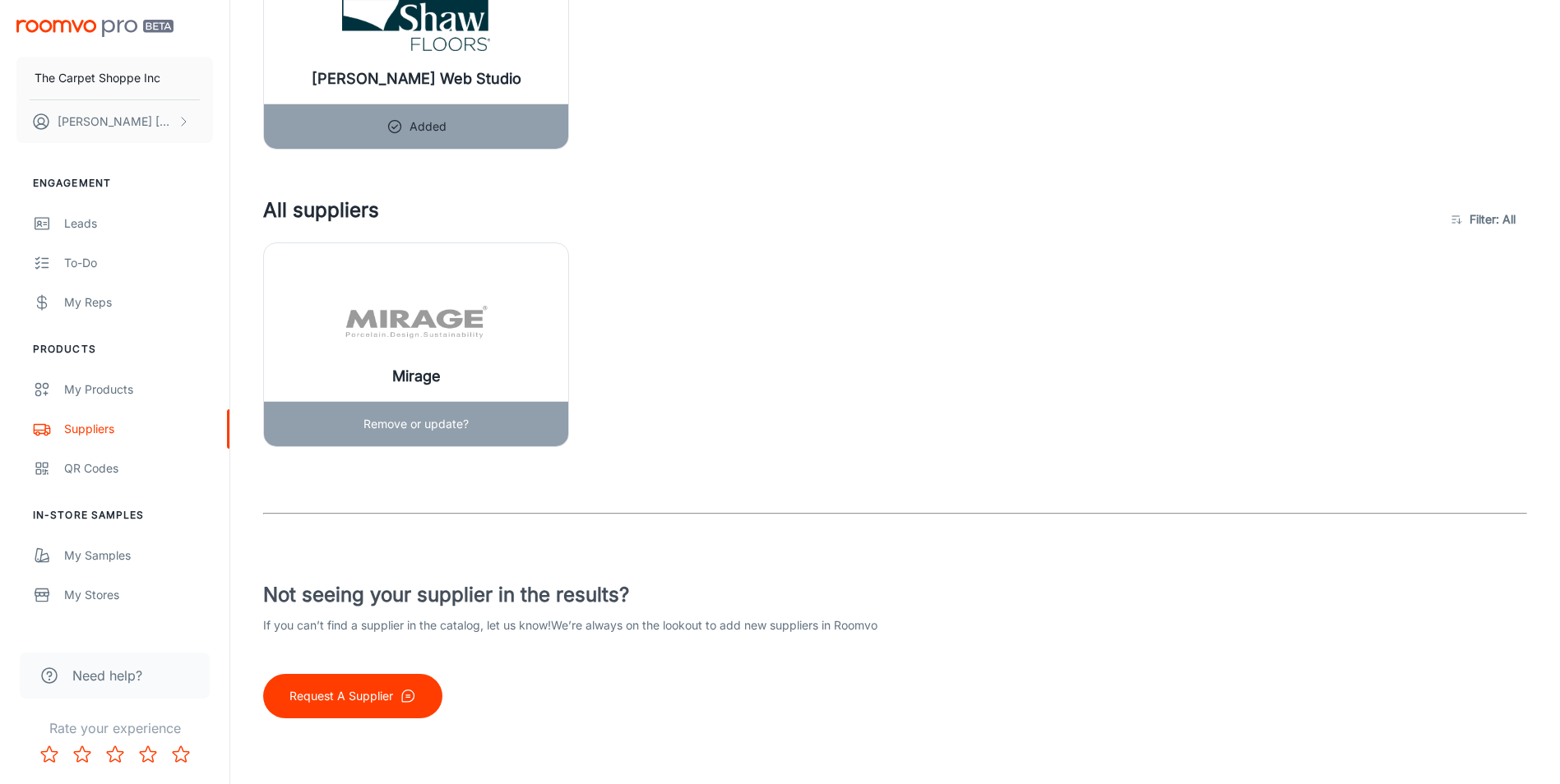
click at [422, 432] on p "Remove or update?" at bounding box center [416, 424] width 105 height 19
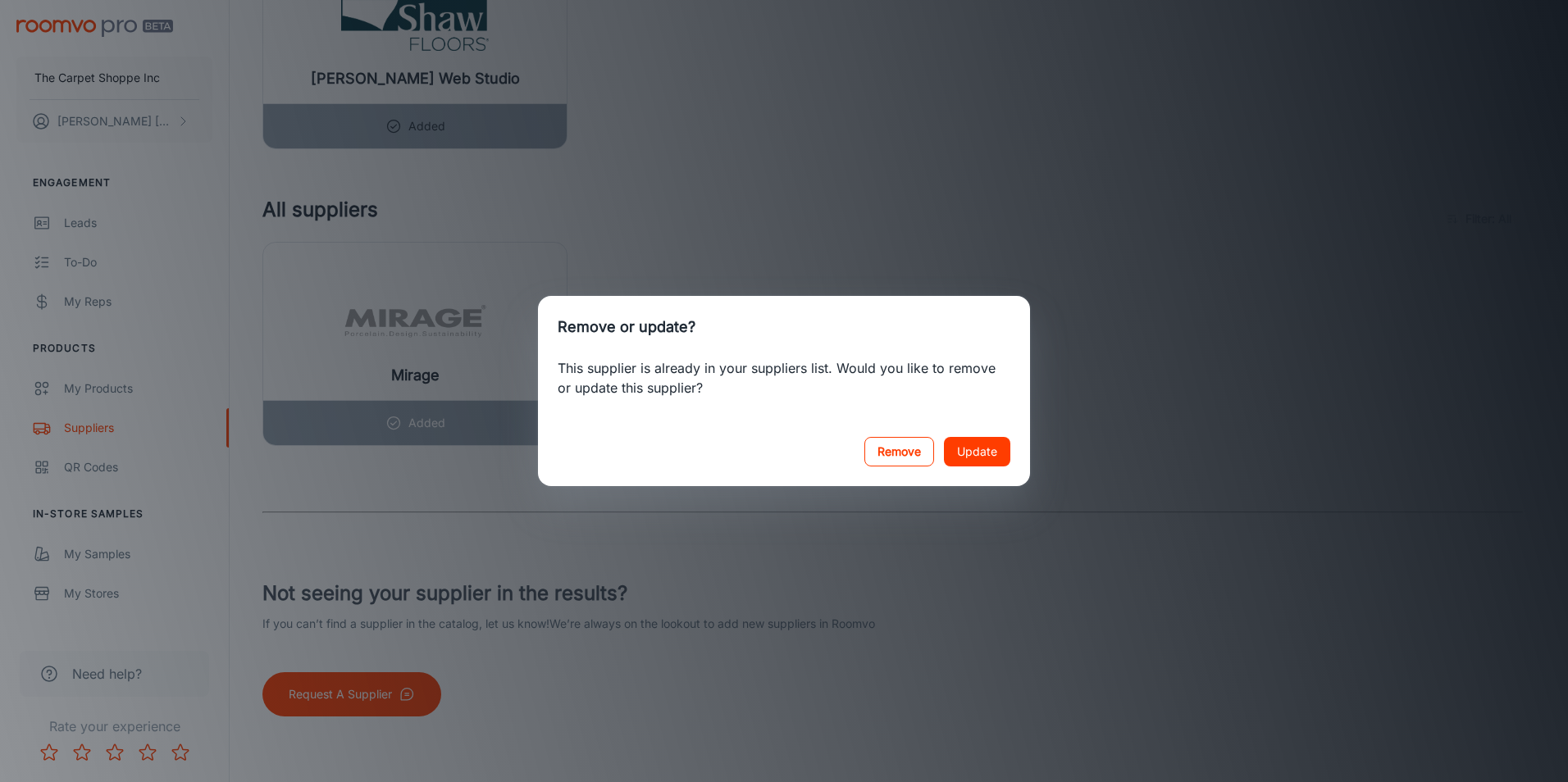
click at [905, 455] on button "Remove" at bounding box center [900, 452] width 70 height 29
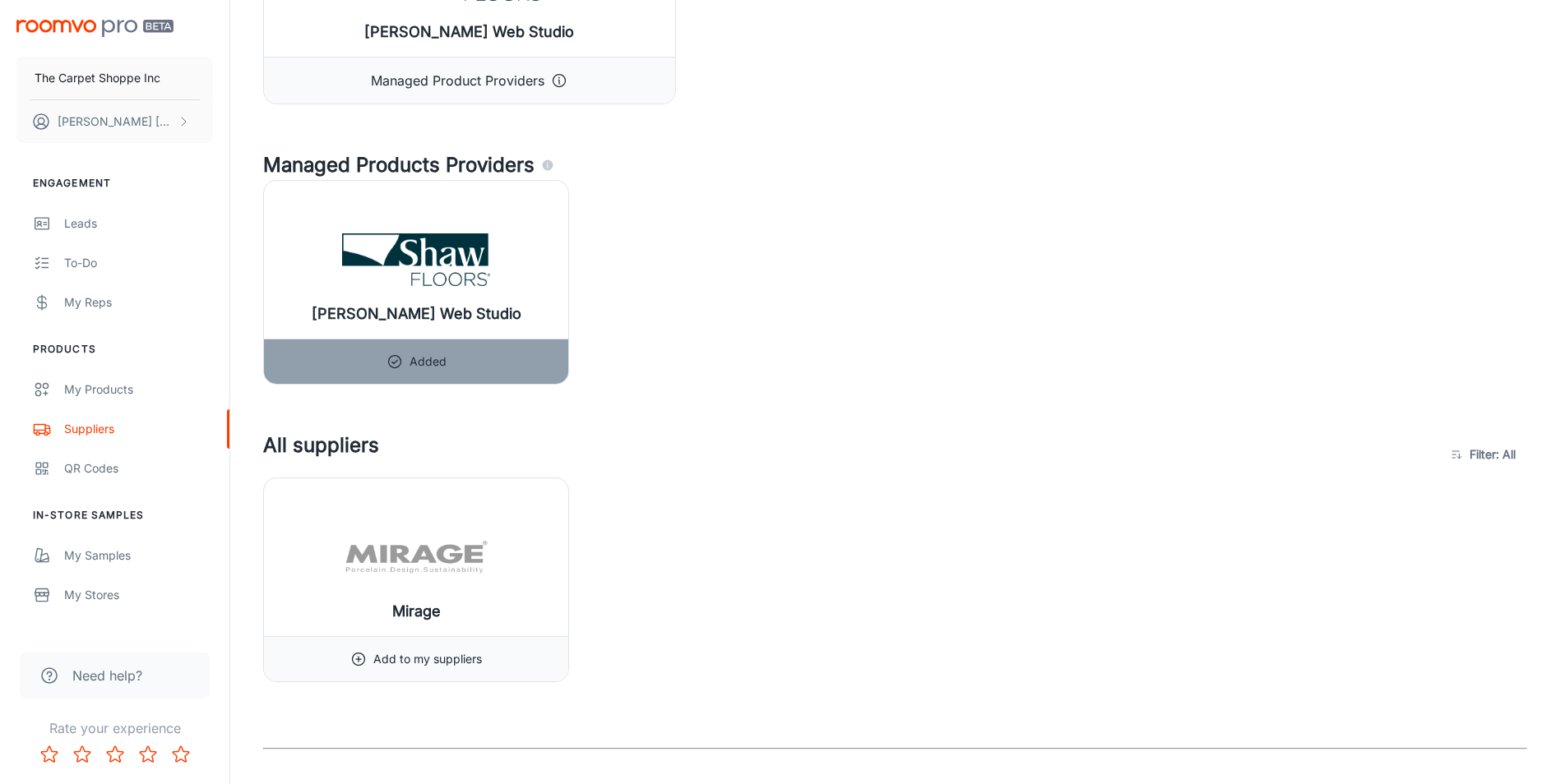
scroll to position [0, 0]
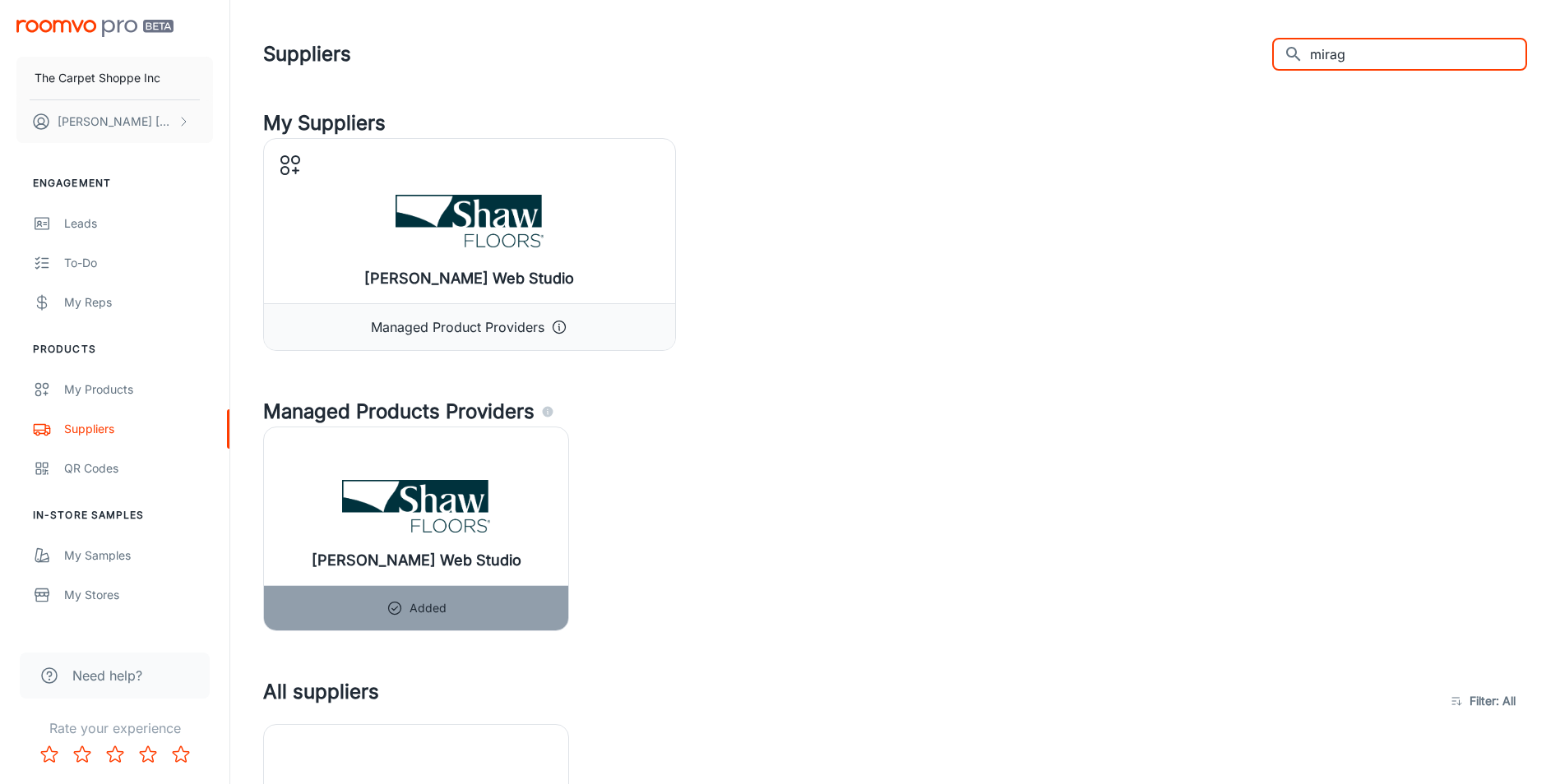
click at [1394, 57] on input "mirag" at bounding box center [1418, 55] width 217 height 33
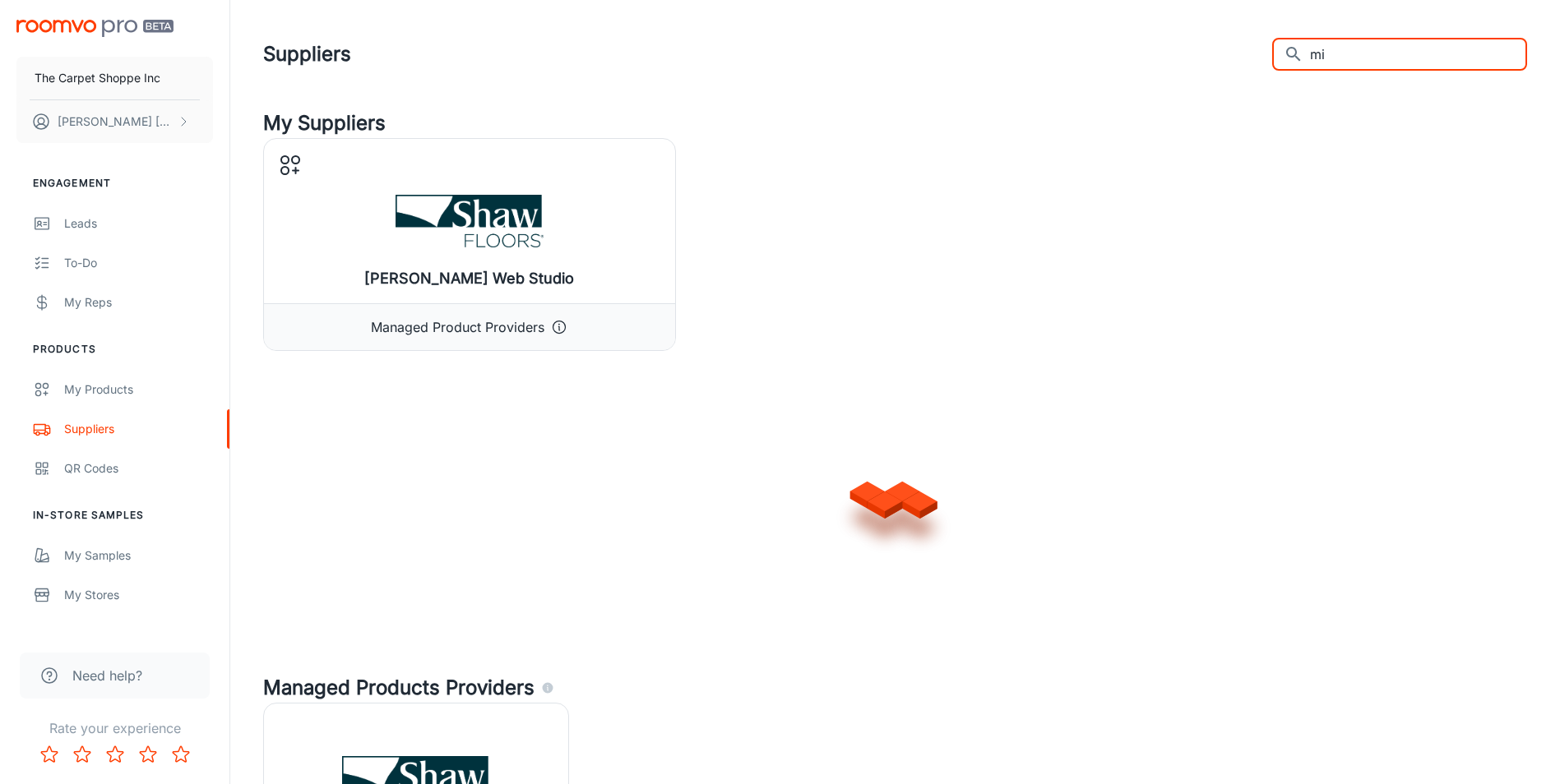
type input "m"
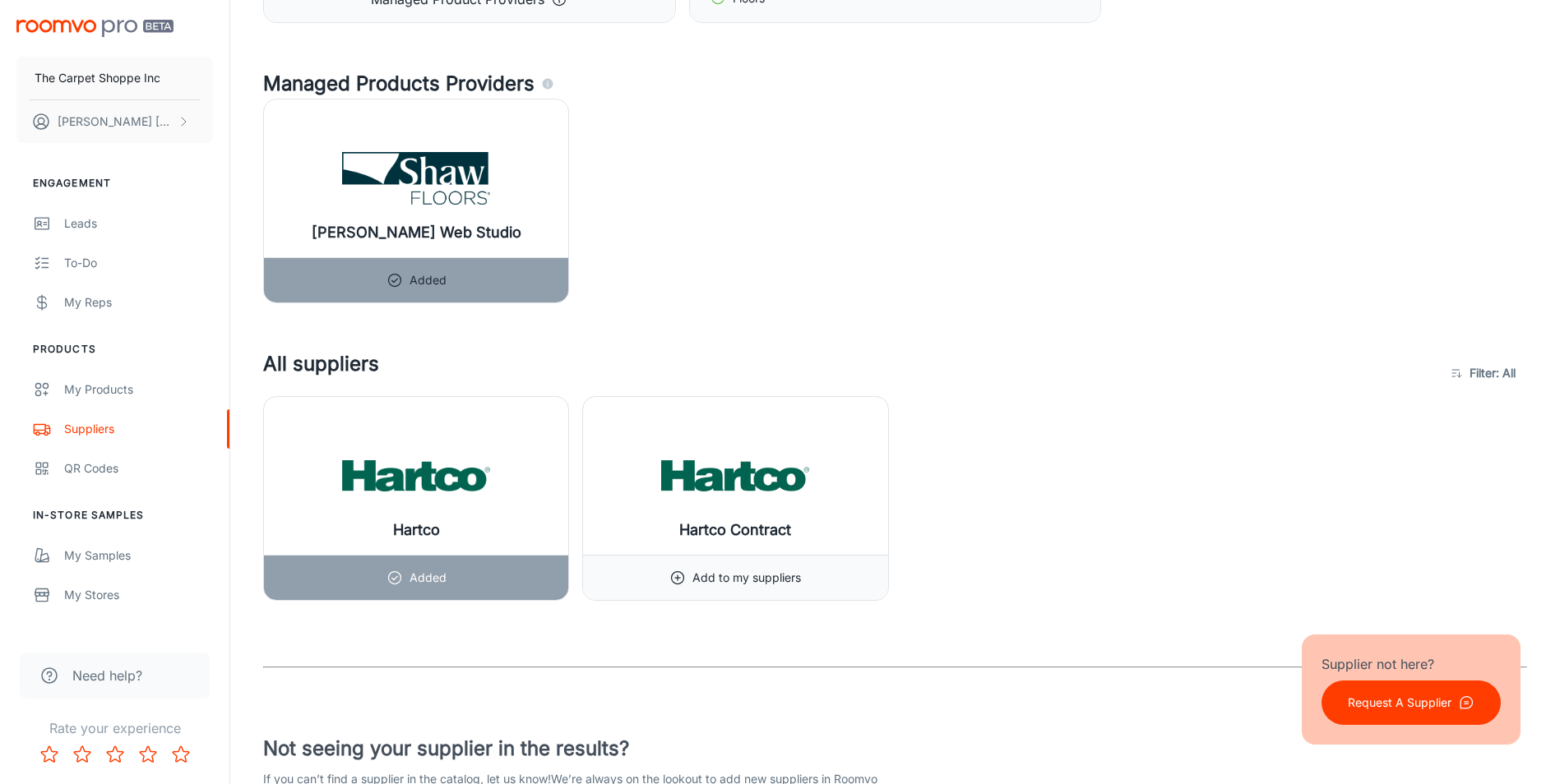
scroll to position [329, 0]
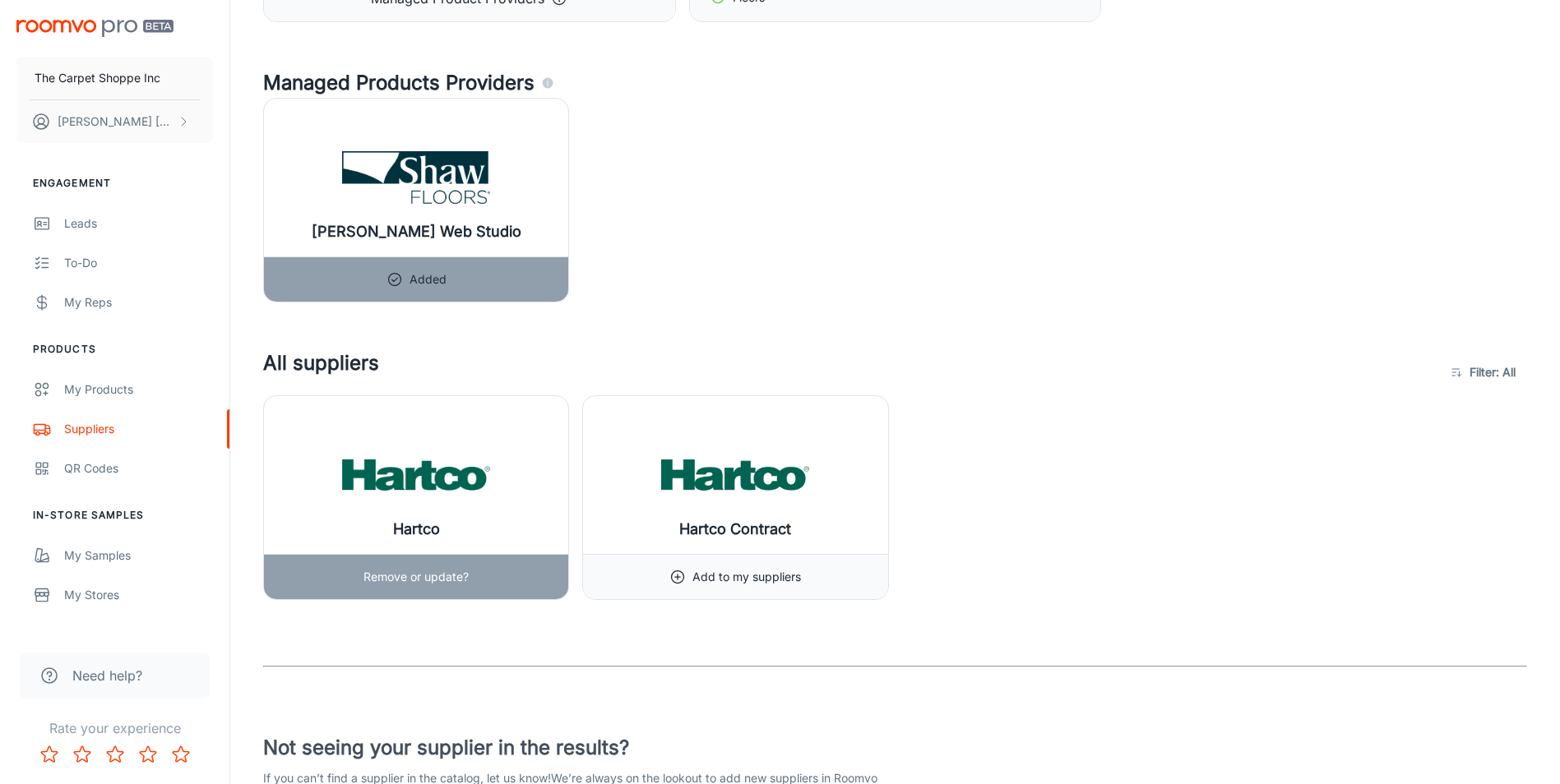
click at [419, 576] on p "Remove or update?" at bounding box center [416, 577] width 105 height 19
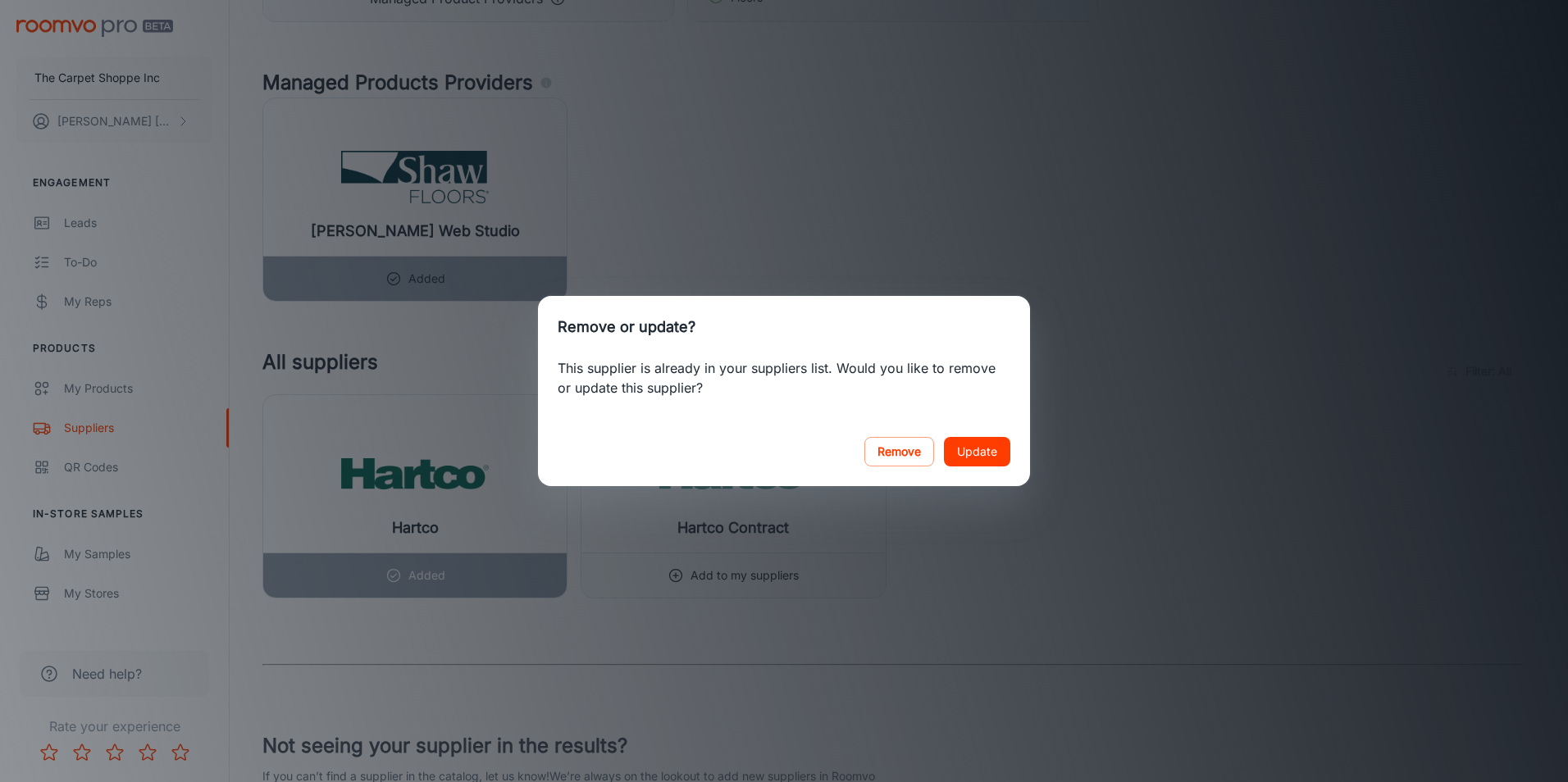
click at [1189, 475] on div "Remove or update? This supplier is already in your suppliers list. Would you li…" at bounding box center [784, 391] width 1568 height 782
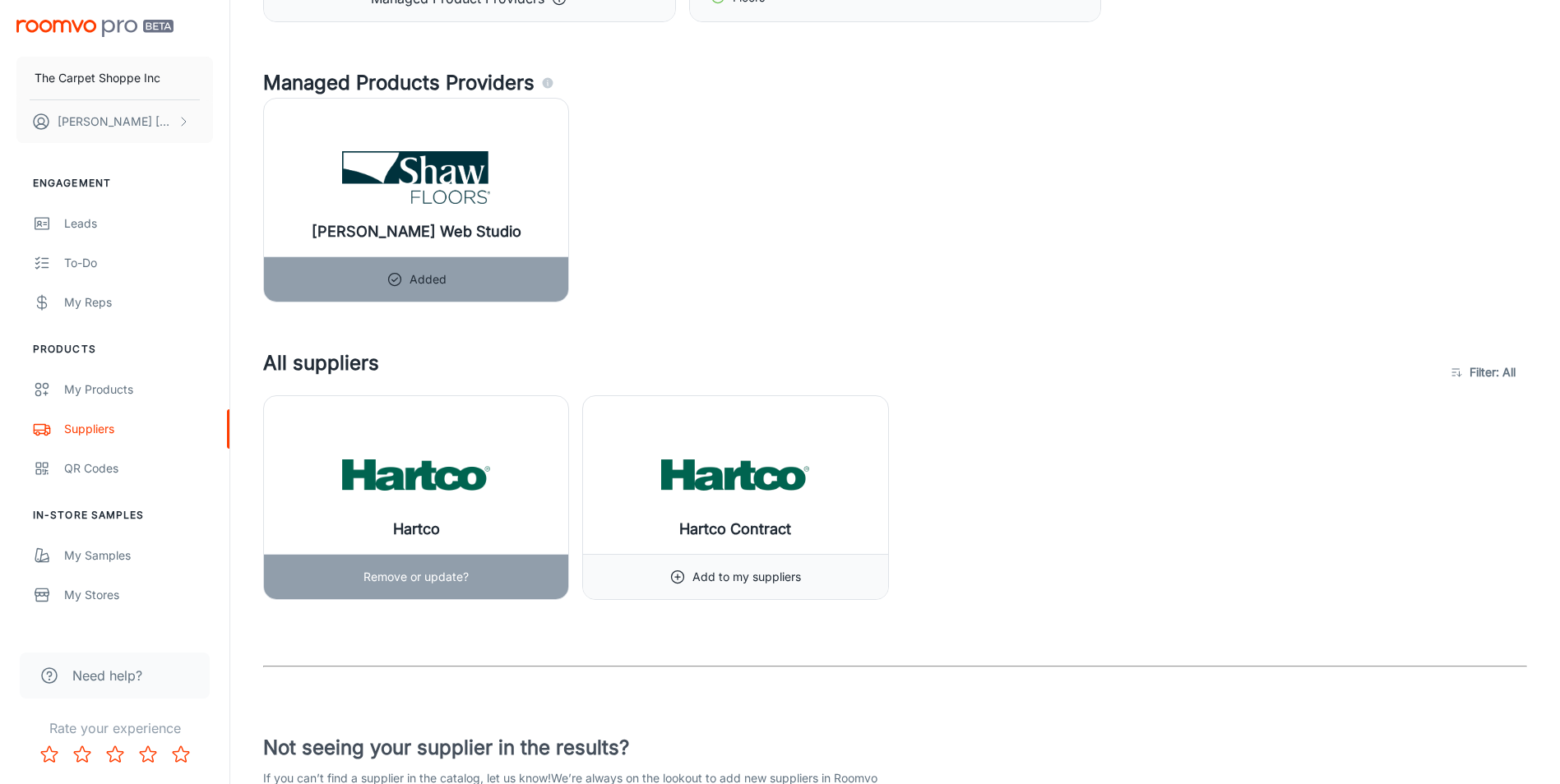
click at [505, 463] on div "Hartco" at bounding box center [416, 475] width 305 height 158
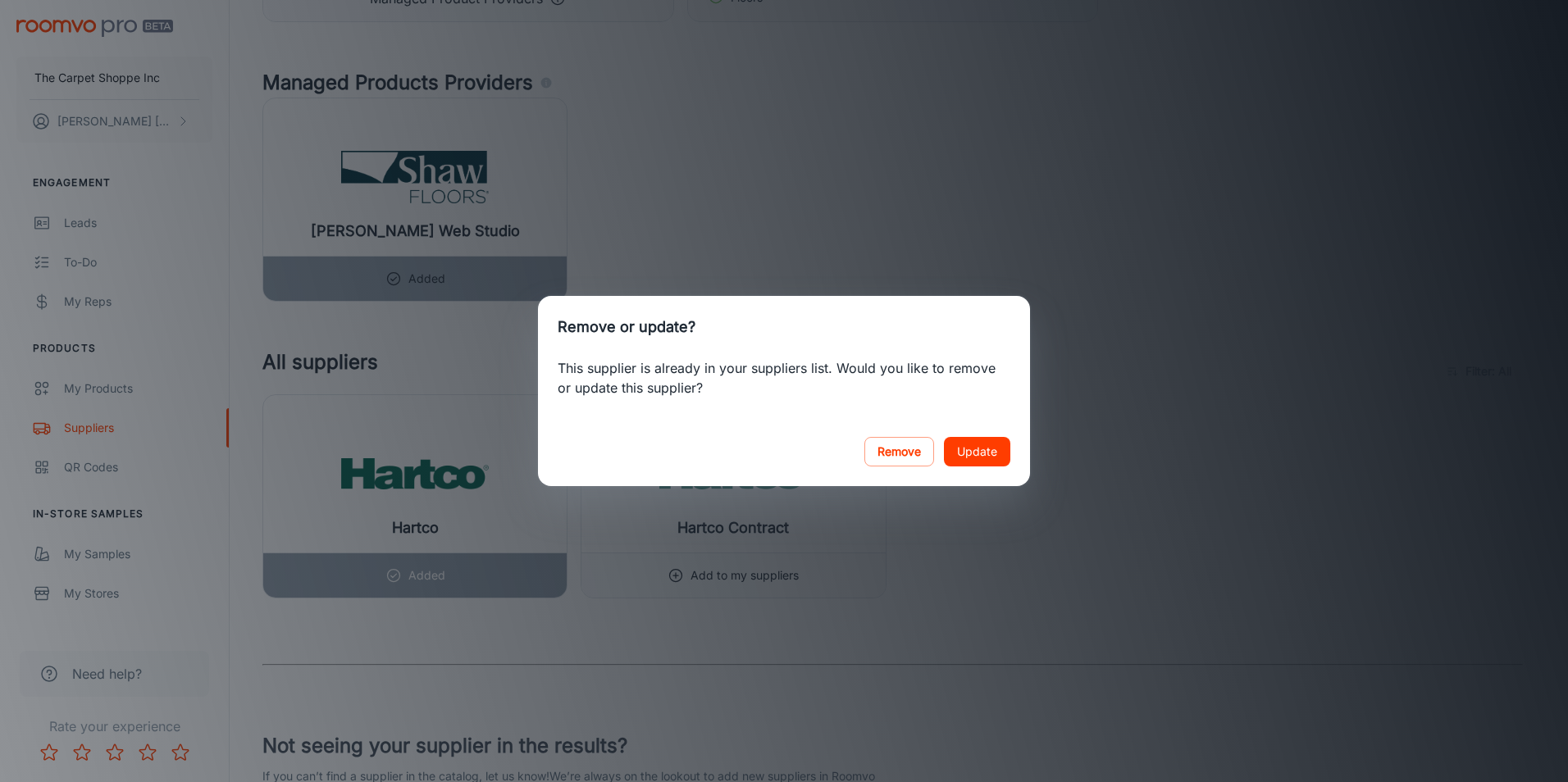
click at [1181, 441] on div "Remove or update? This supplier is already in your suppliers list. Would you li…" at bounding box center [784, 391] width 1568 height 782
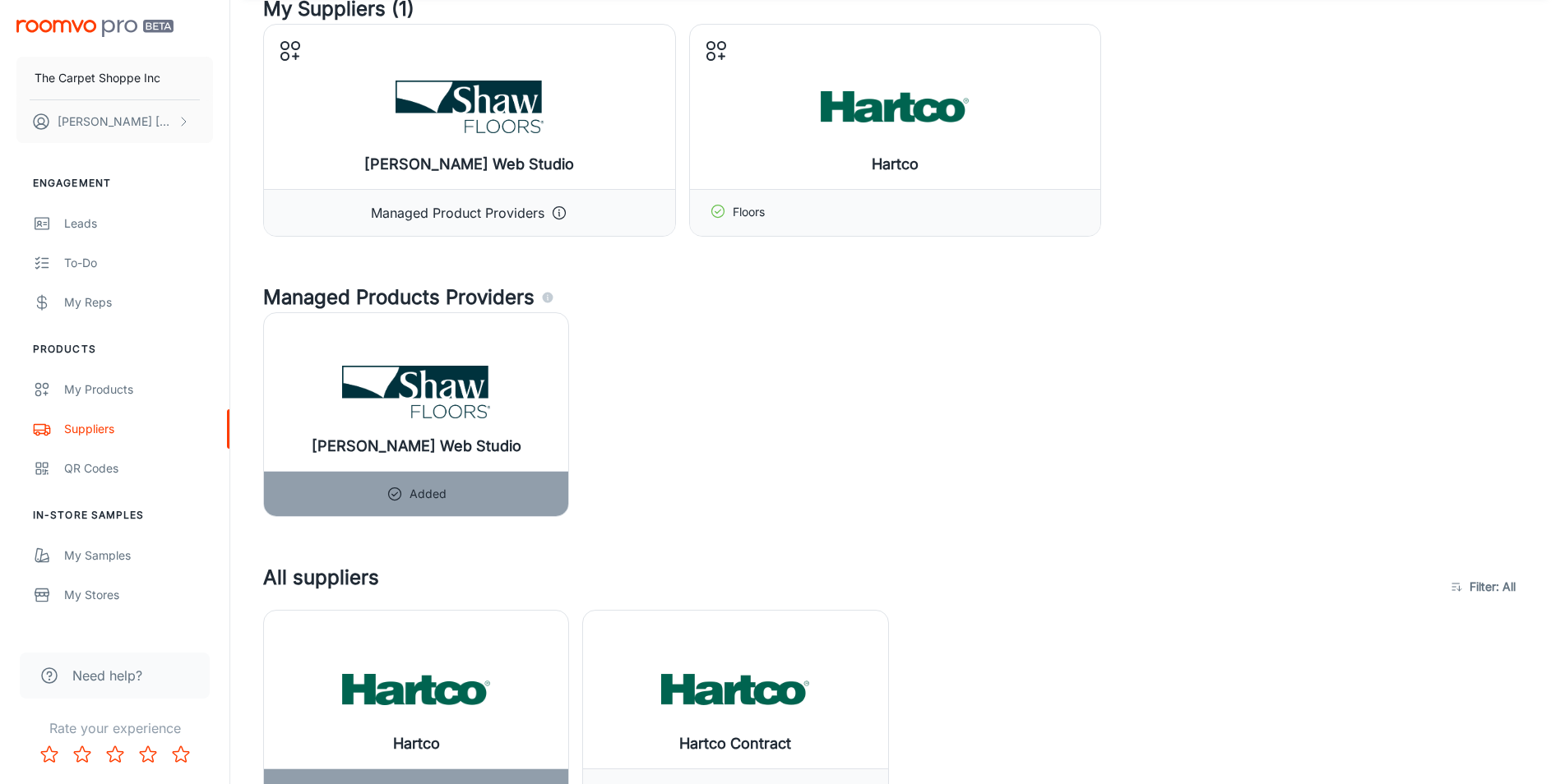
scroll to position [0, 0]
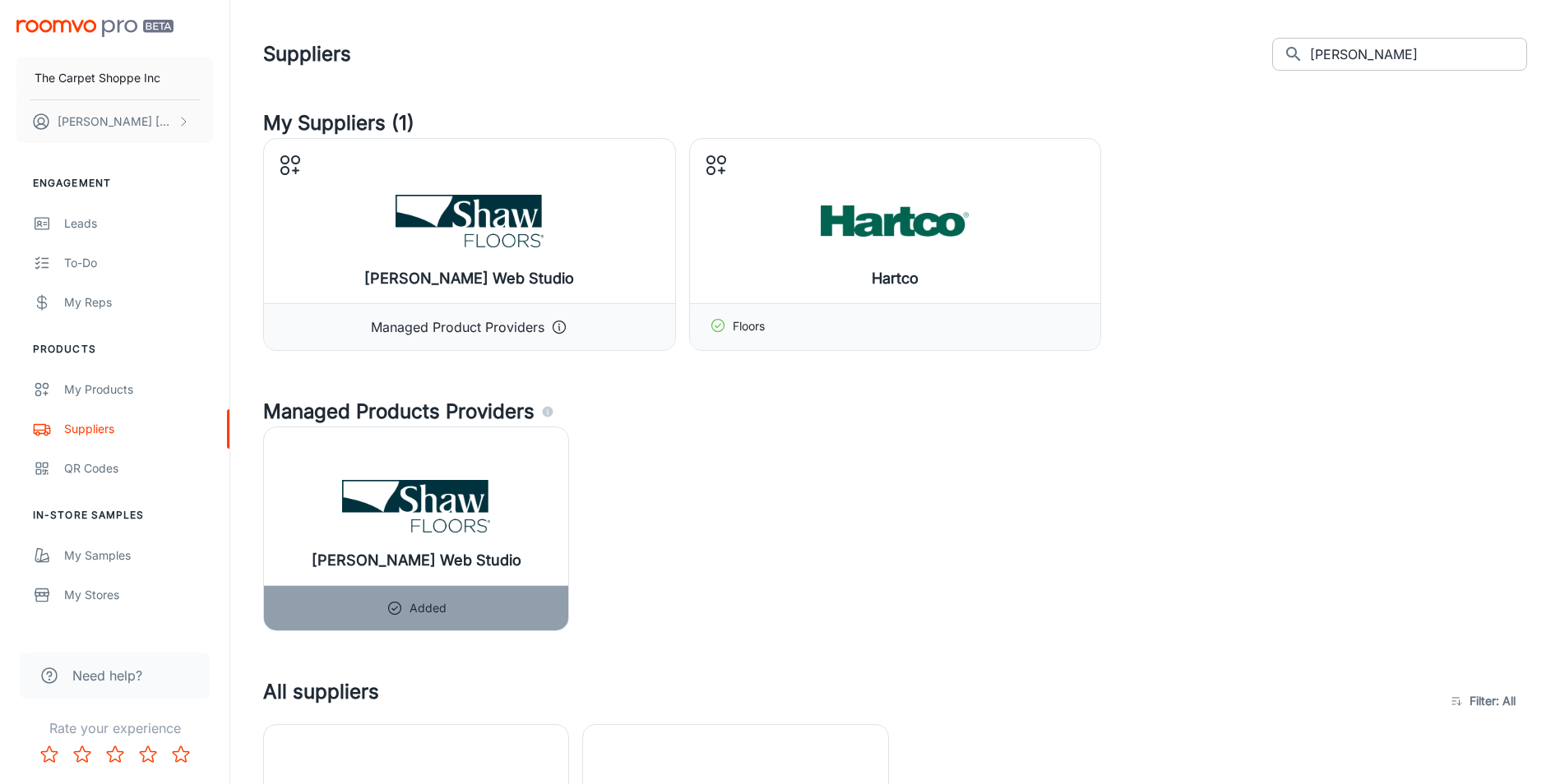
click at [1379, 58] on input "[PERSON_NAME]" at bounding box center [1418, 55] width 217 height 33
type input "h"
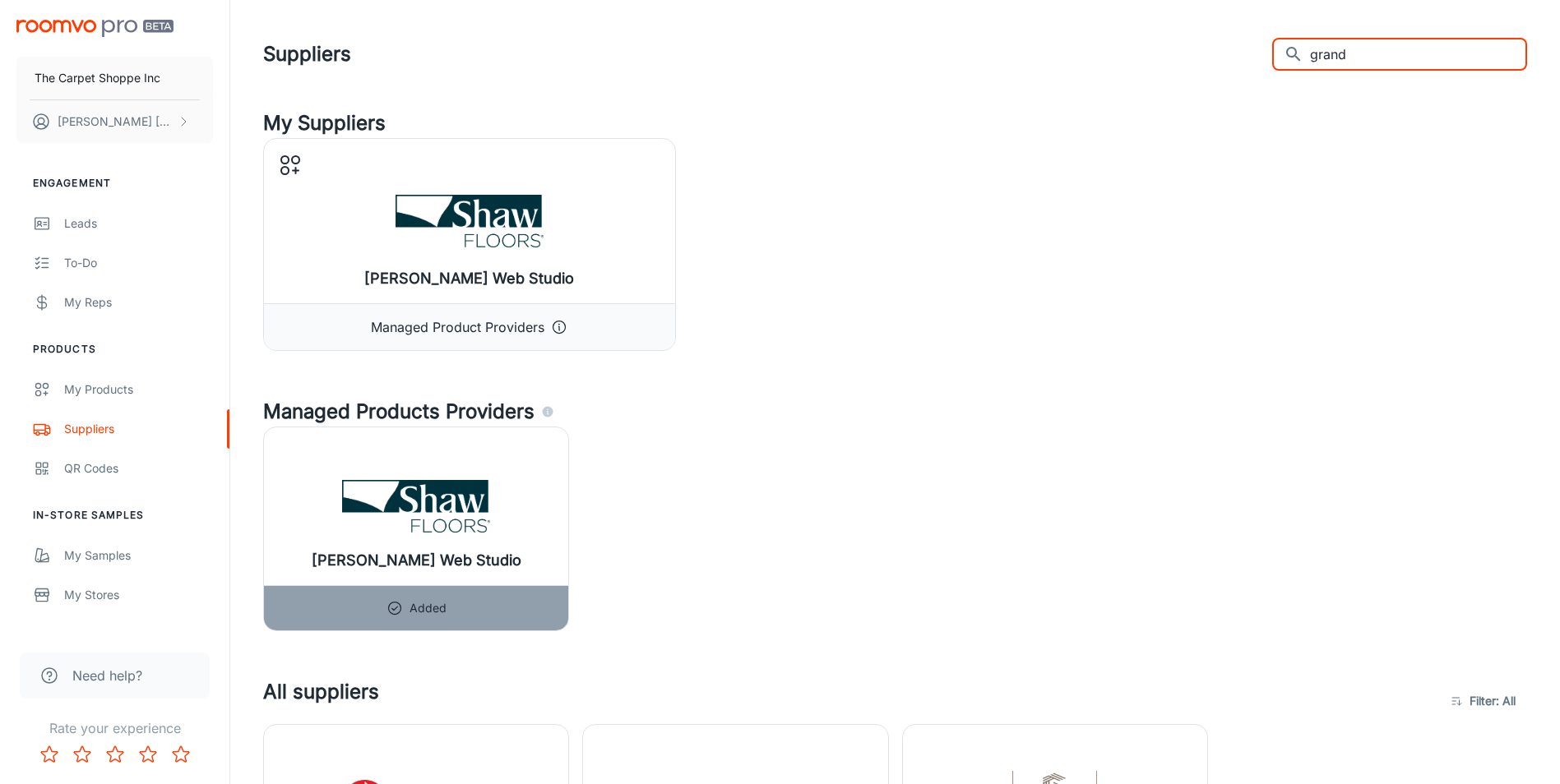
click at [1412, 47] on input "grand" at bounding box center [1418, 55] width 217 height 33
type input "g"
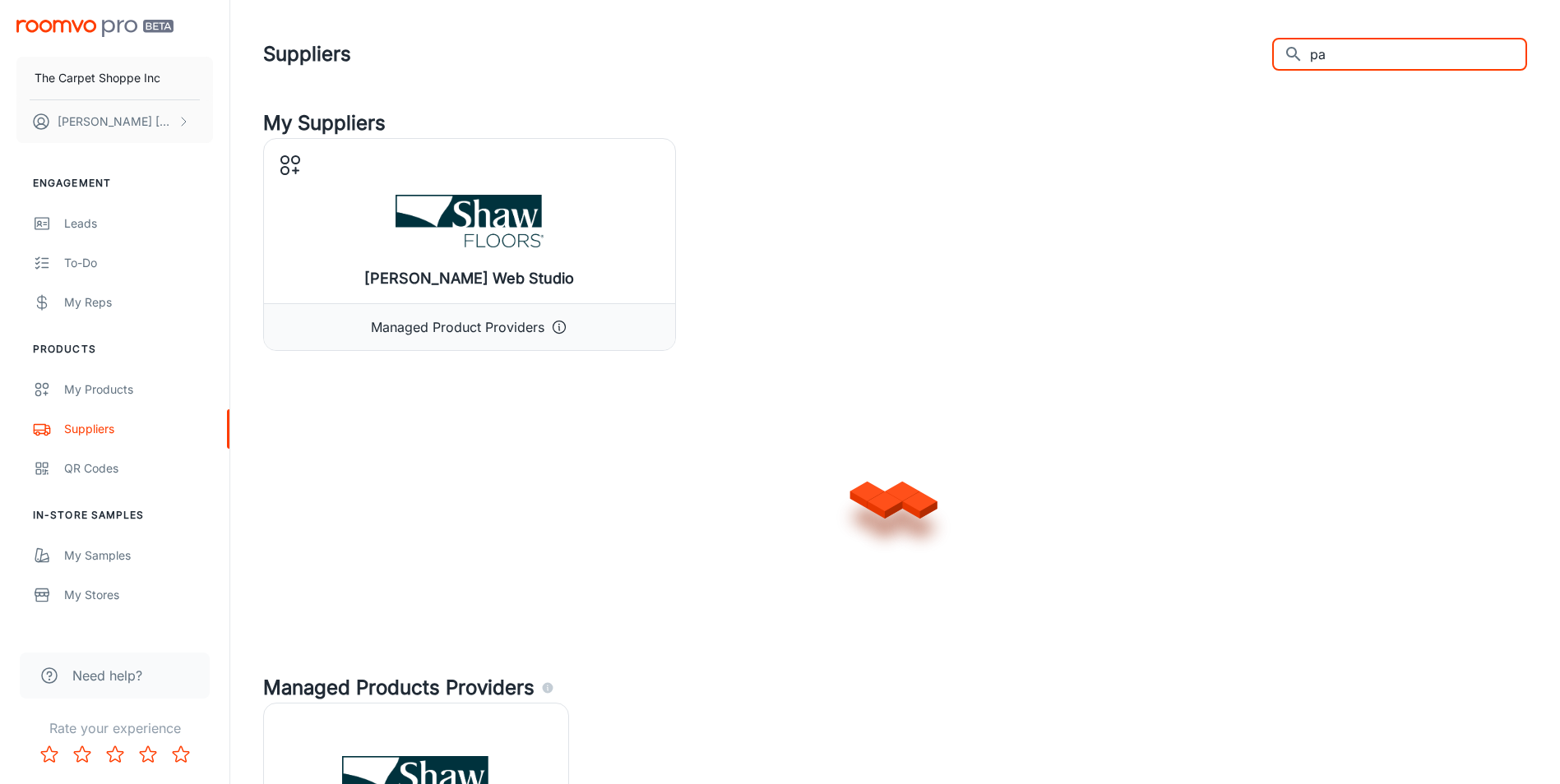
type input "p"
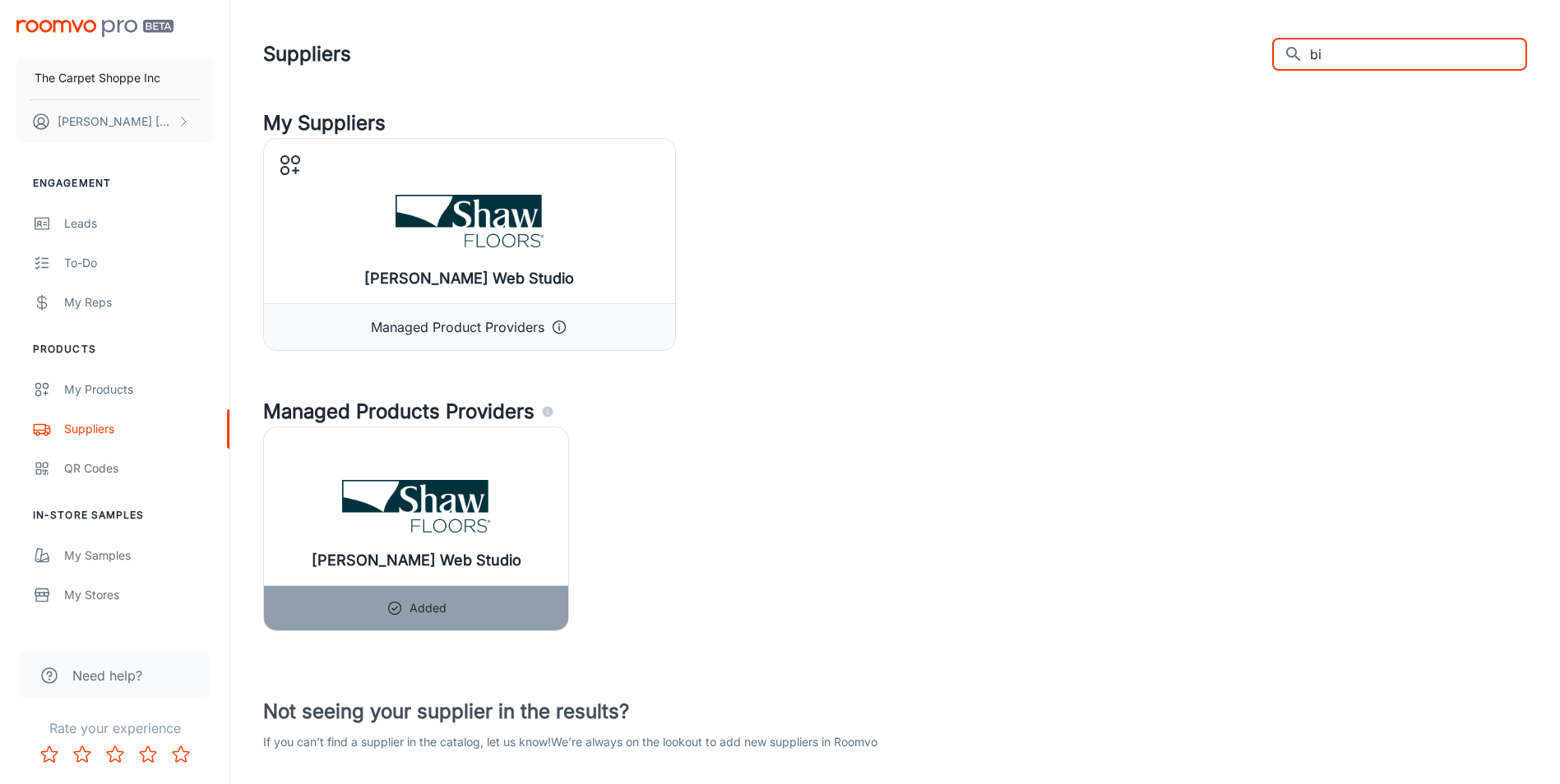
type input "b"
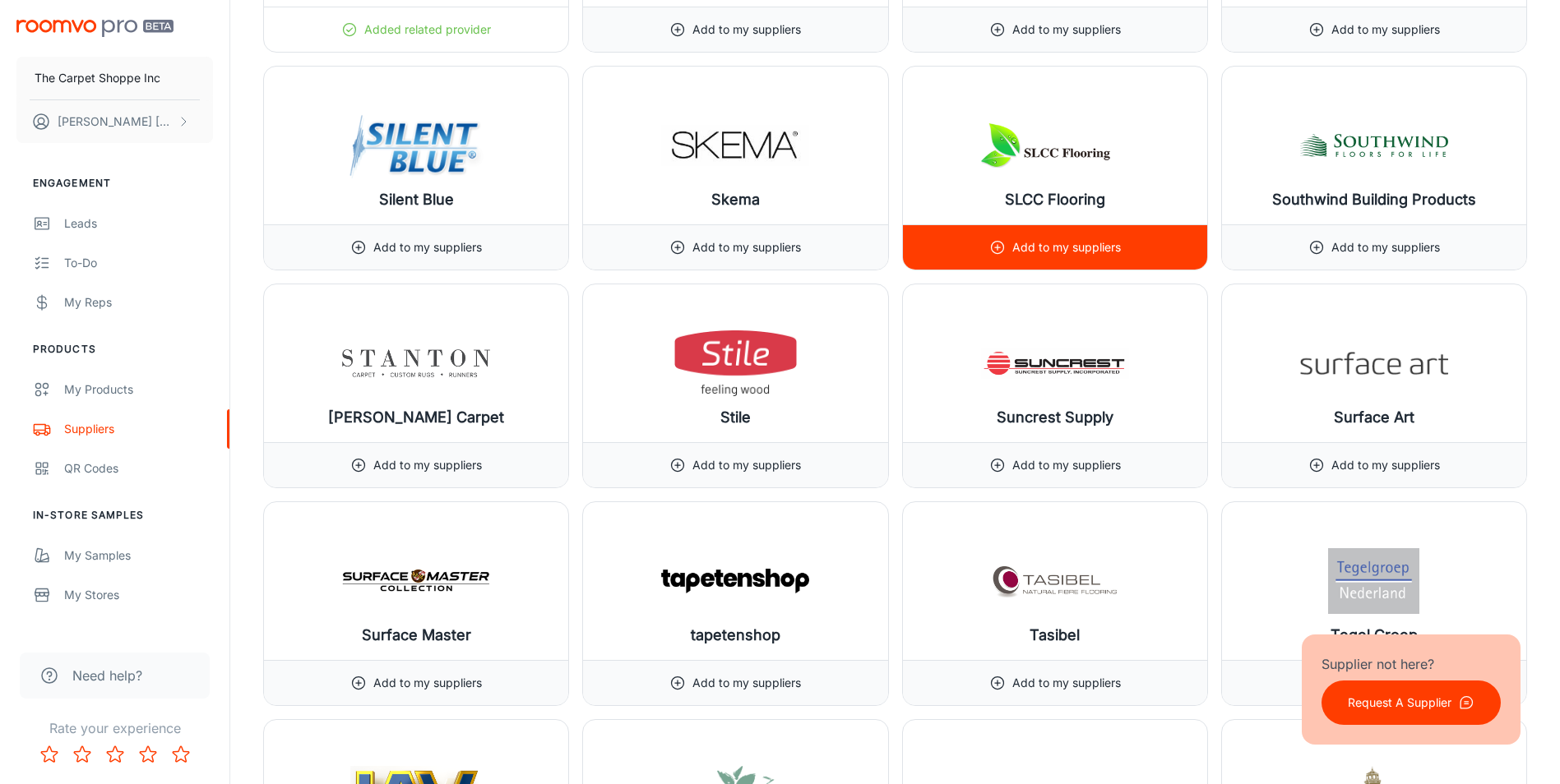
scroll to position [17518, 0]
